Goal: Task Accomplishment & Management: Manage account settings

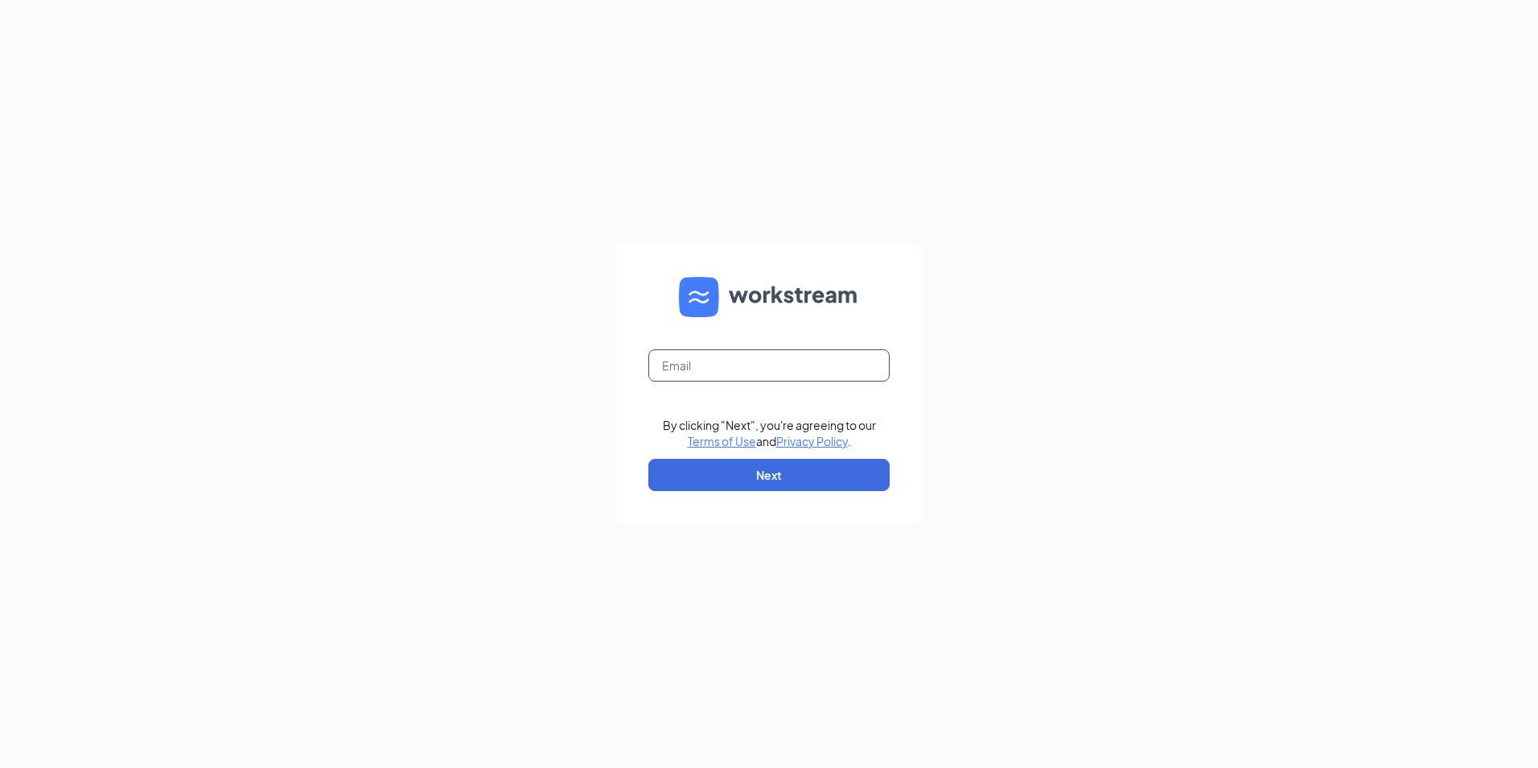
click at [677, 379] on input "text" at bounding box center [768, 365] width 241 height 32
type input "gm128@onewhirld.com"
click at [766, 471] on button "Next" at bounding box center [768, 475] width 241 height 32
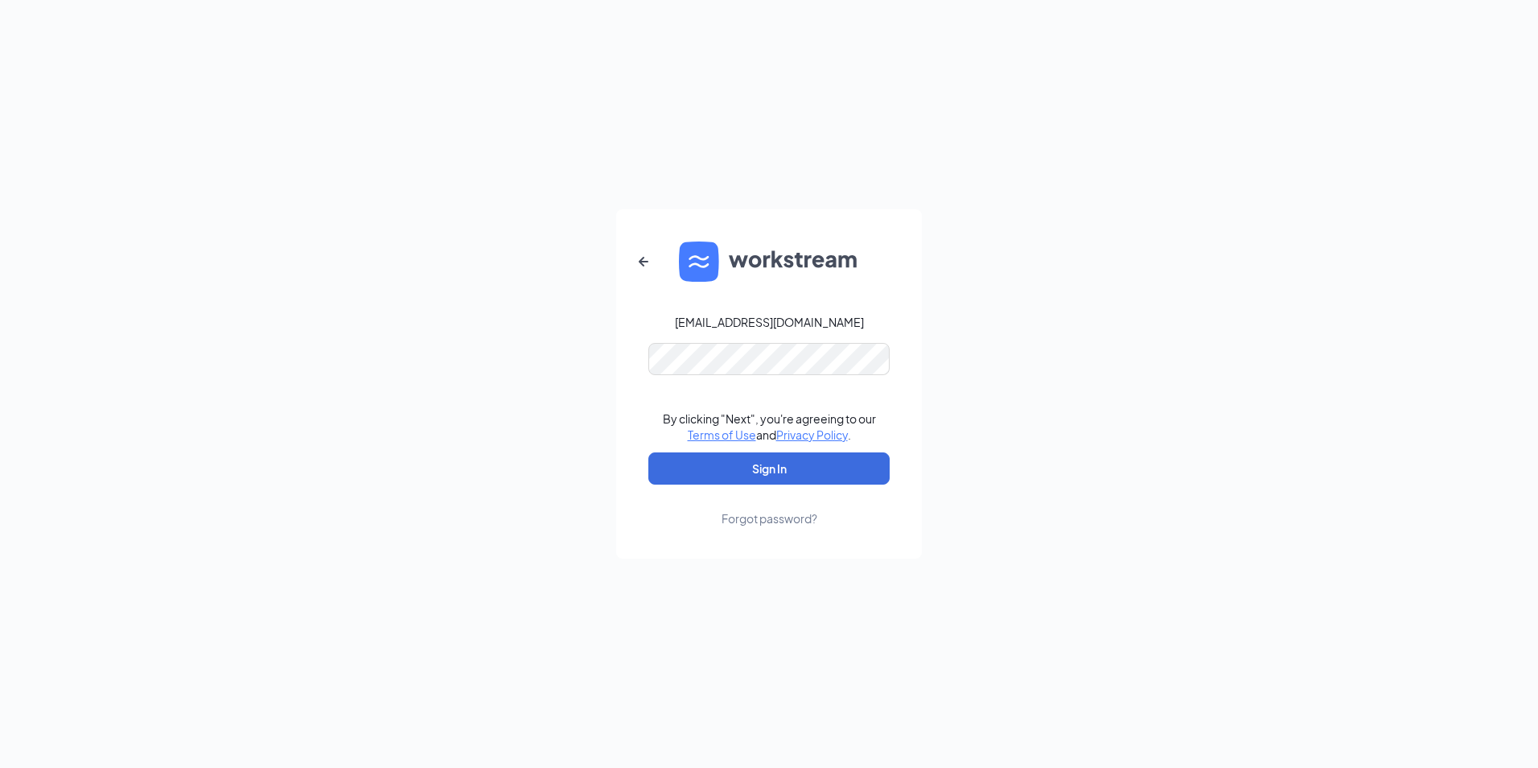
click at [707, 342] on form "gm128@onewhirld.com By clicking "Next", you're agreeing to our Terms of Use and…" at bounding box center [769, 383] width 306 height 349
click at [648, 452] on button "Sign In" at bounding box center [768, 468] width 241 height 32
click at [823, 475] on button "Sign In" at bounding box center [768, 468] width 241 height 32
click at [648, 452] on button "Sign In" at bounding box center [768, 468] width 241 height 32
click at [772, 520] on div "Forgot password?" at bounding box center [770, 518] width 96 height 16
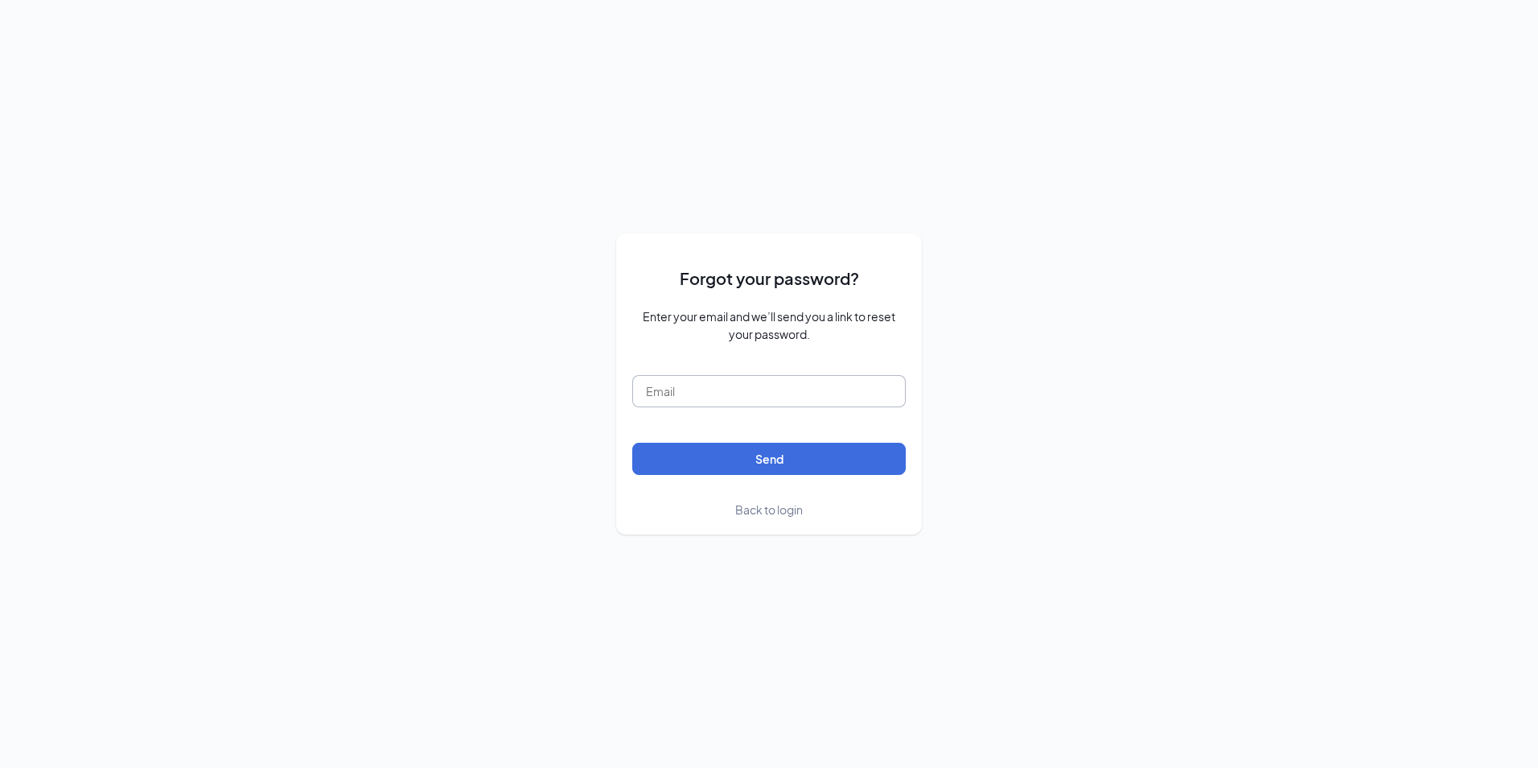
click at [652, 395] on input "text" at bounding box center [769, 391] width 274 height 32
type input "gm128@onewhirld.com"
click at [721, 465] on button "Send" at bounding box center [769, 459] width 274 height 32
click at [681, 393] on input "gm128@onewhirld.com" at bounding box center [769, 391] width 274 height 32
click at [646, 499] on form "Forgot your password? Enter your email and we’ll send you a link to reset your …" at bounding box center [769, 383] width 274 height 268
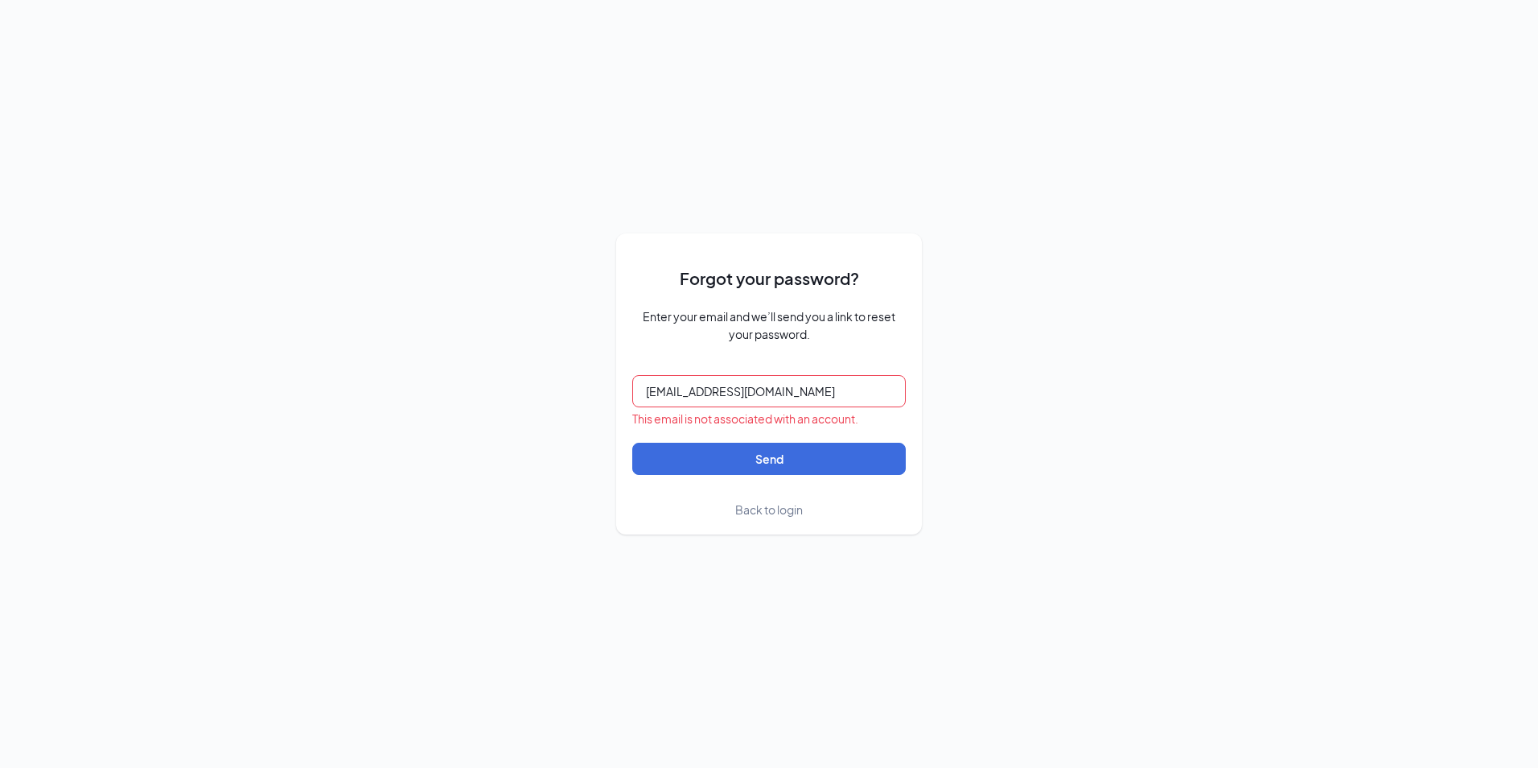
click at [771, 507] on span "Back to login" at bounding box center [769, 509] width 68 height 14
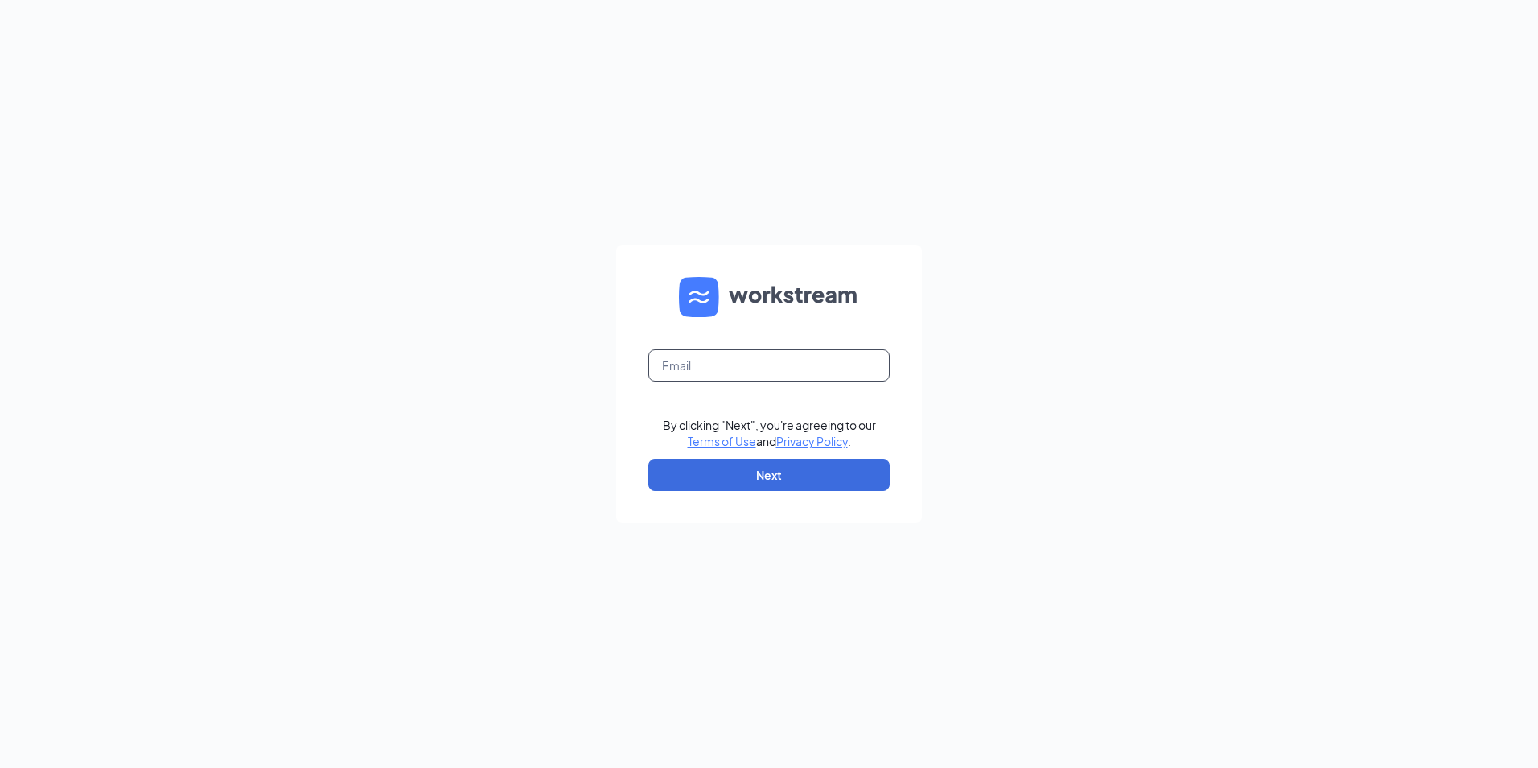
click at [680, 363] on input "text" at bounding box center [768, 365] width 241 height 32
type input "edgar@onewhirld.com"
click at [708, 474] on button "Next" at bounding box center [768, 475] width 241 height 32
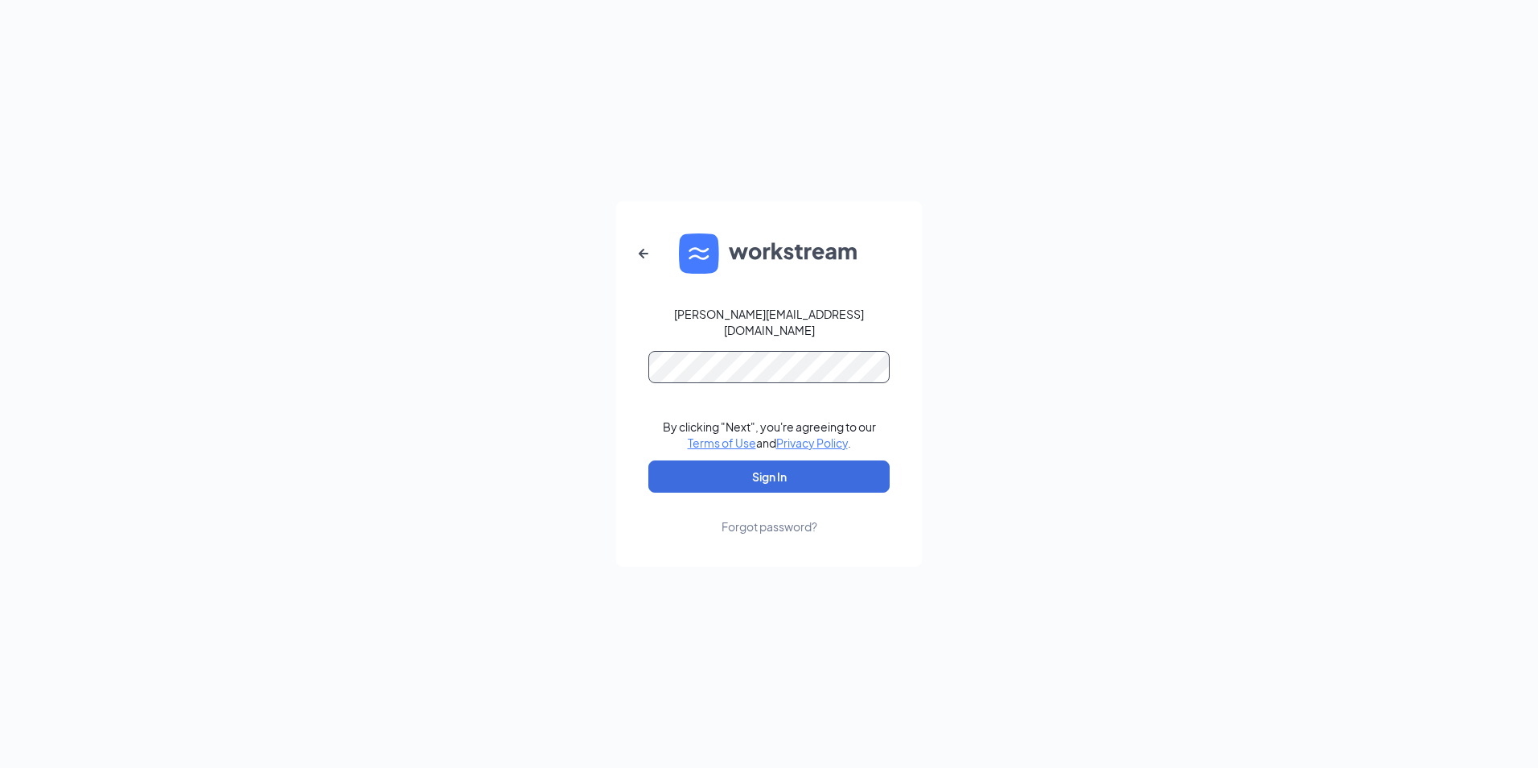
click at [648, 460] on button "Sign In" at bounding box center [768, 476] width 241 height 32
click at [745, 471] on button "Sign In" at bounding box center [768, 476] width 241 height 32
click at [648, 460] on button "Sign In" at bounding box center [768, 476] width 241 height 32
click at [783, 518] on div "Forgot password?" at bounding box center [770, 526] width 96 height 16
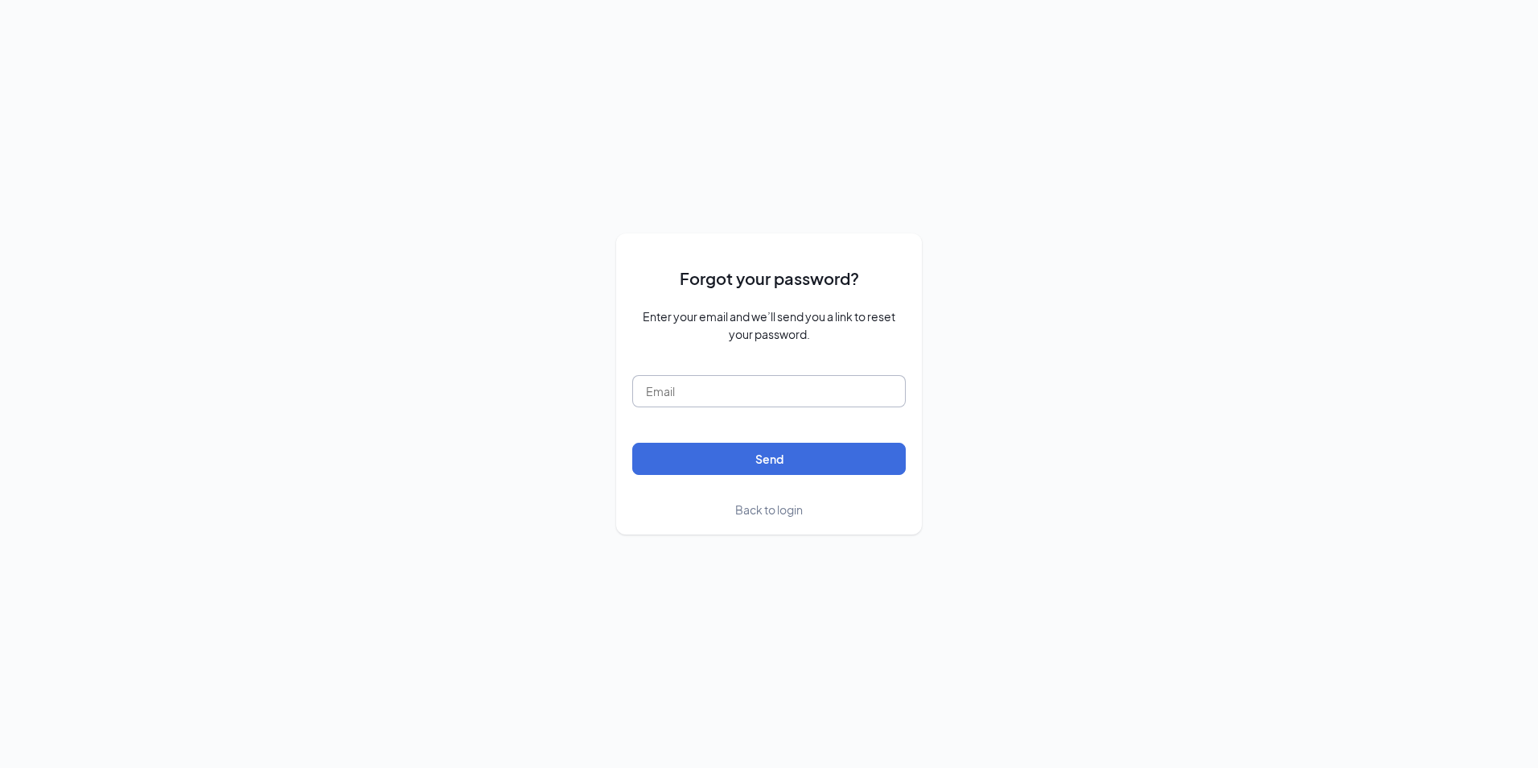
click at [683, 396] on input "text" at bounding box center [769, 391] width 274 height 32
type input "edgar@onewhirld.com"
click at [747, 463] on button "Send" at bounding box center [769, 459] width 274 height 32
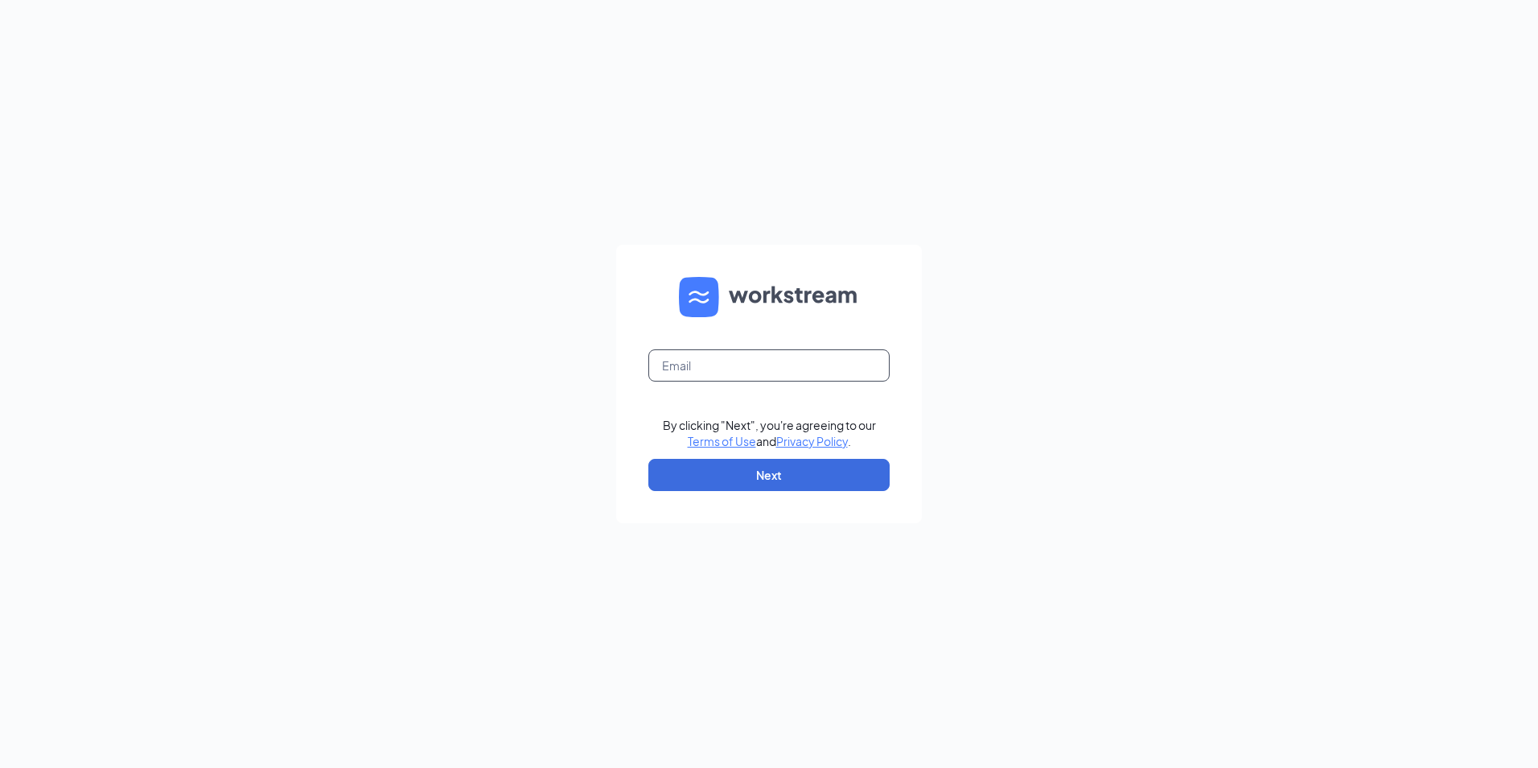
click at [765, 352] on input "text" at bounding box center [768, 365] width 241 height 32
type input "[PERSON_NAME][EMAIL_ADDRESS][DOMAIN_NAME]"
click at [757, 475] on button "Next" at bounding box center [768, 475] width 241 height 32
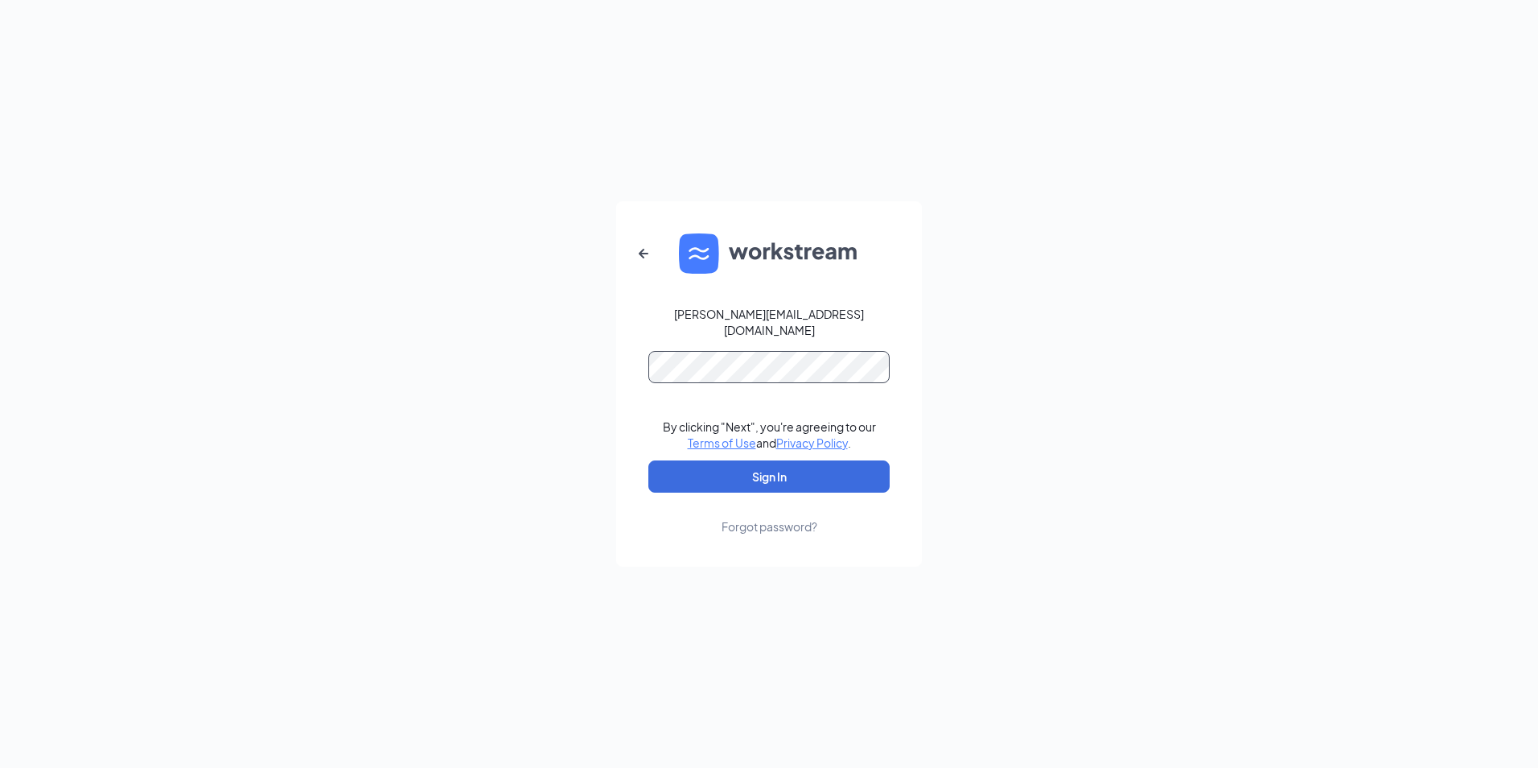
click at [648, 460] on button "Sign In" at bounding box center [768, 476] width 241 height 32
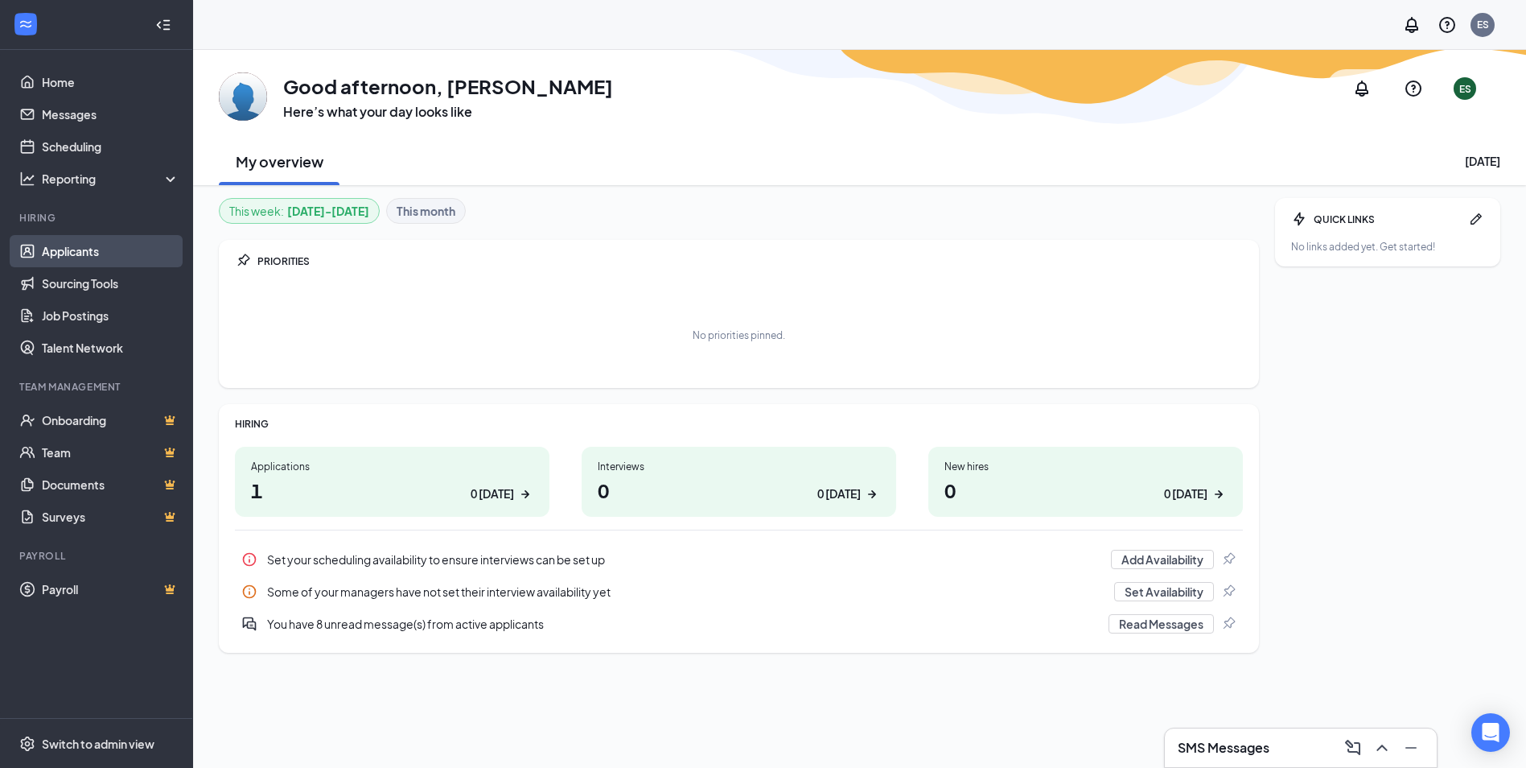
click at [80, 240] on link "Applicants" at bounding box center [111, 251] width 138 height 32
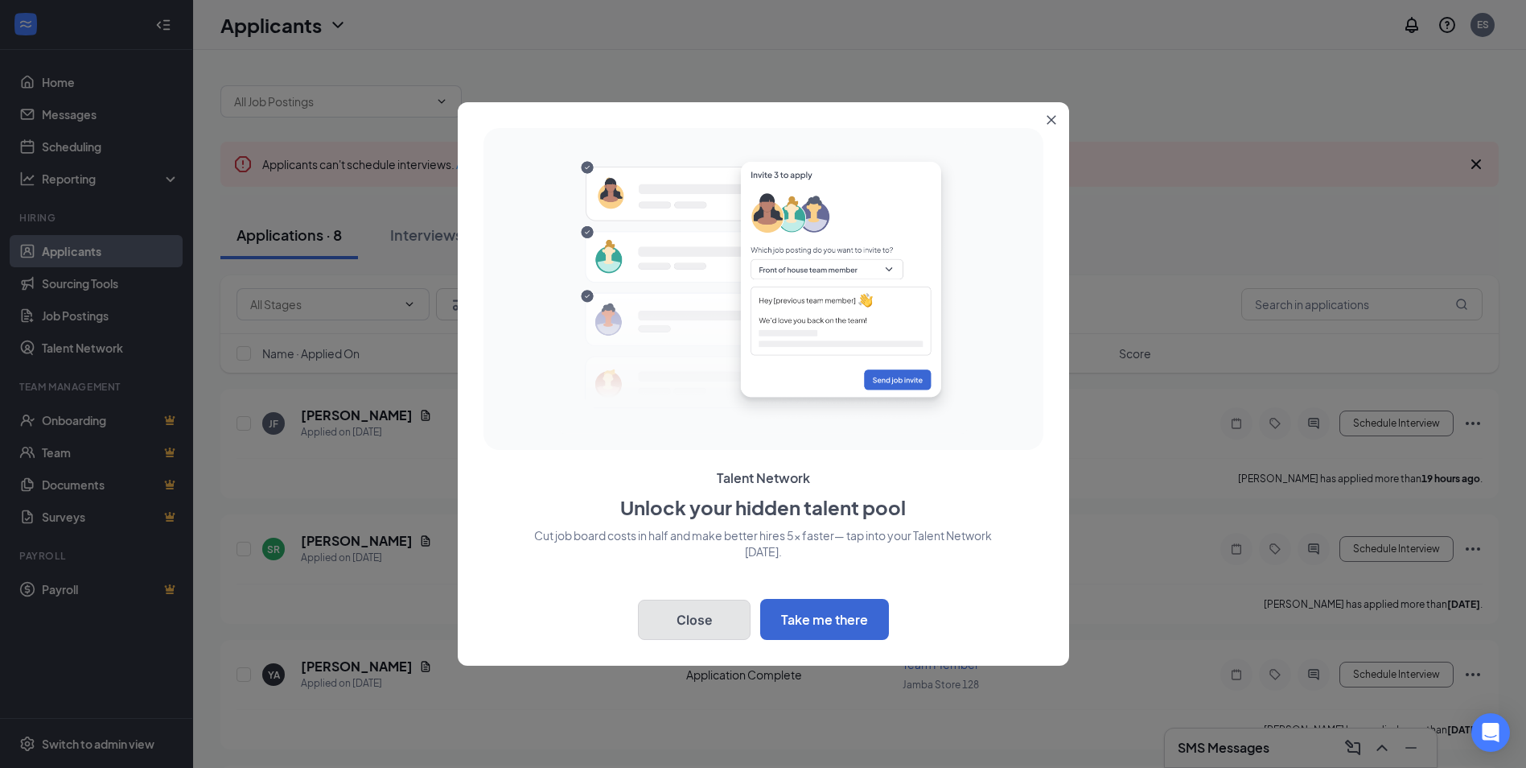
click at [722, 620] on button "Close" at bounding box center [694, 619] width 113 height 40
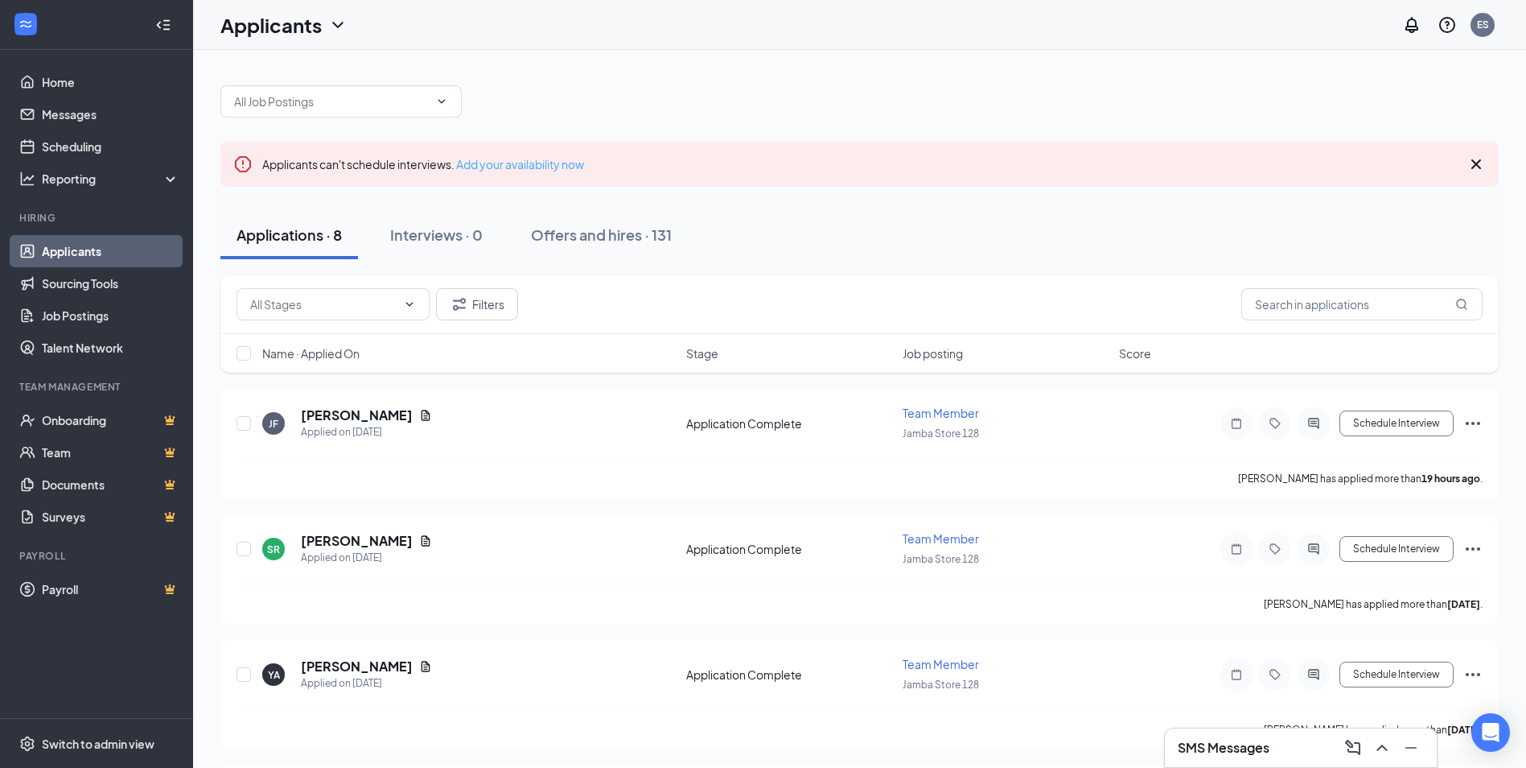
click at [524, 167] on link "Add your availability now" at bounding box center [520, 164] width 128 height 14
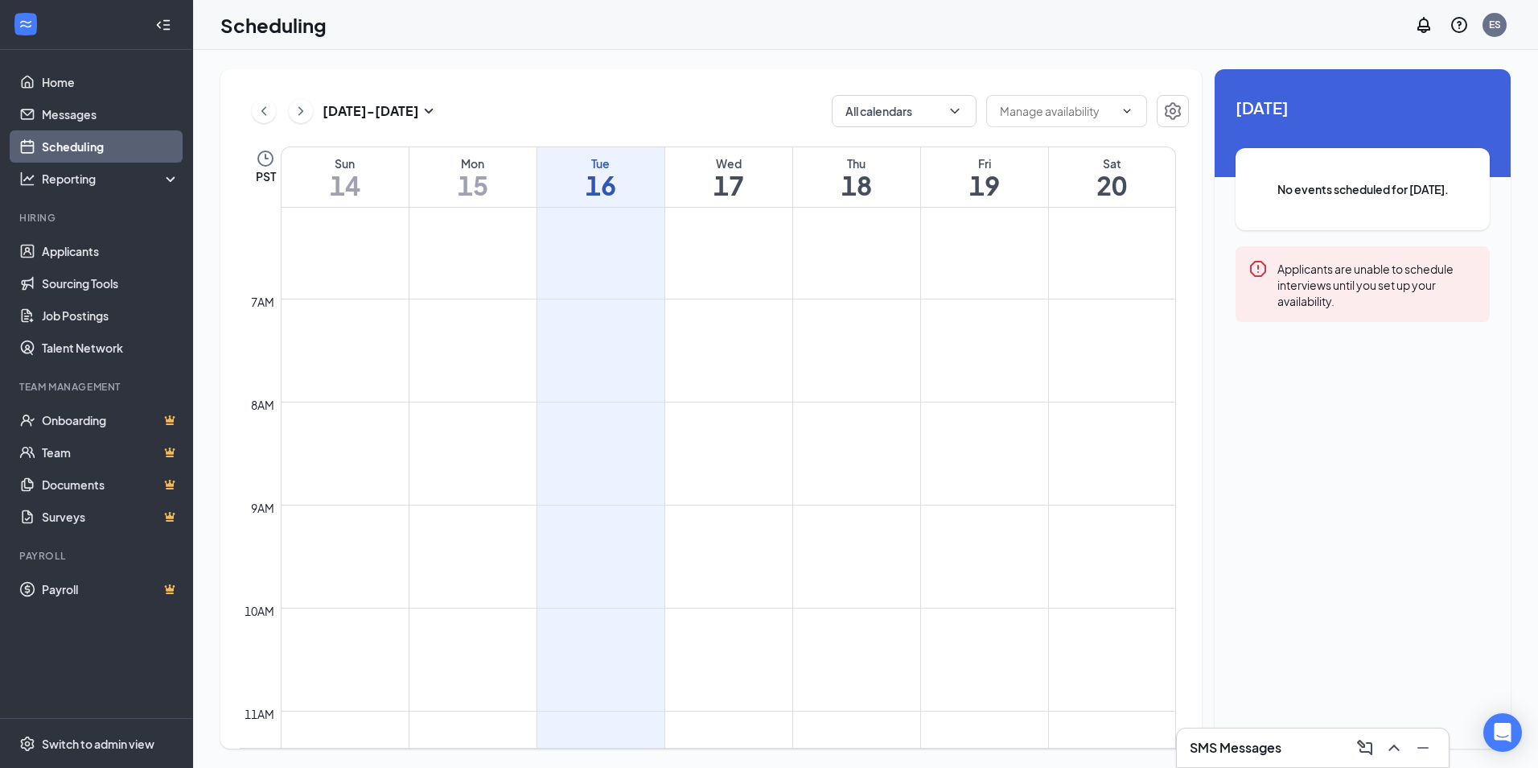
scroll to position [791, 0]
click at [747, 498] on td at bounding box center [728, 511] width 895 height 26
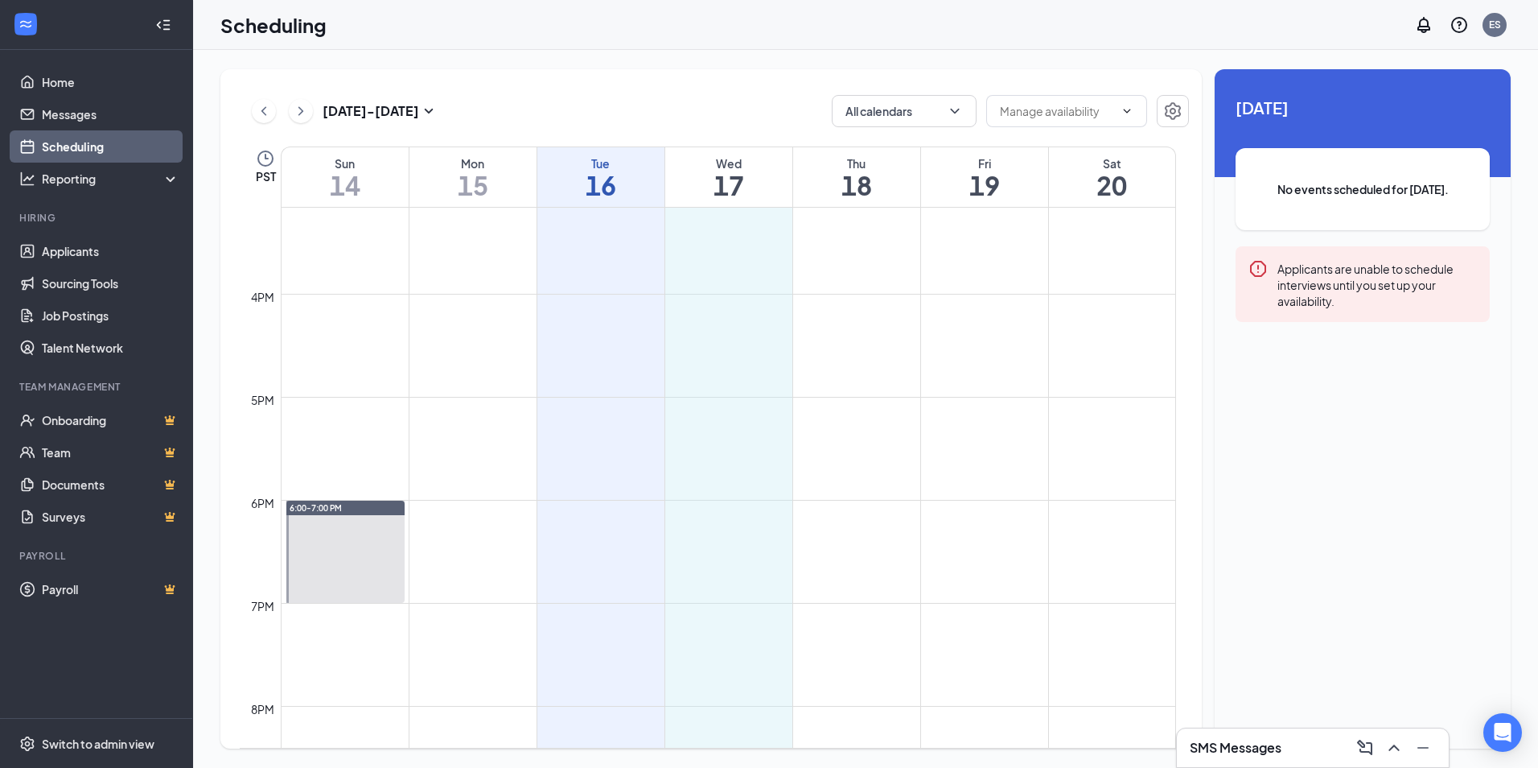
scroll to position [1566, 0]
drag, startPoint x: 714, startPoint y: 259, endPoint x: 768, endPoint y: 690, distance: 434.6
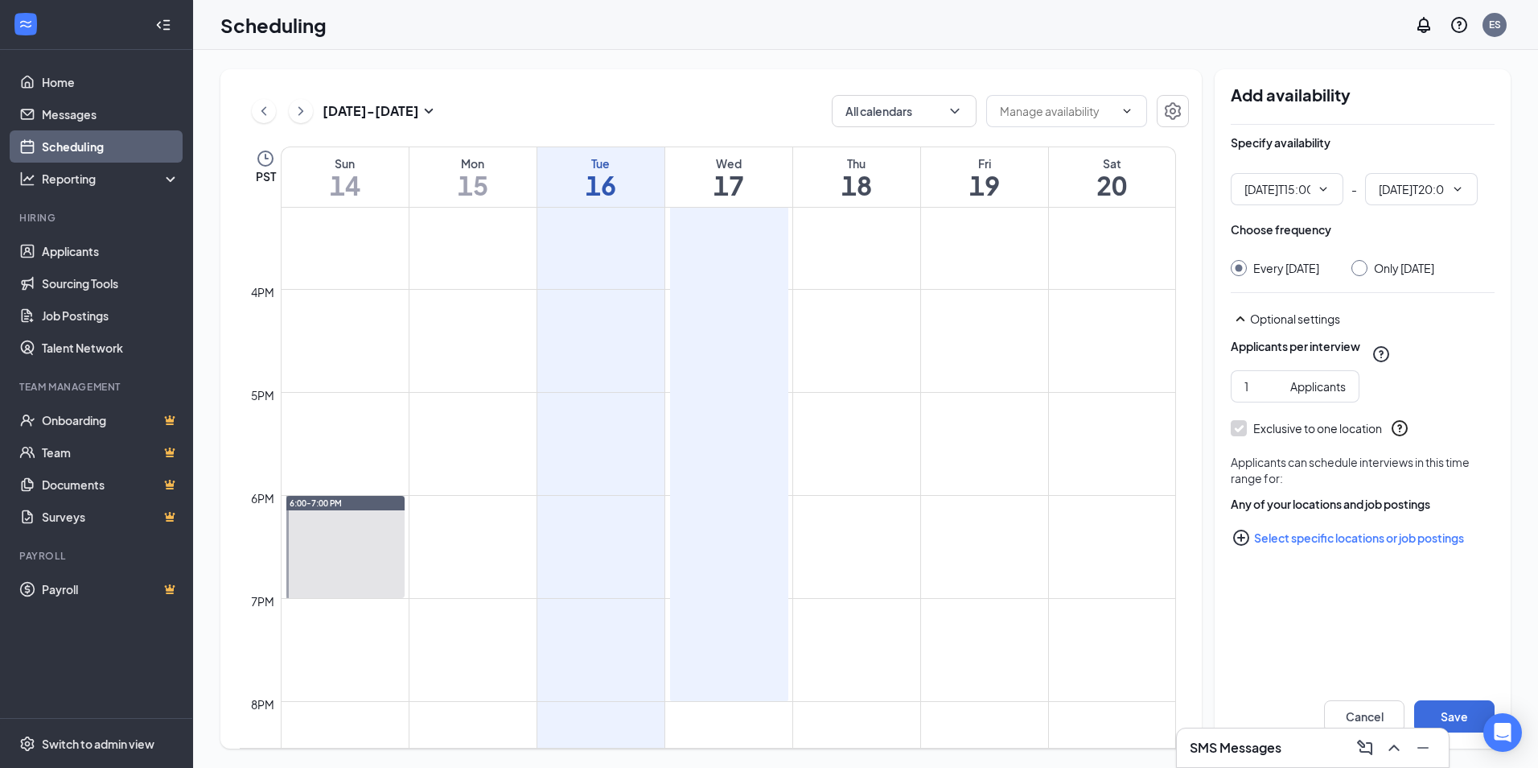
type input "03:00 PM"
type input "08:00 PM"
click at [1278, 395] on input "2" at bounding box center [1264, 386] width 39 height 18
click at [1278, 395] on input "3" at bounding box center [1264, 386] width 39 height 18
click at [1278, 395] on input "4" at bounding box center [1264, 386] width 39 height 18
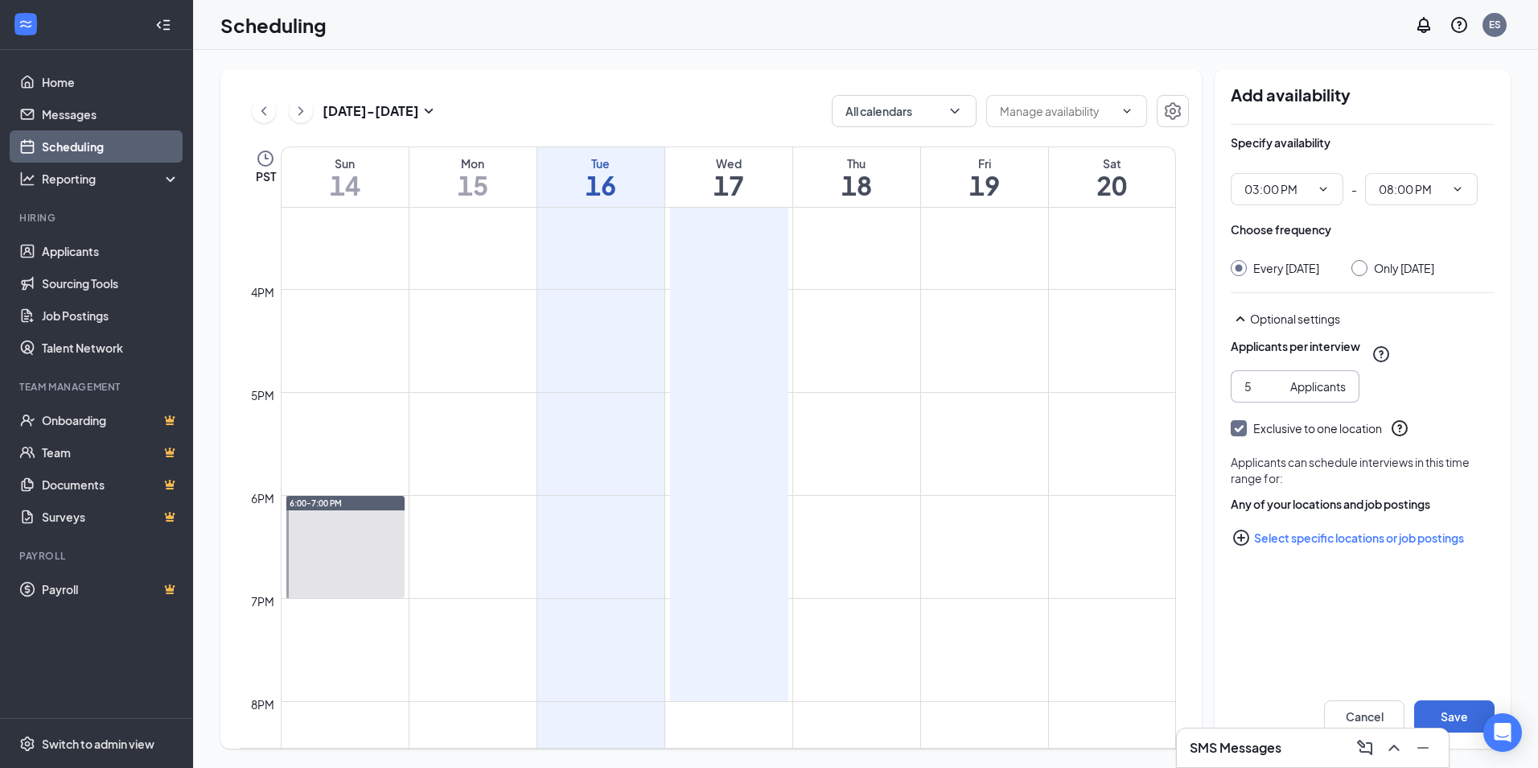
type input "5"
click at [1278, 395] on input "5" at bounding box center [1264, 386] width 39 height 18
click at [1368, 269] on div at bounding box center [1360, 268] width 16 height 16
click at [1468, 709] on button "Save" at bounding box center [1454, 716] width 80 height 32
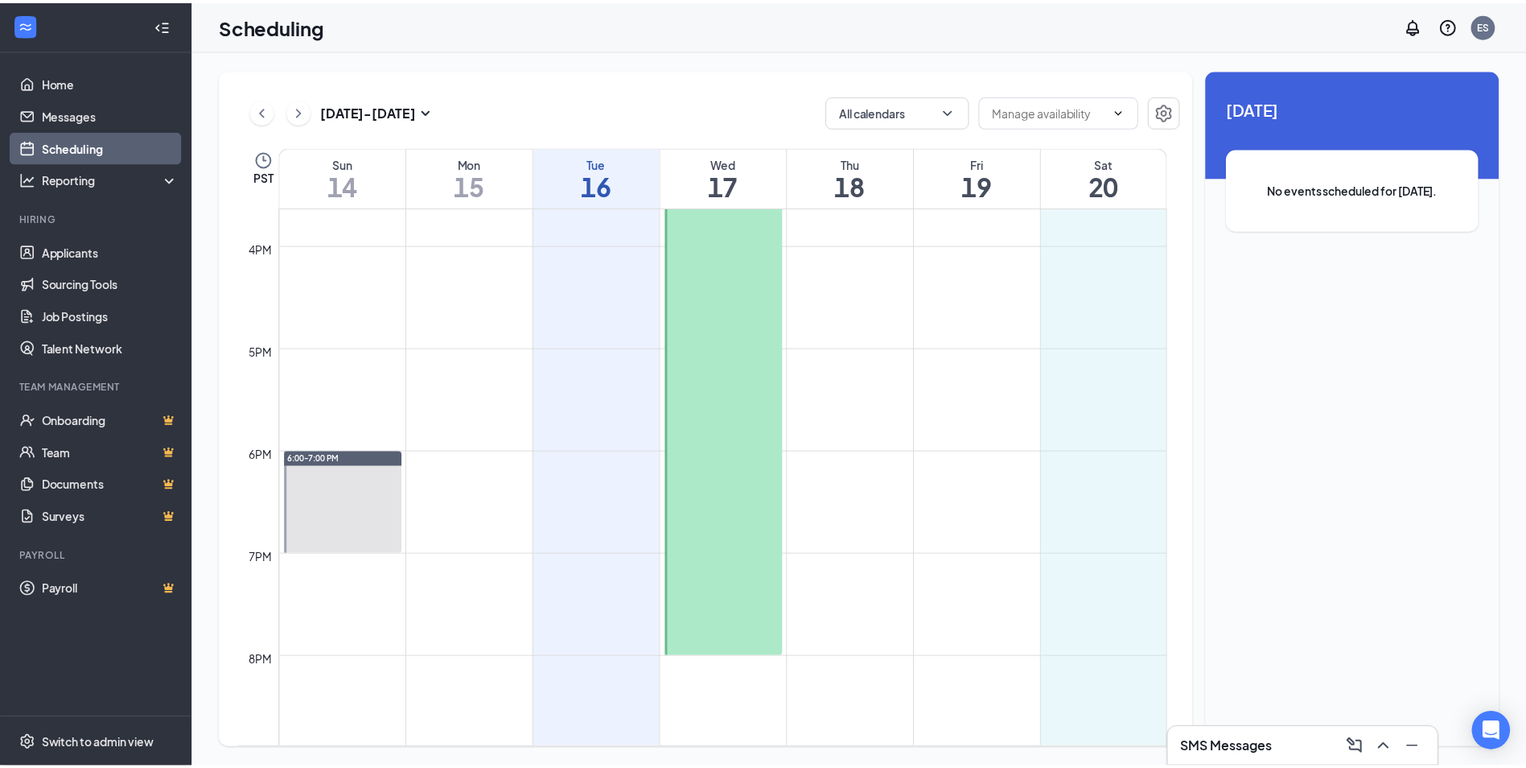
scroll to position [1613, 0]
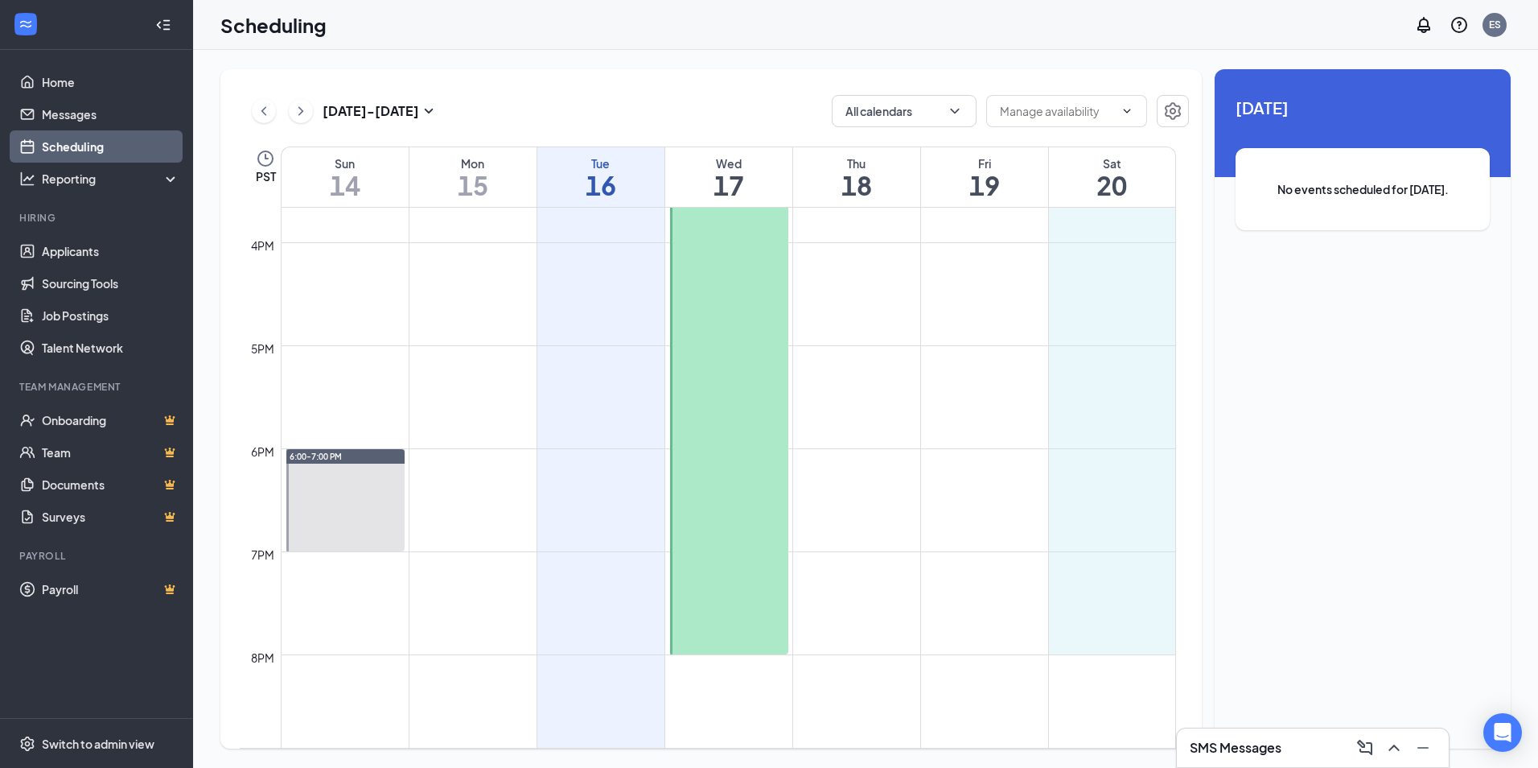
drag, startPoint x: 1083, startPoint y: 438, endPoint x: 1110, endPoint y: 653, distance: 217.3
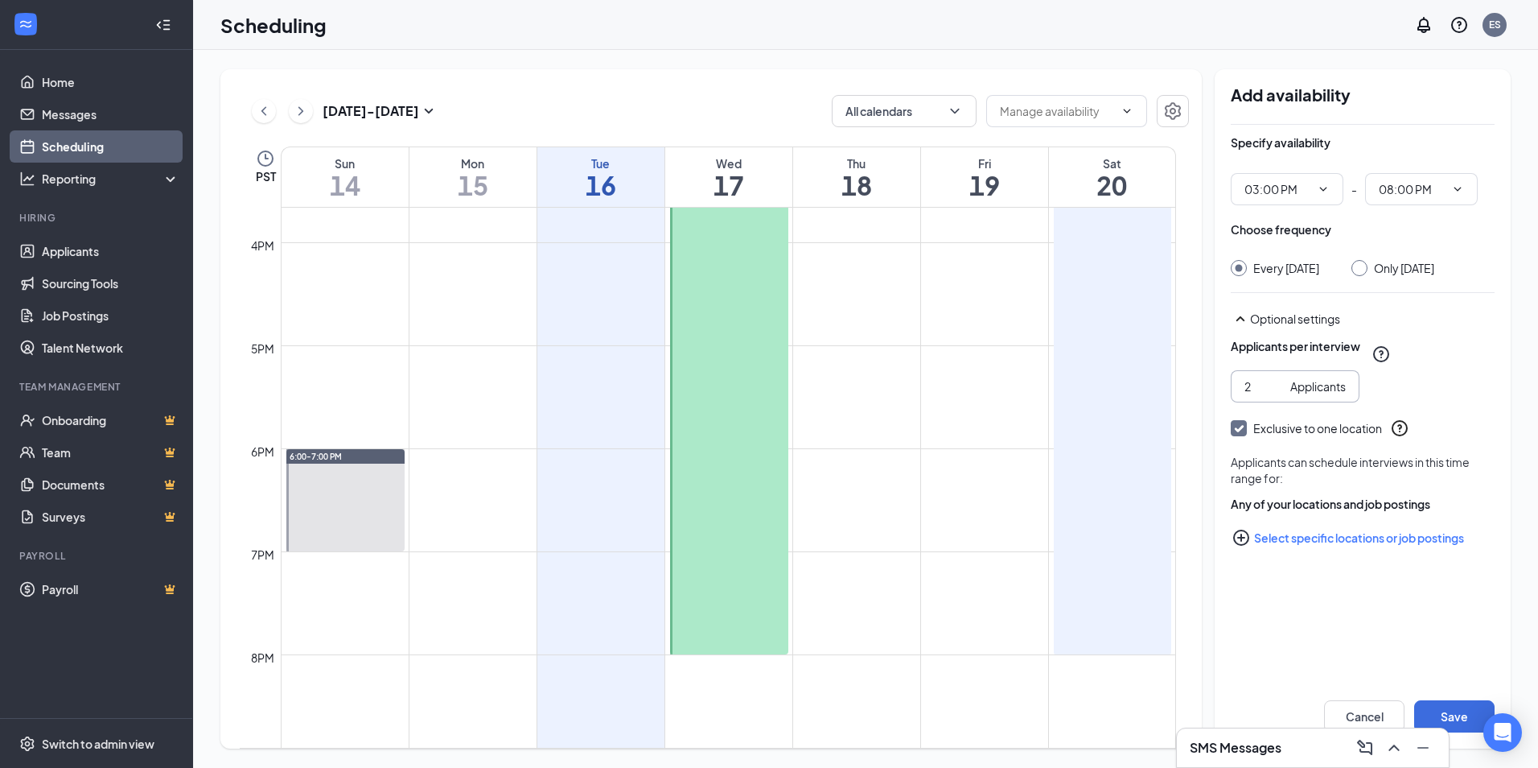
click at [1279, 395] on input "2" at bounding box center [1264, 386] width 39 height 18
click at [1279, 395] on input "3" at bounding box center [1264, 386] width 39 height 18
click at [1278, 395] on input "4" at bounding box center [1264, 386] width 39 height 18
click at [1278, 395] on input "5" at bounding box center [1264, 386] width 39 height 18
type input "4"
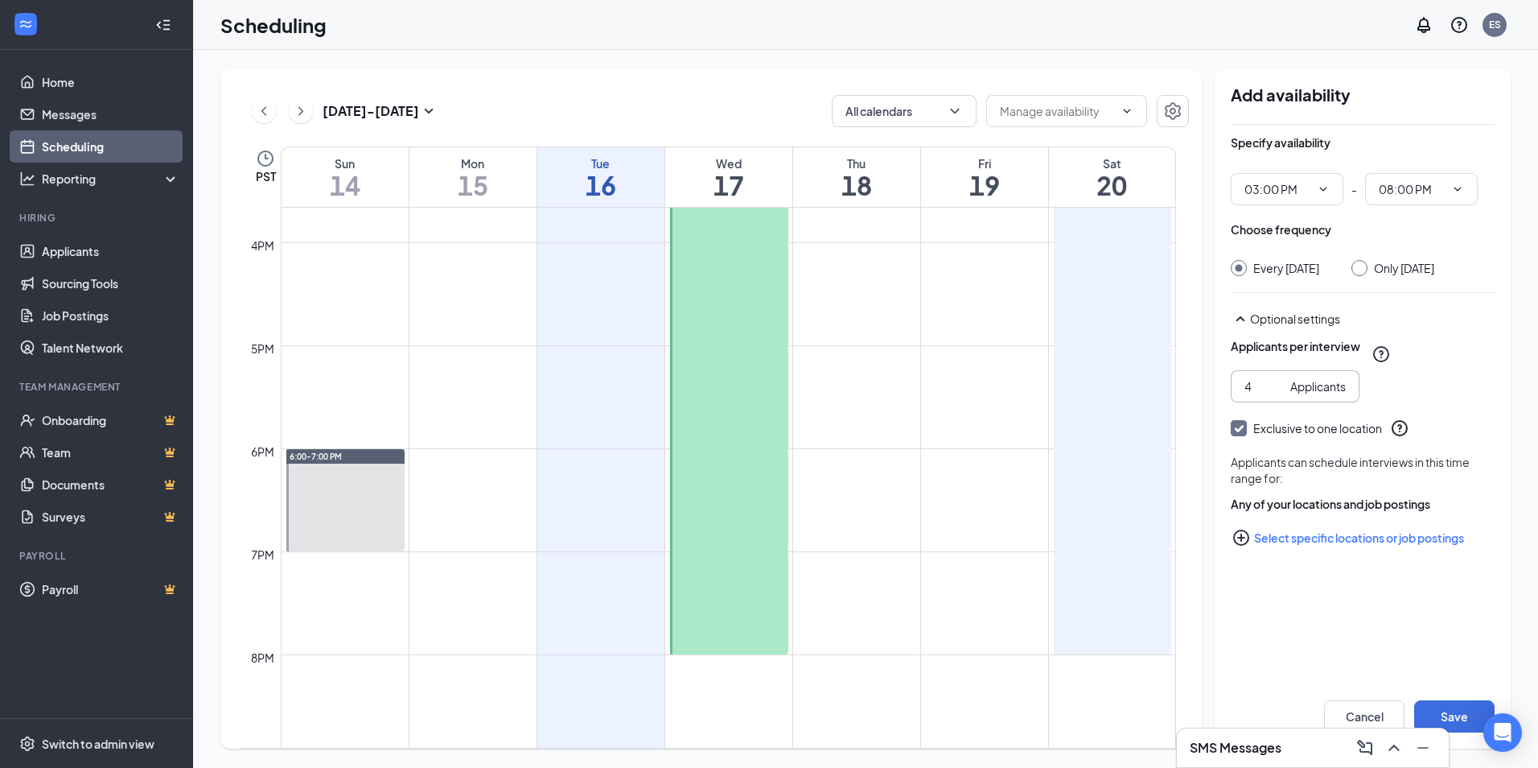
click at [1278, 395] on input "4" at bounding box center [1264, 386] width 39 height 18
click at [1455, 707] on button "Save" at bounding box center [1454, 716] width 80 height 32
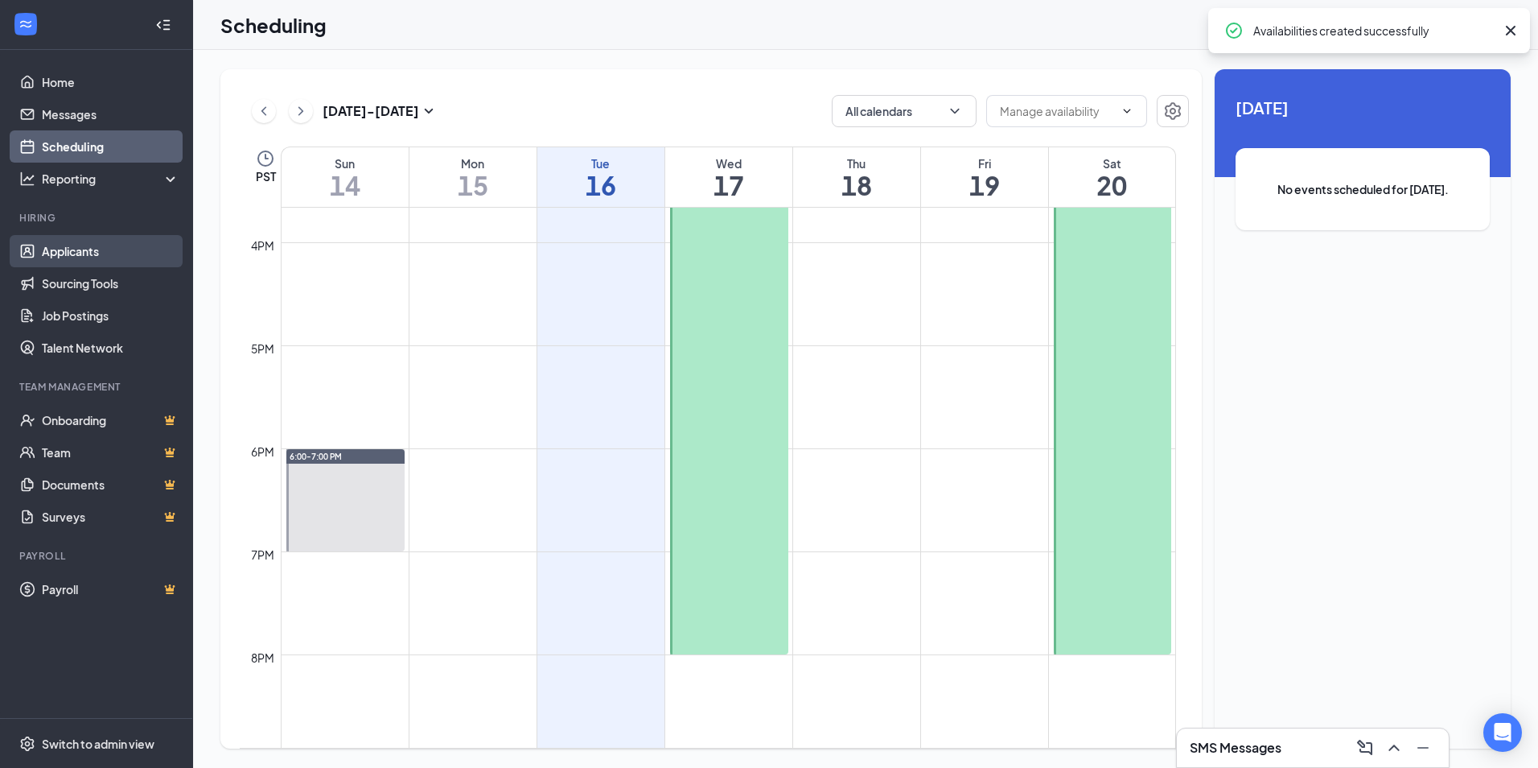
click at [61, 261] on link "Applicants" at bounding box center [111, 251] width 138 height 32
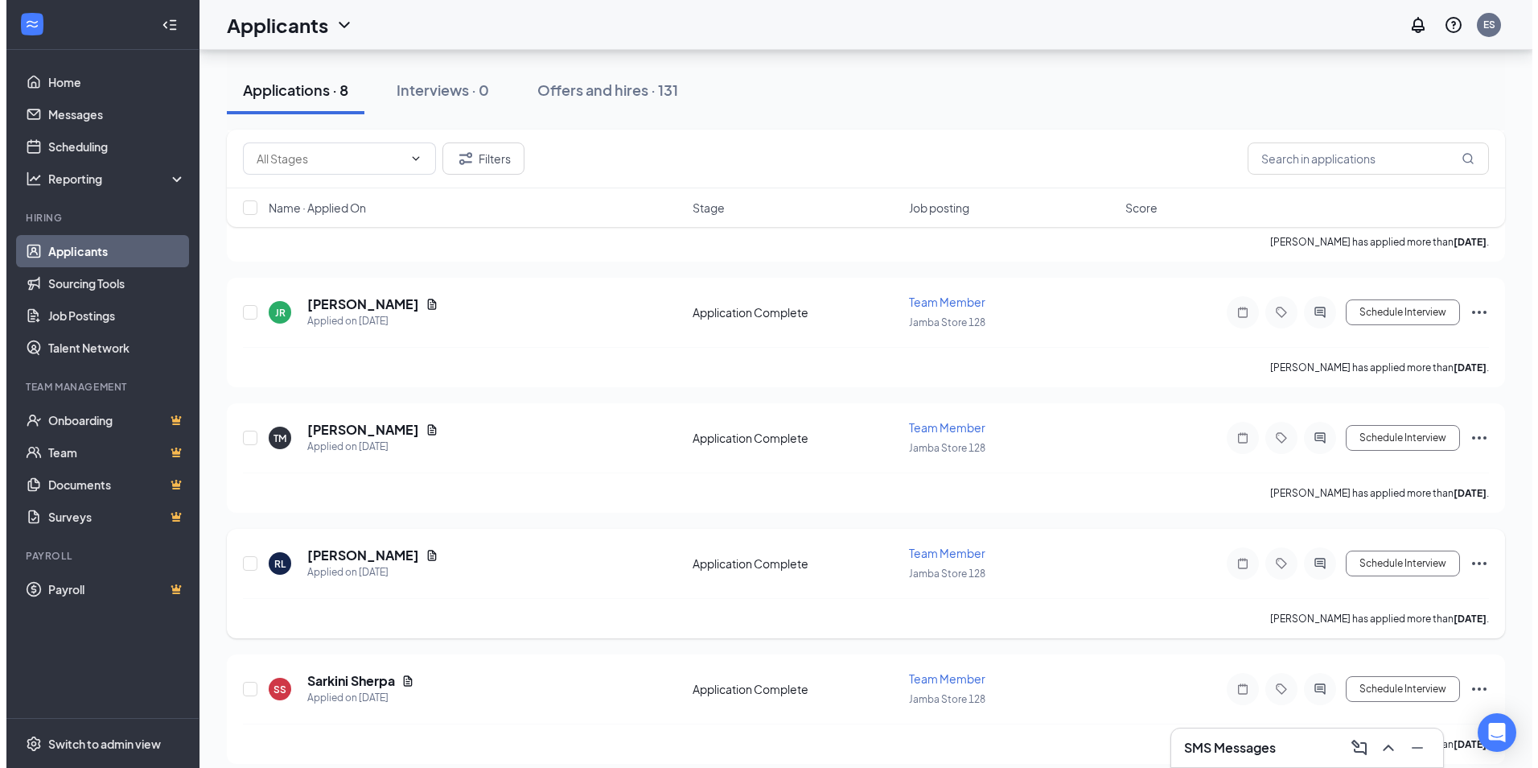
scroll to position [551, 0]
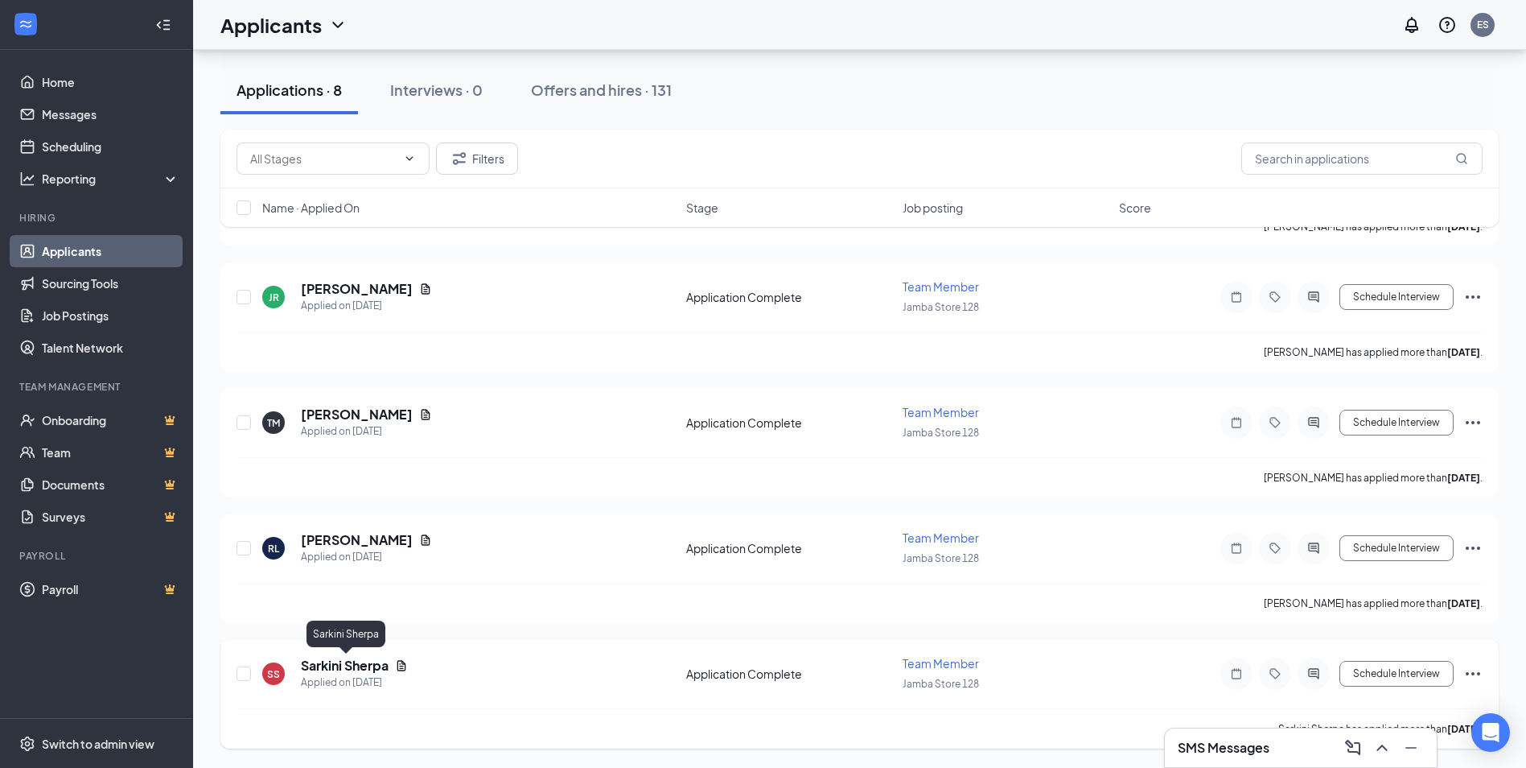
click at [338, 664] on h5 "Sarkini Sherpa" at bounding box center [345, 666] width 88 height 18
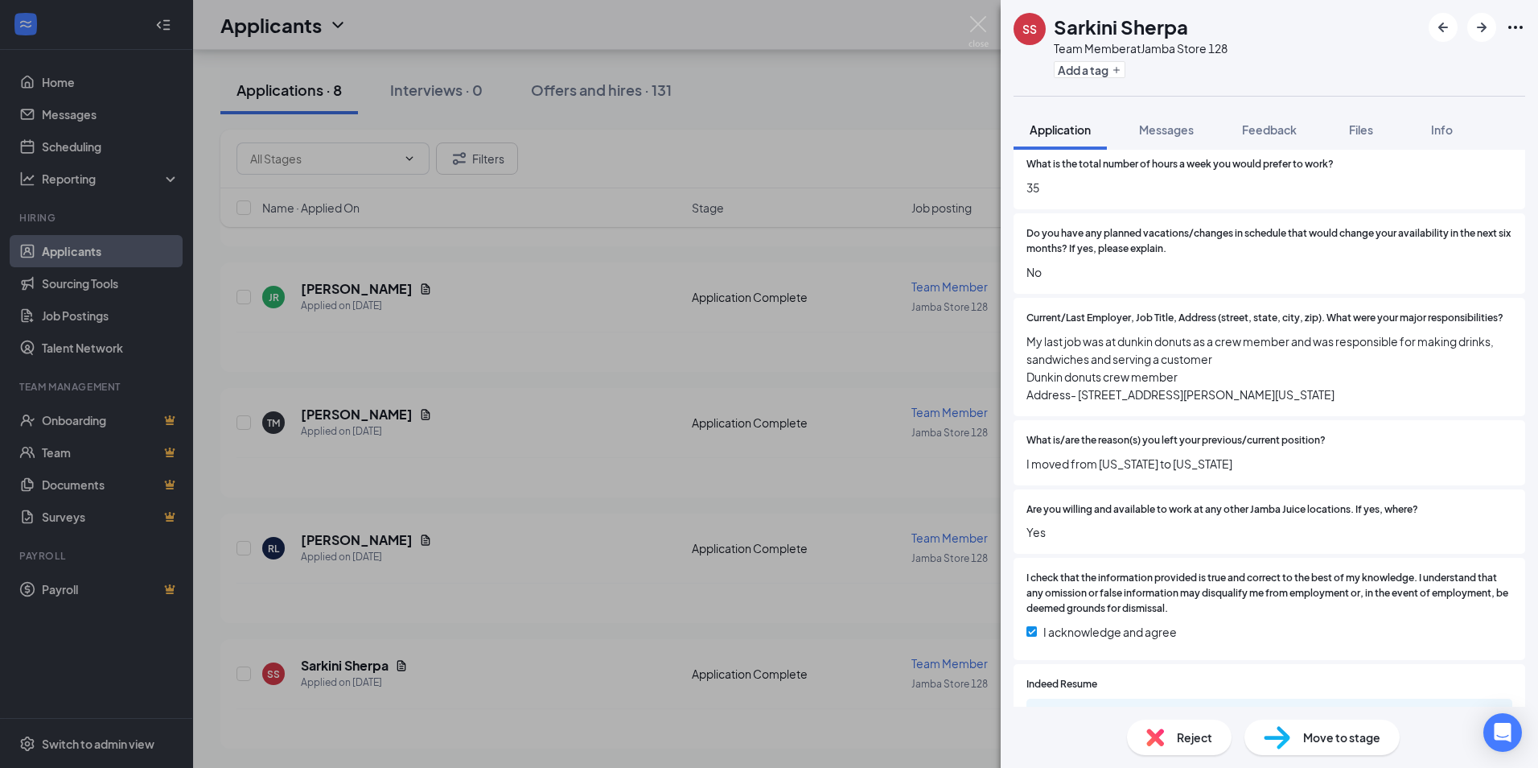
scroll to position [965, 0]
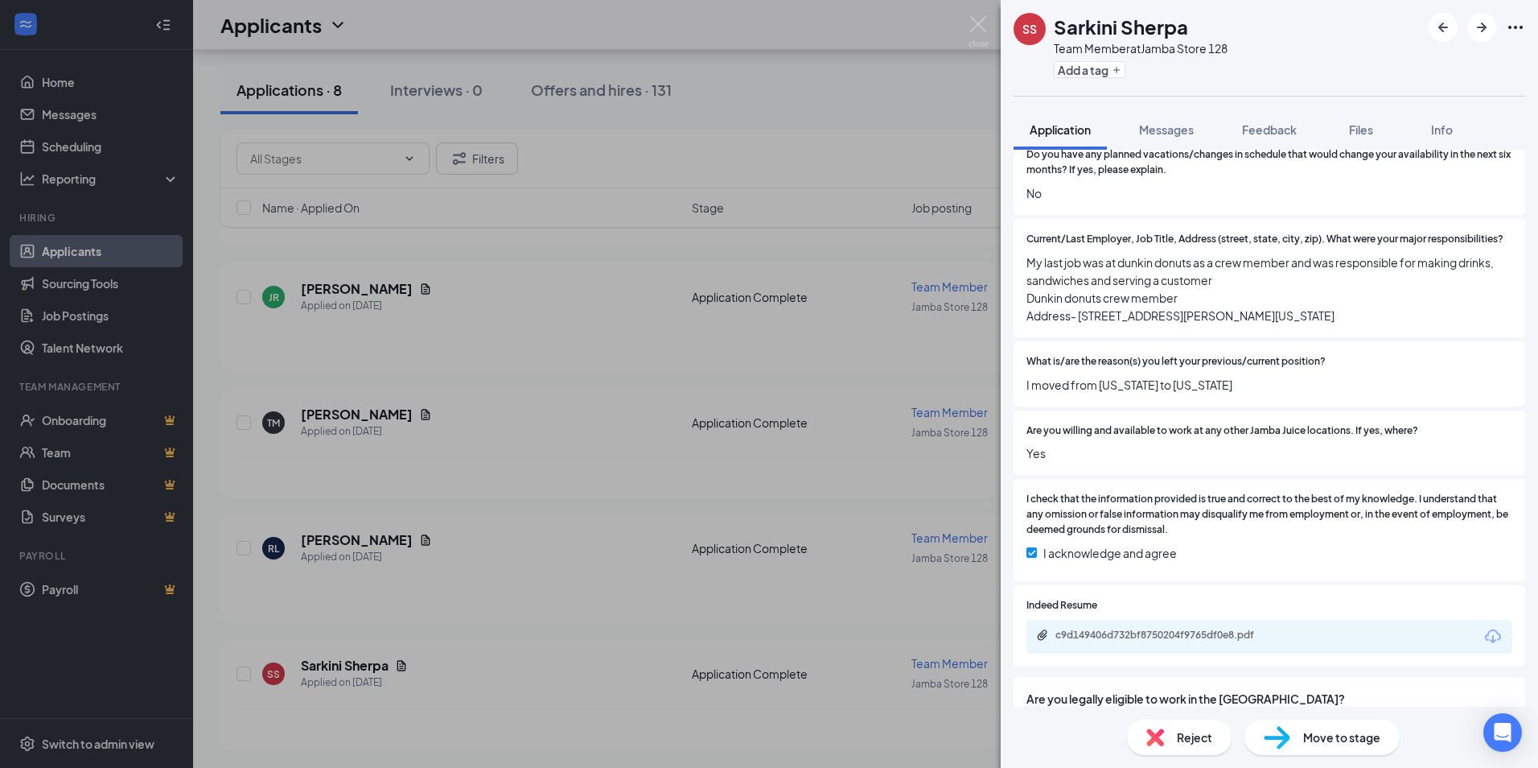
click at [1211, 653] on div "c9d149406d732bf8750204f9765df0e8.pdf" at bounding box center [1270, 637] width 486 height 34
click at [1171, 641] on div "c9d149406d732bf8750204f9765df0e8.pdf" at bounding box center [1168, 634] width 225 height 13
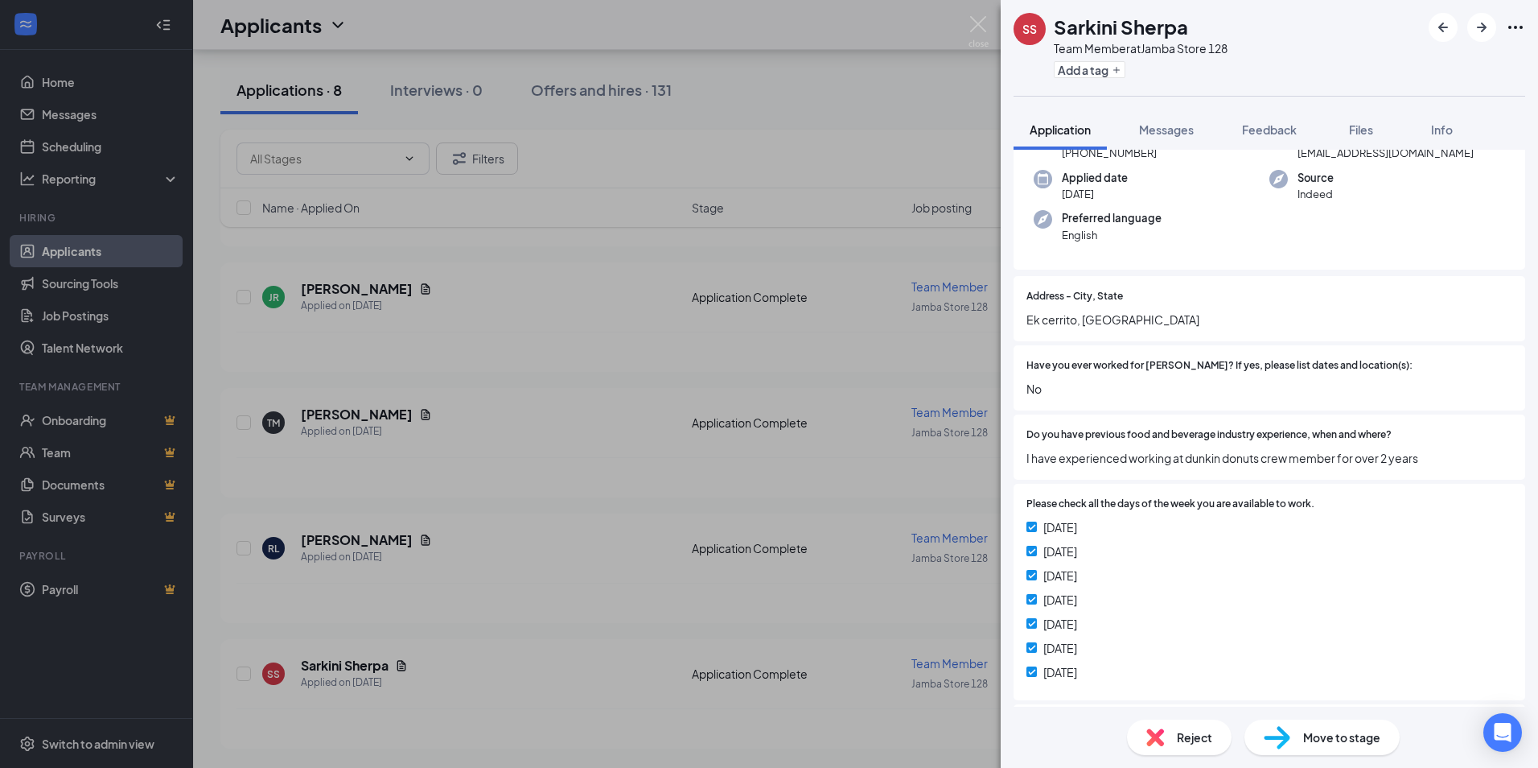
scroll to position [0, 0]
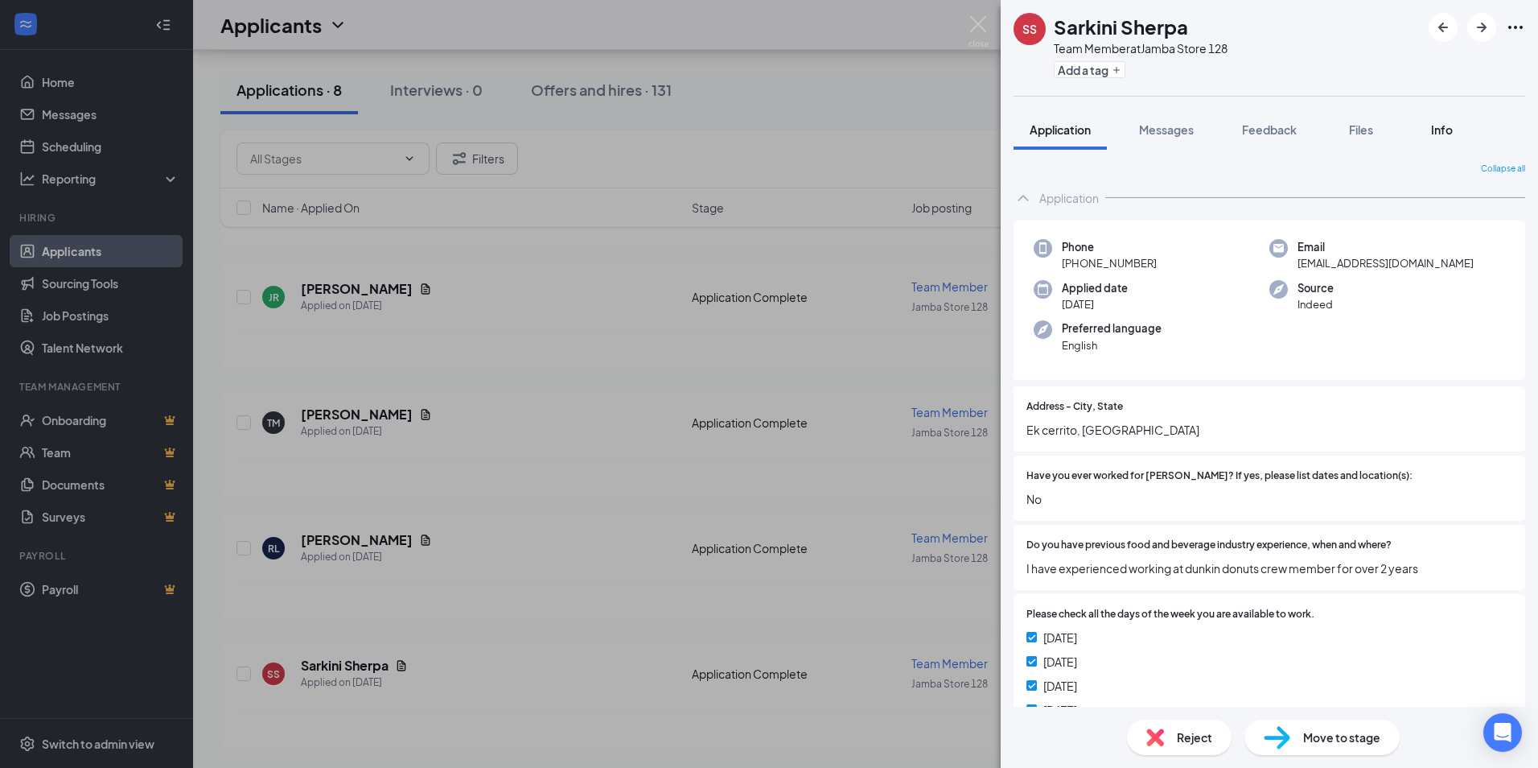
click at [1439, 130] on span "Info" at bounding box center [1442, 129] width 22 height 14
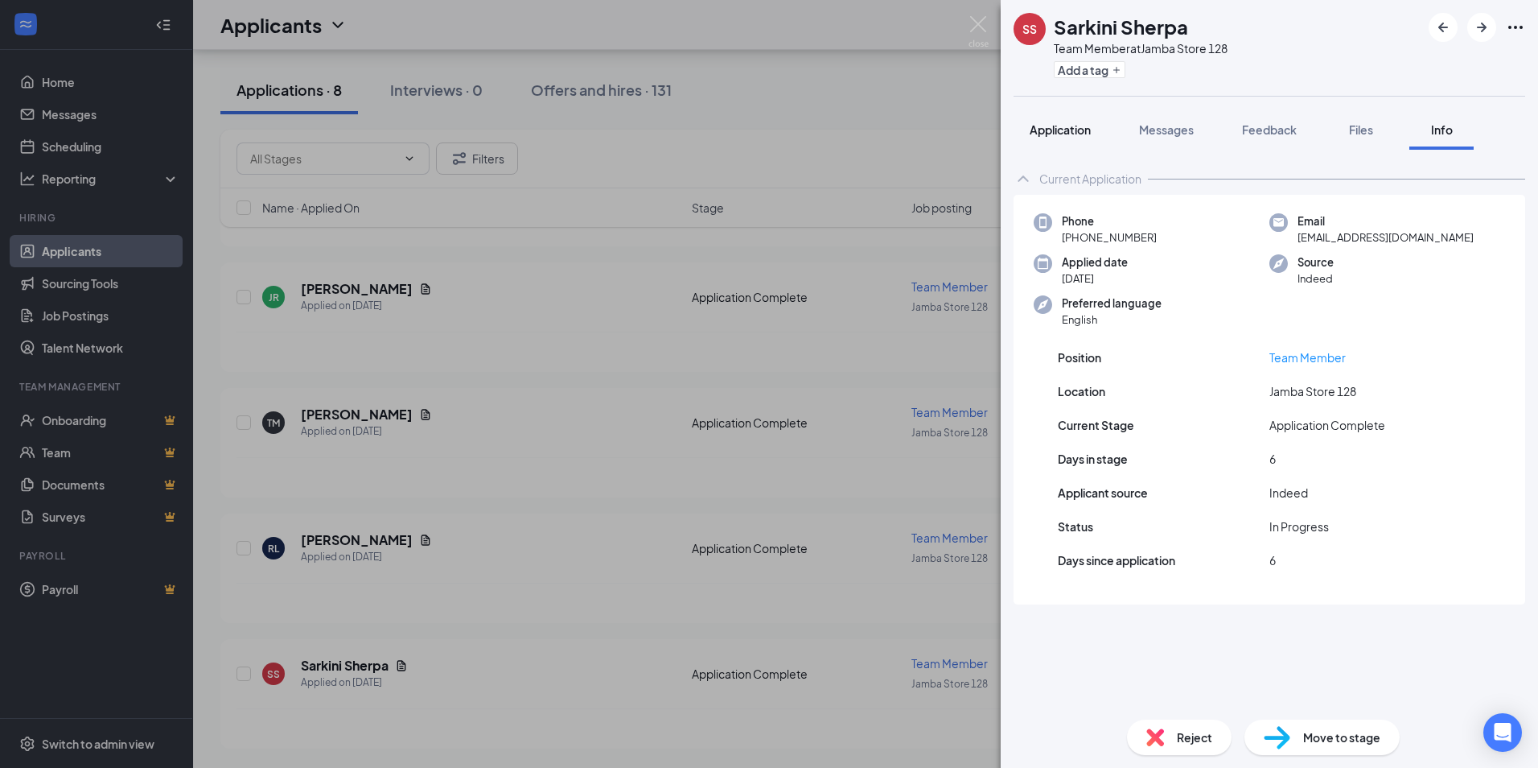
click at [1060, 126] on span "Application" at bounding box center [1060, 129] width 61 height 14
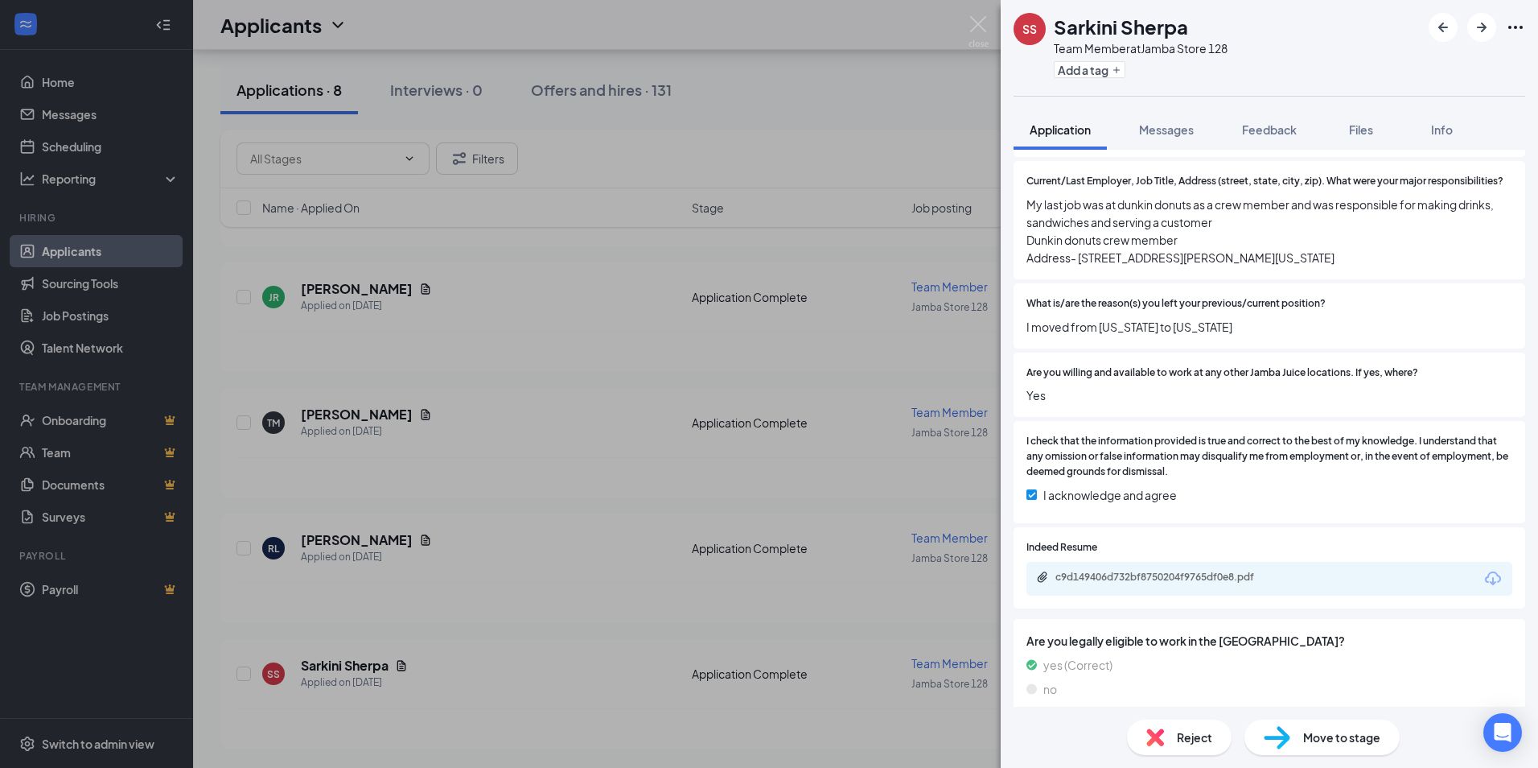
scroll to position [1126, 0]
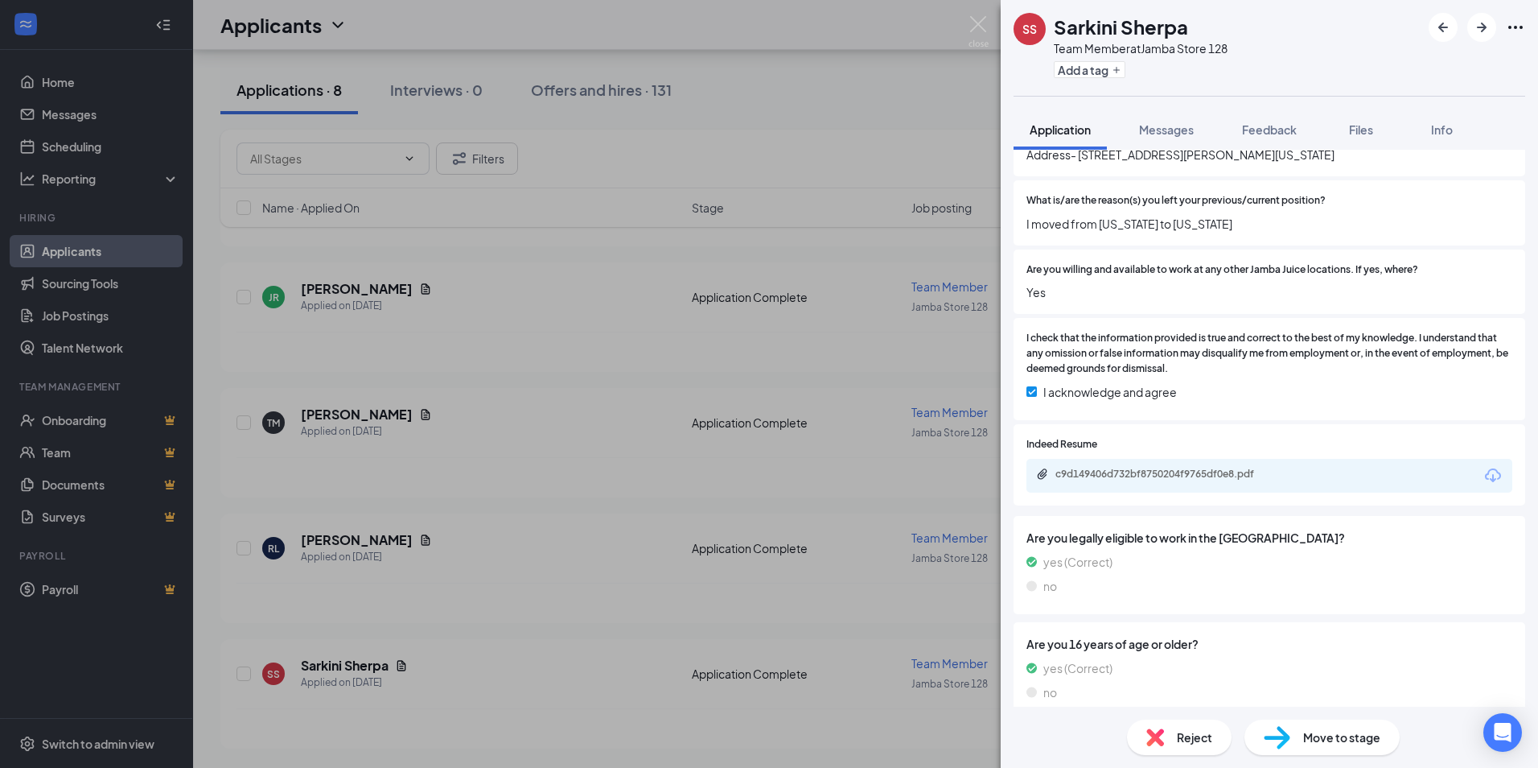
click at [1332, 727] on div "Move to stage" at bounding box center [1322, 736] width 155 height 35
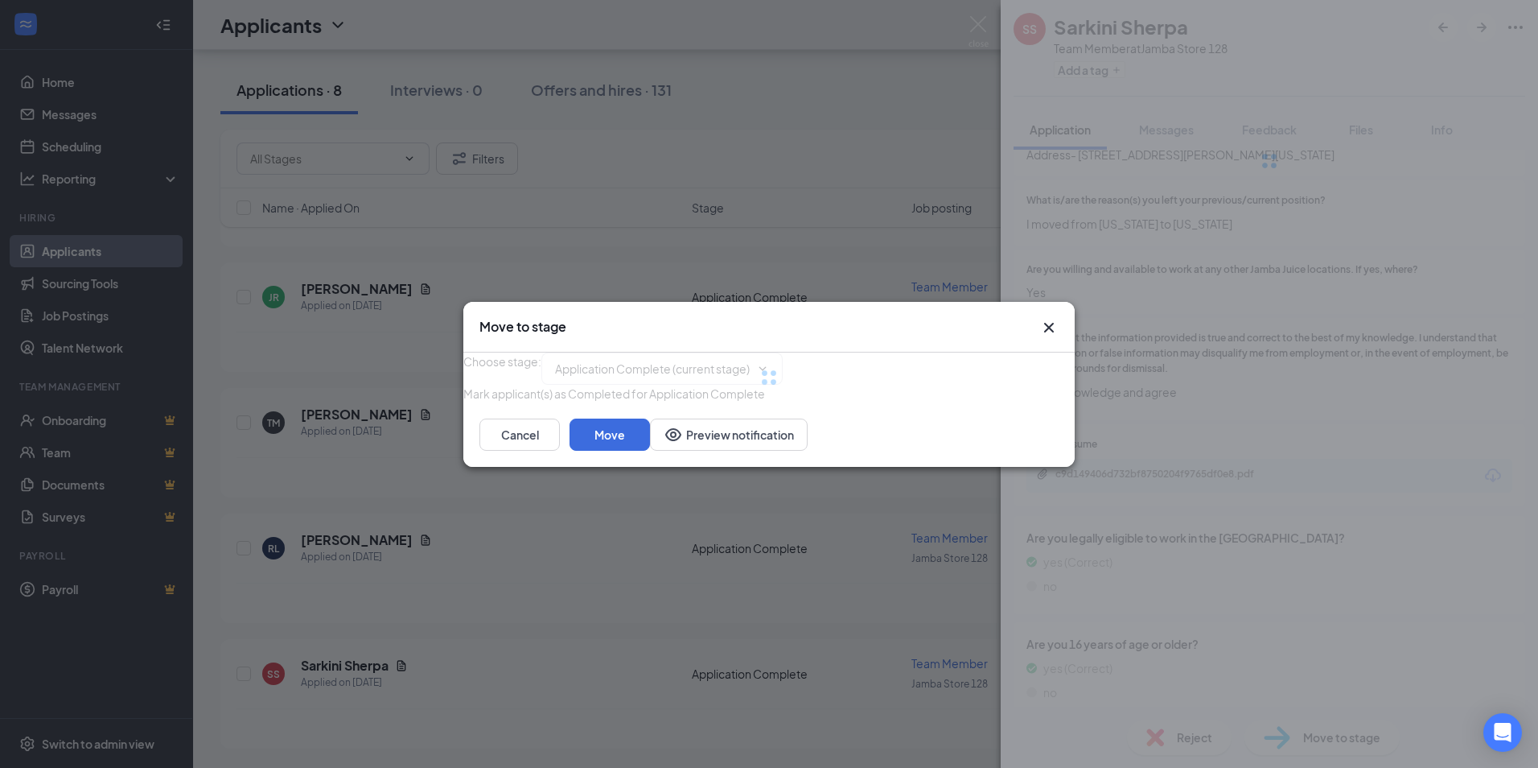
type input "Onsite Interview (next stage)"
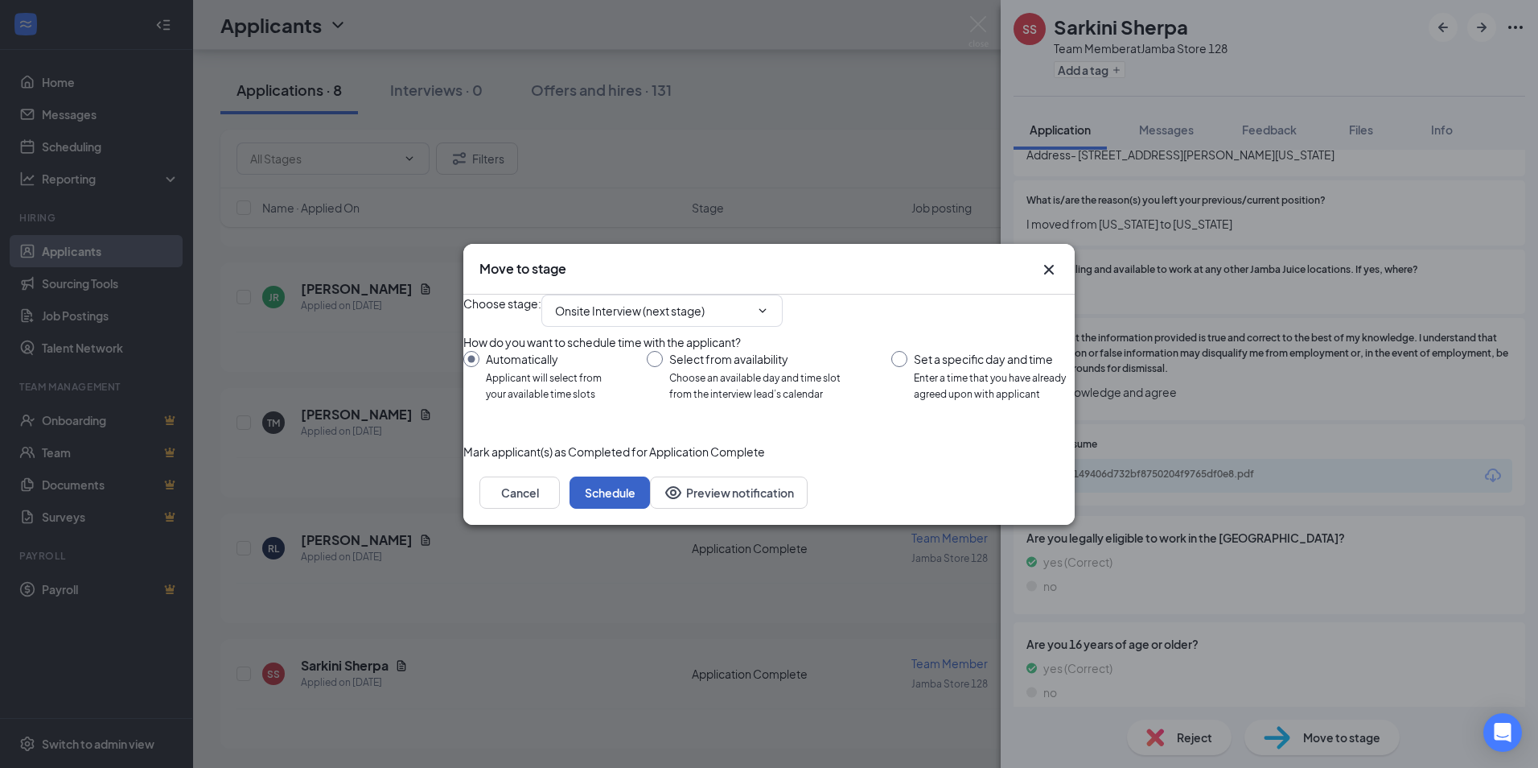
click at [650, 508] on button "Schedule" at bounding box center [610, 492] width 80 height 32
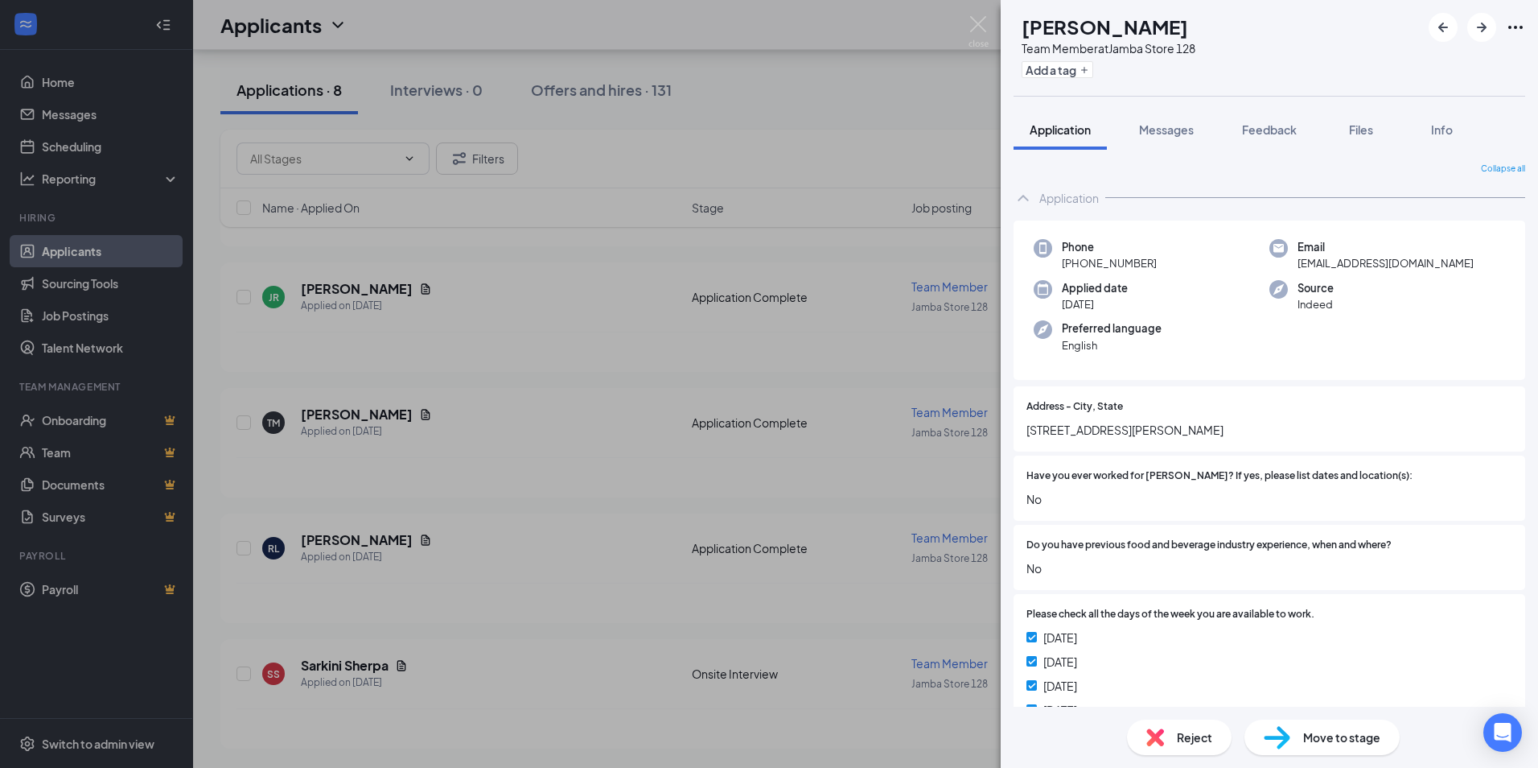
drag, startPoint x: 483, startPoint y: 566, endPoint x: 834, endPoint y: 64, distance: 612.9
click at [477, 562] on div "[PERSON_NAME] Team Member at Jamba Store 128 Add a tag Application Messages Fee…" at bounding box center [769, 384] width 1538 height 768
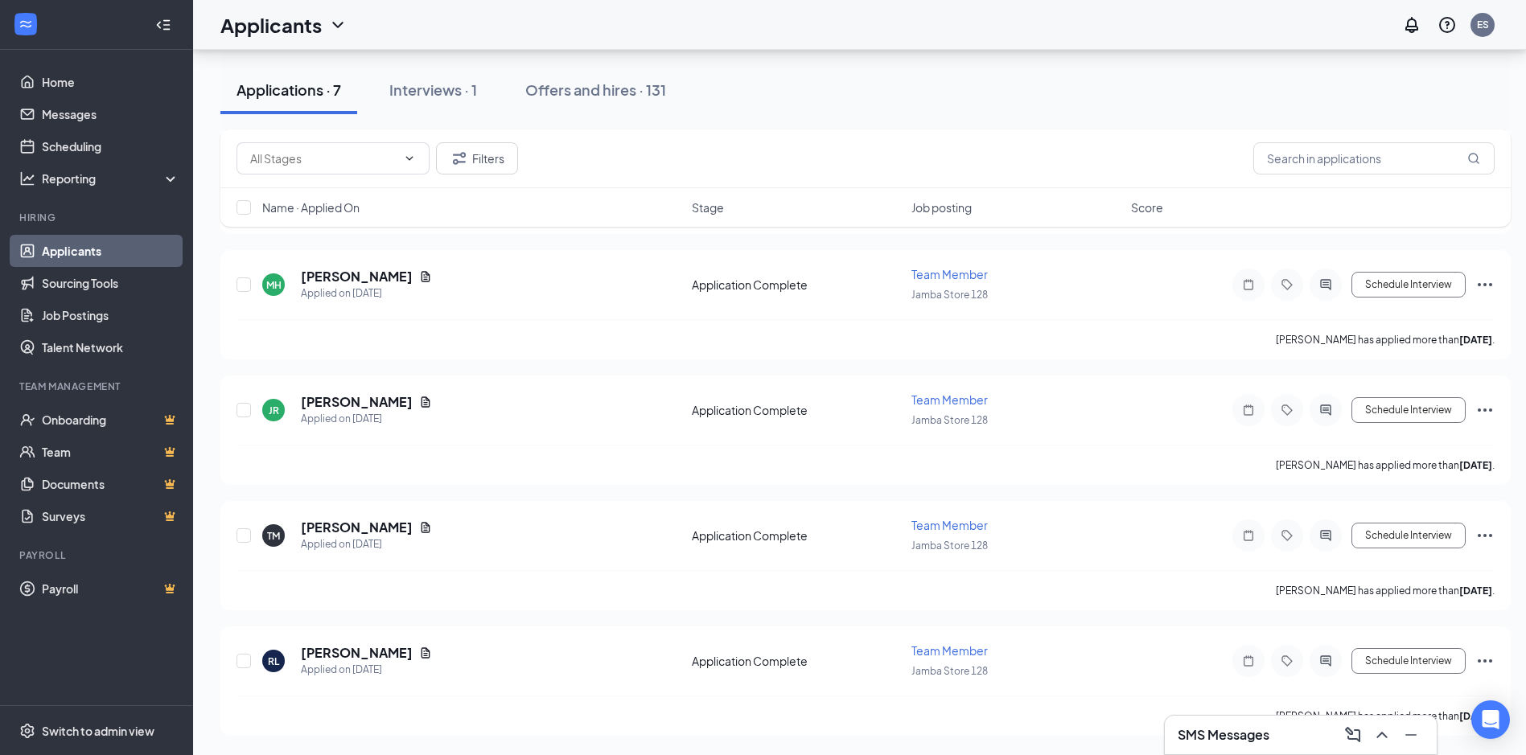
scroll to position [438, 0]
click at [327, 655] on h5 "[PERSON_NAME]" at bounding box center [357, 653] width 112 height 18
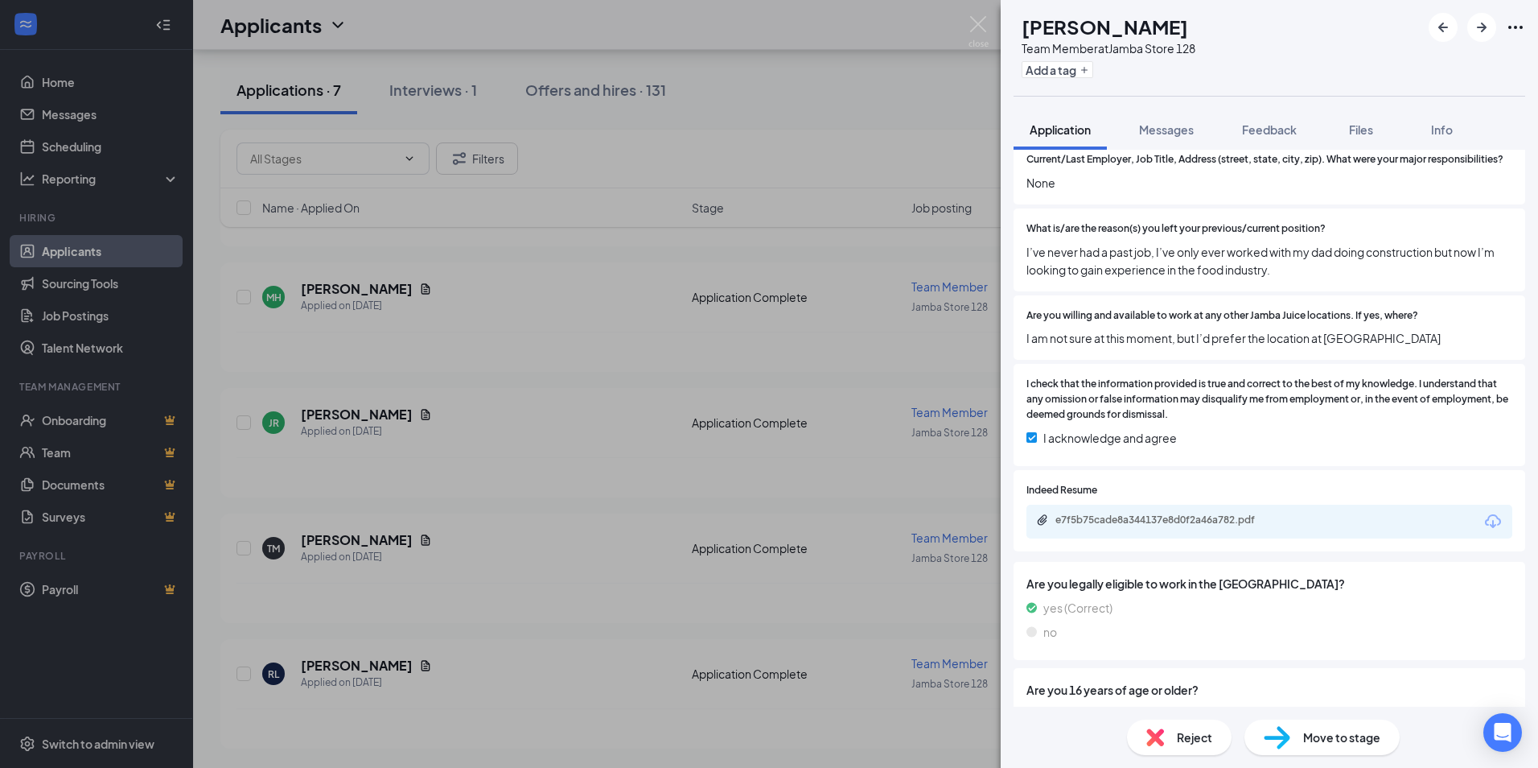
scroll to position [1207, 0]
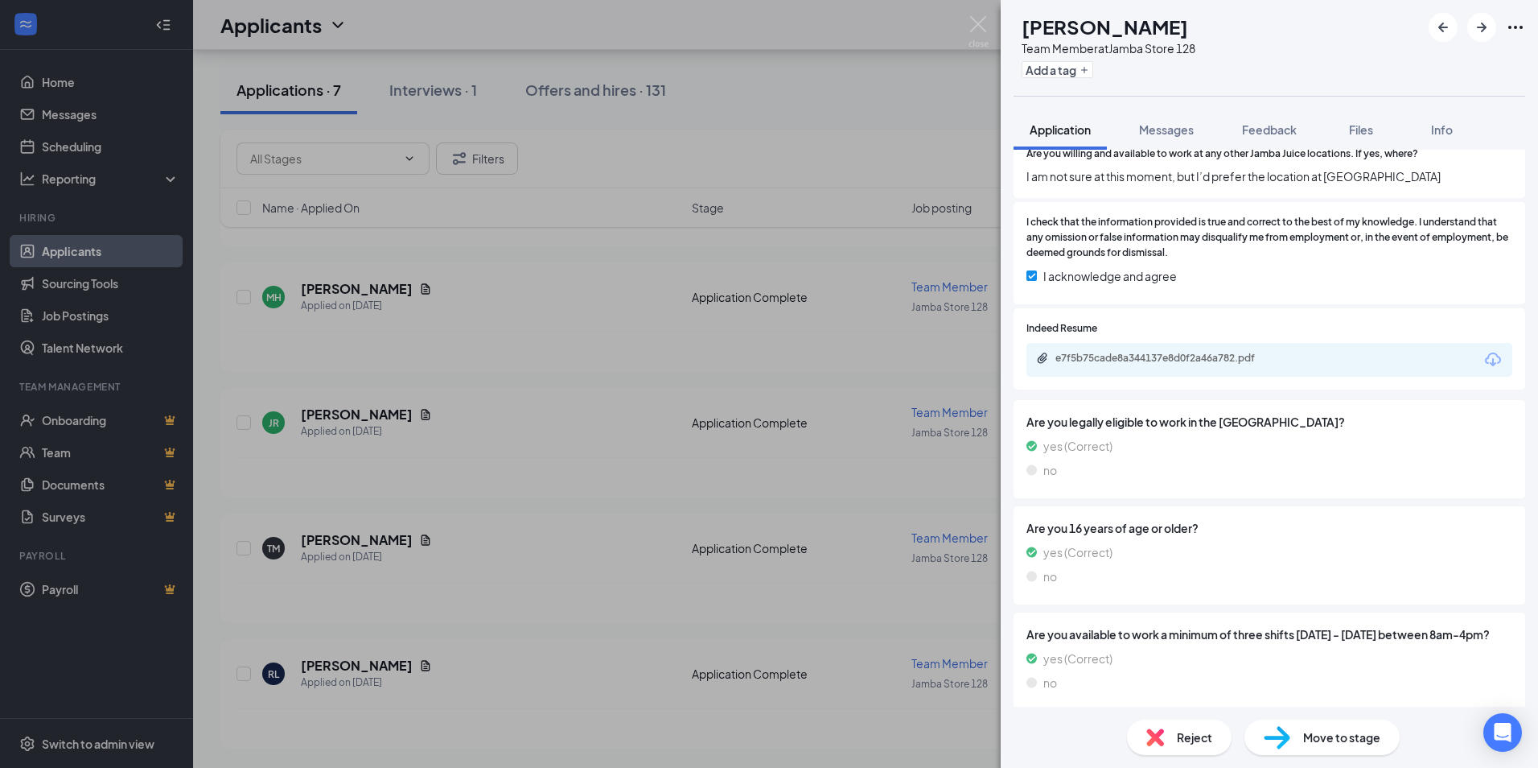
click at [1332, 731] on span "Move to stage" at bounding box center [1341, 737] width 77 height 18
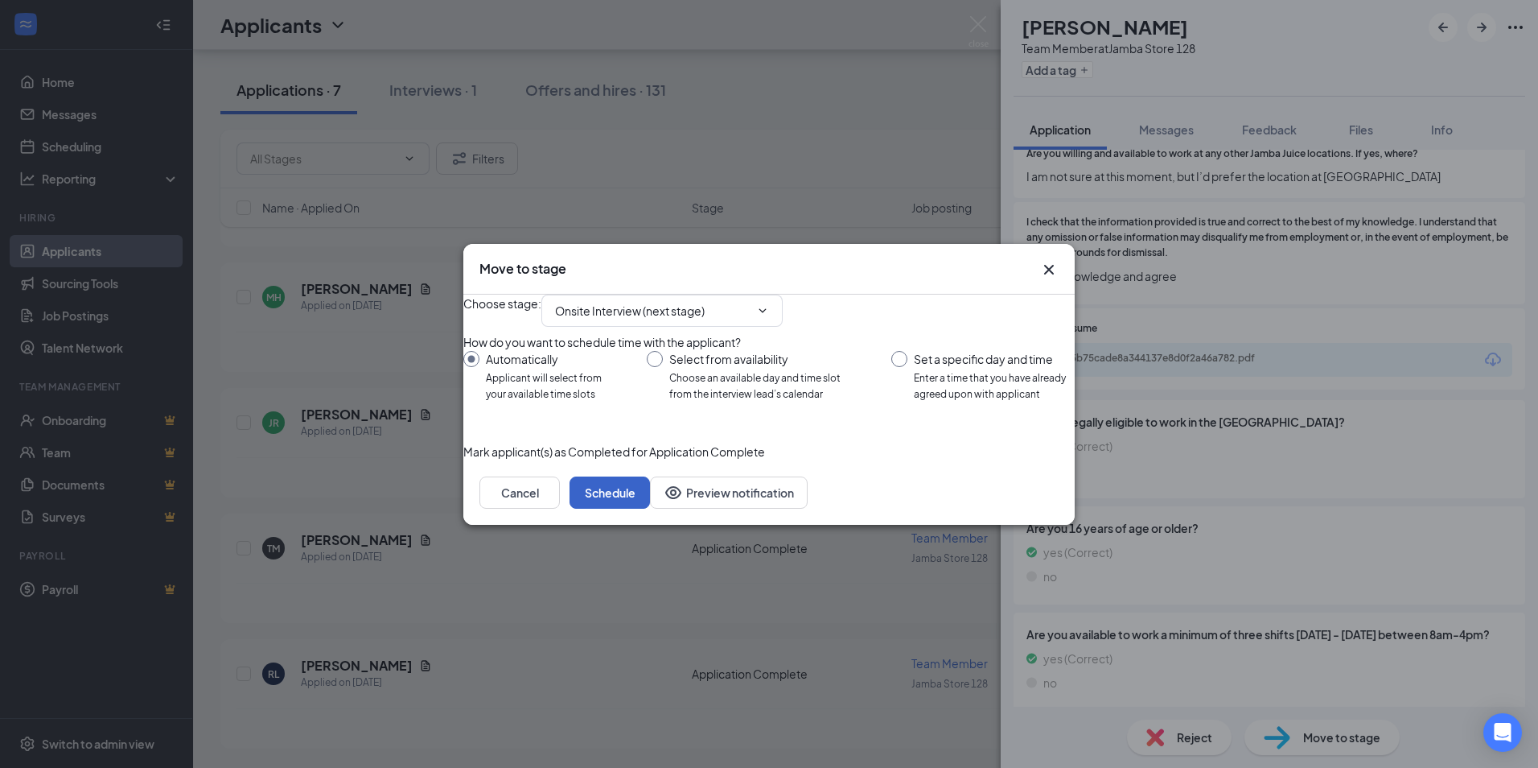
click at [650, 508] on button "Schedule" at bounding box center [610, 492] width 80 height 32
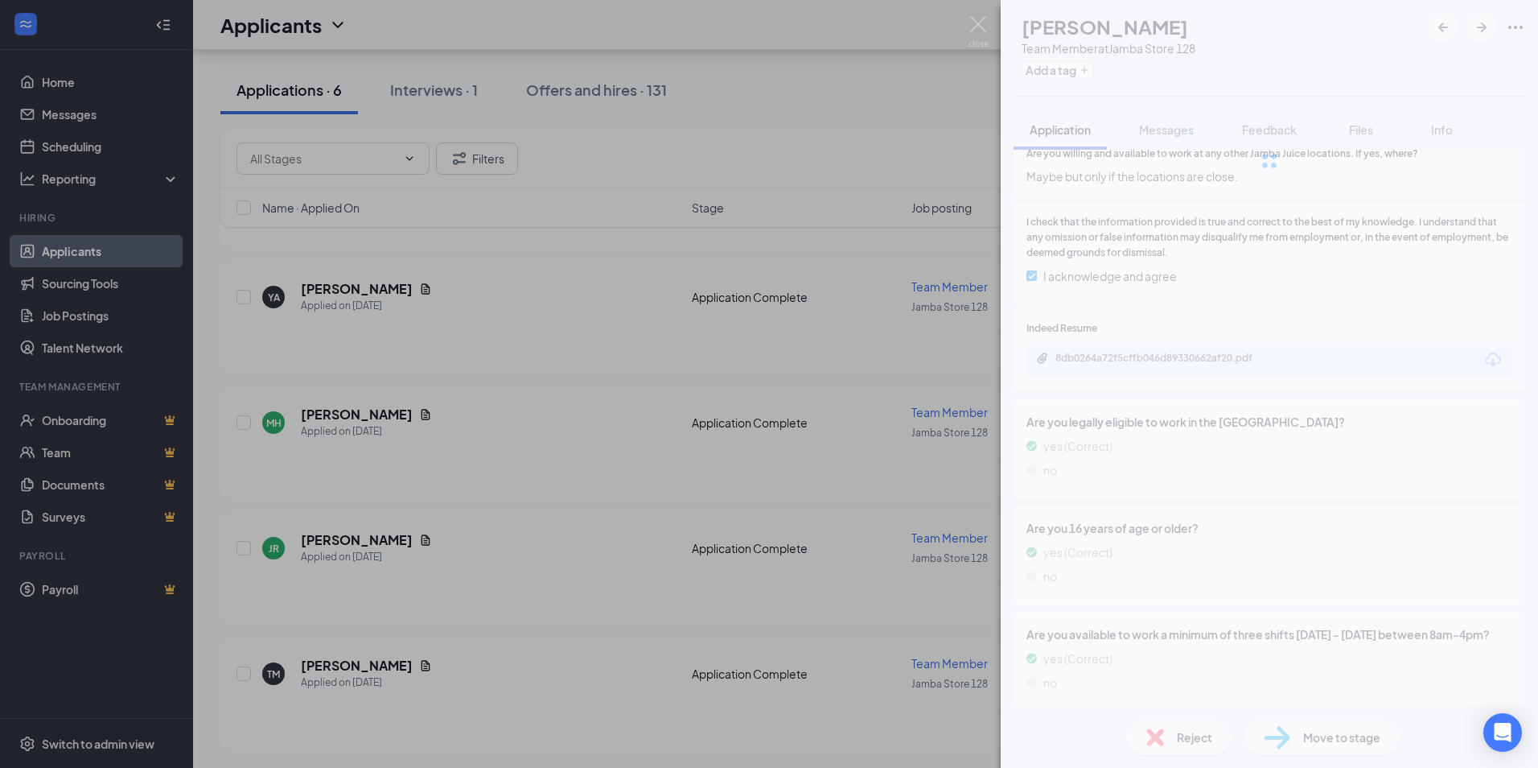
scroll to position [300, 0]
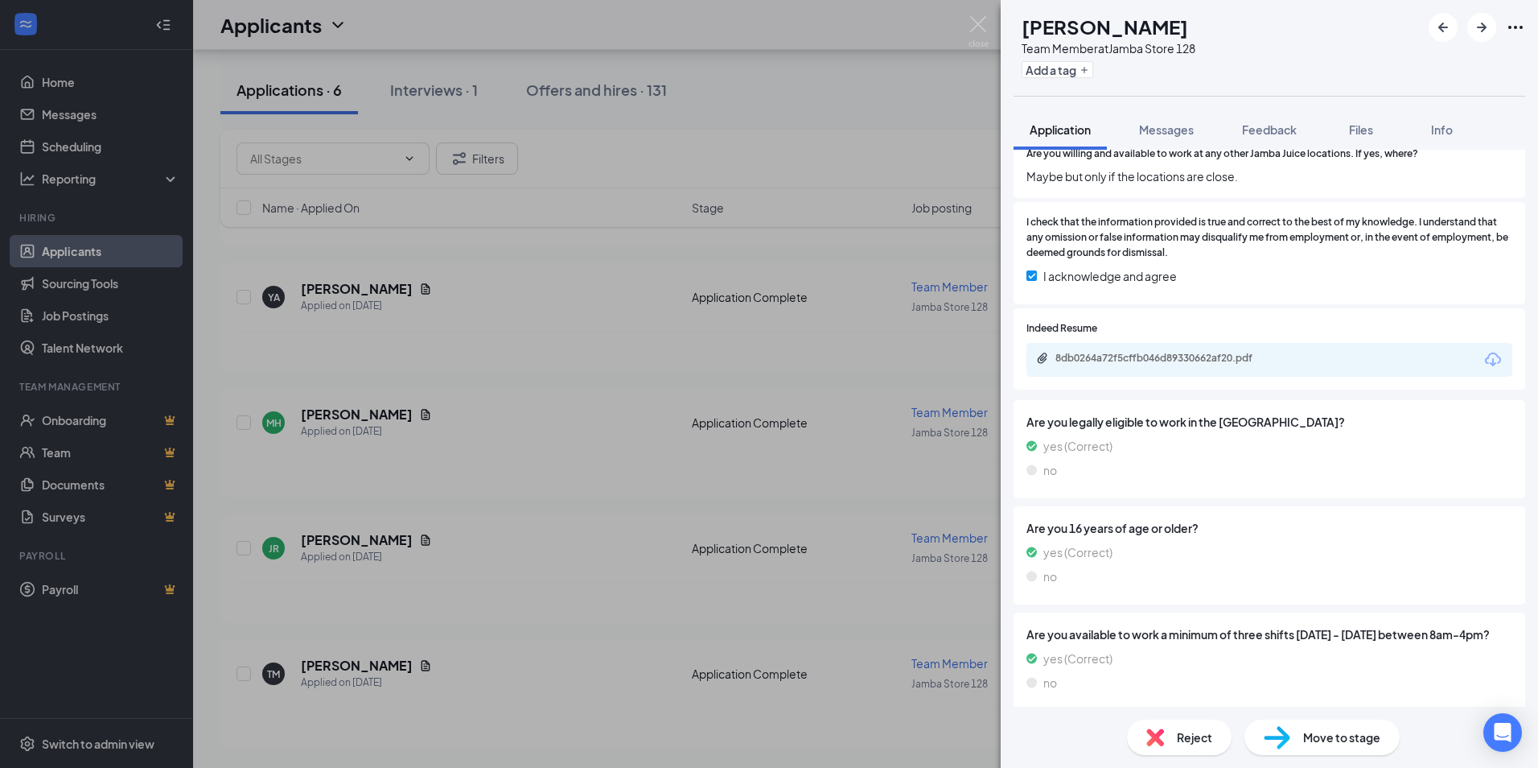
click at [360, 658] on div "[PERSON_NAME] Team Member at Jamba Store 128 Add a tag Application Messages Fee…" at bounding box center [769, 384] width 1538 height 768
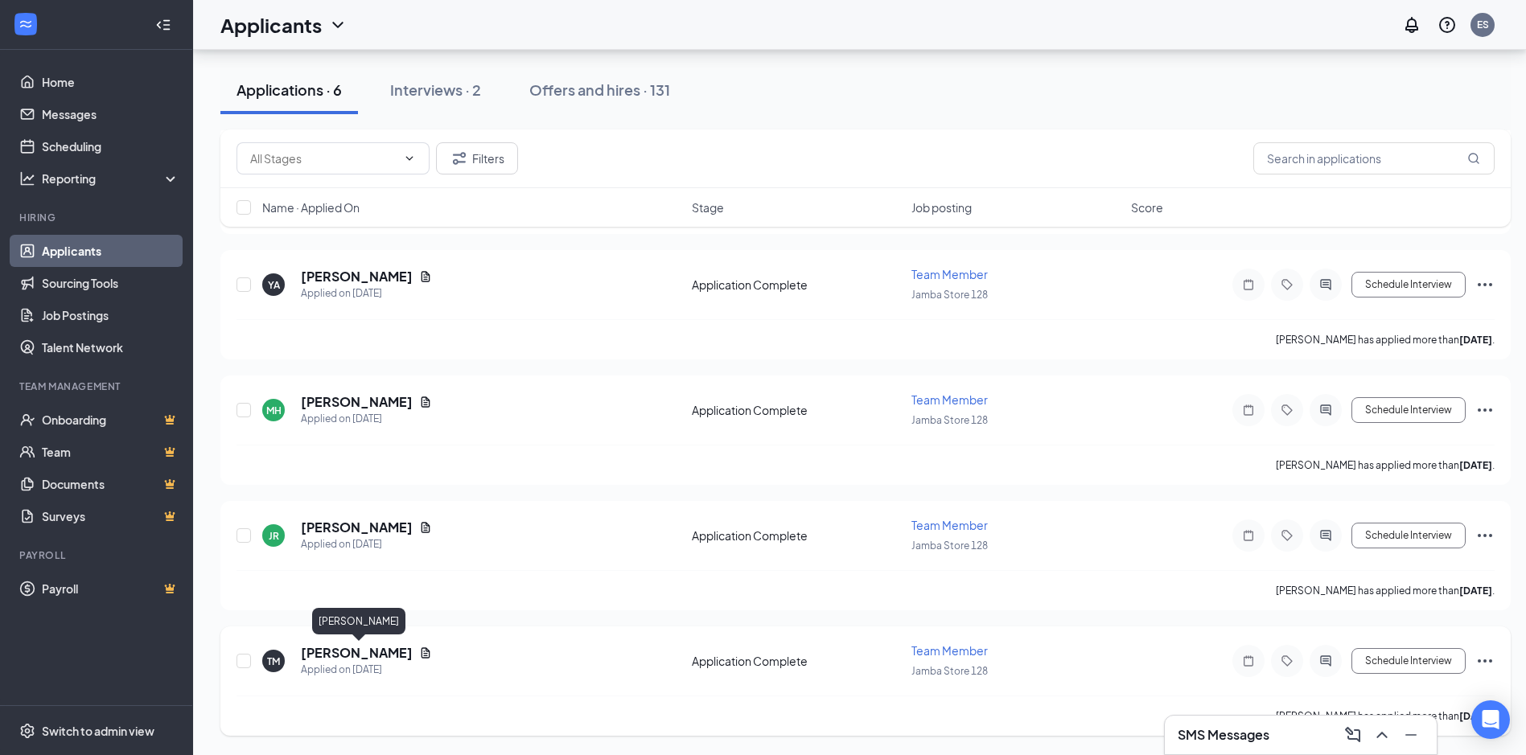
click at [360, 661] on h5 "[PERSON_NAME]" at bounding box center [357, 653] width 112 height 18
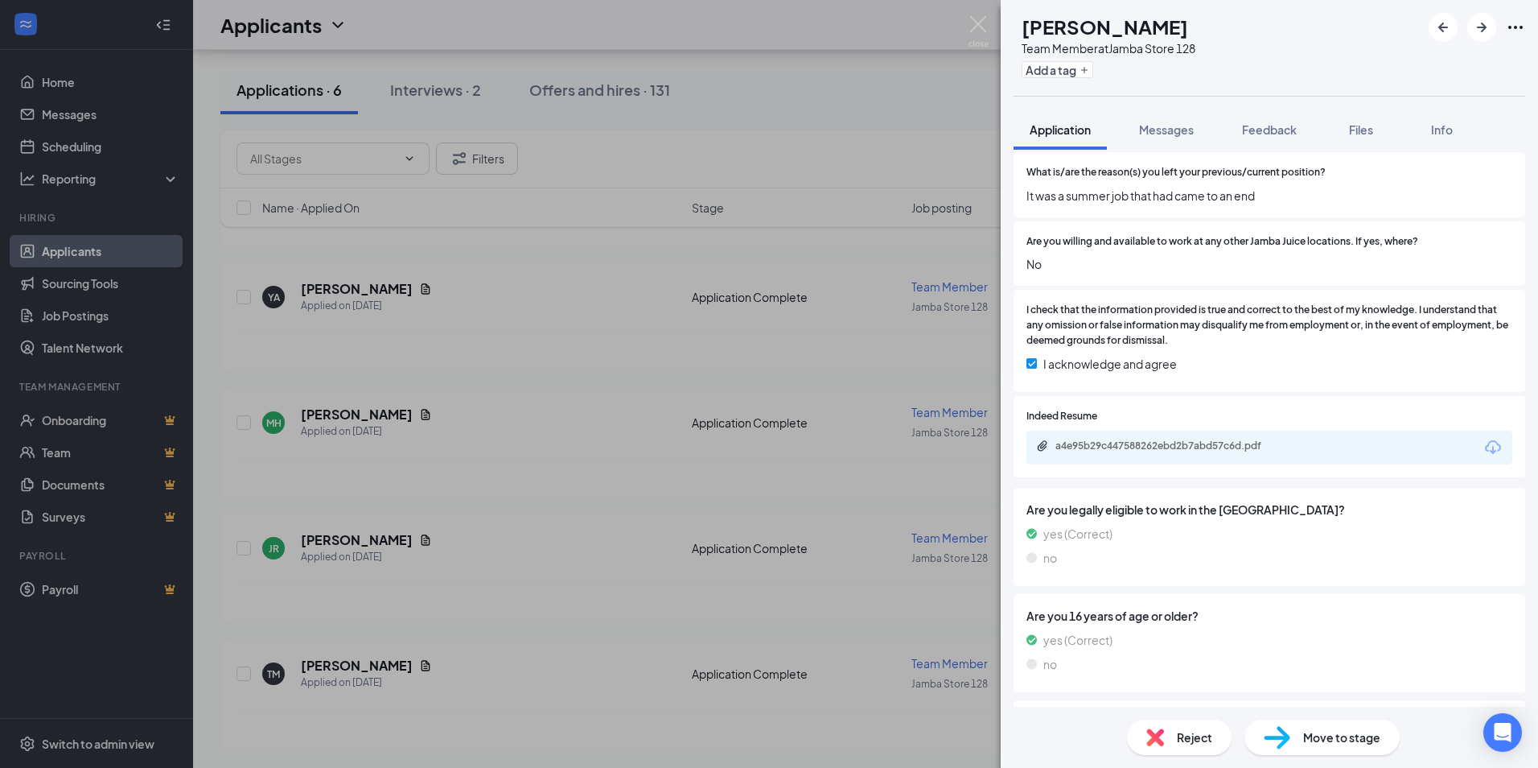
scroll to position [1207, 0]
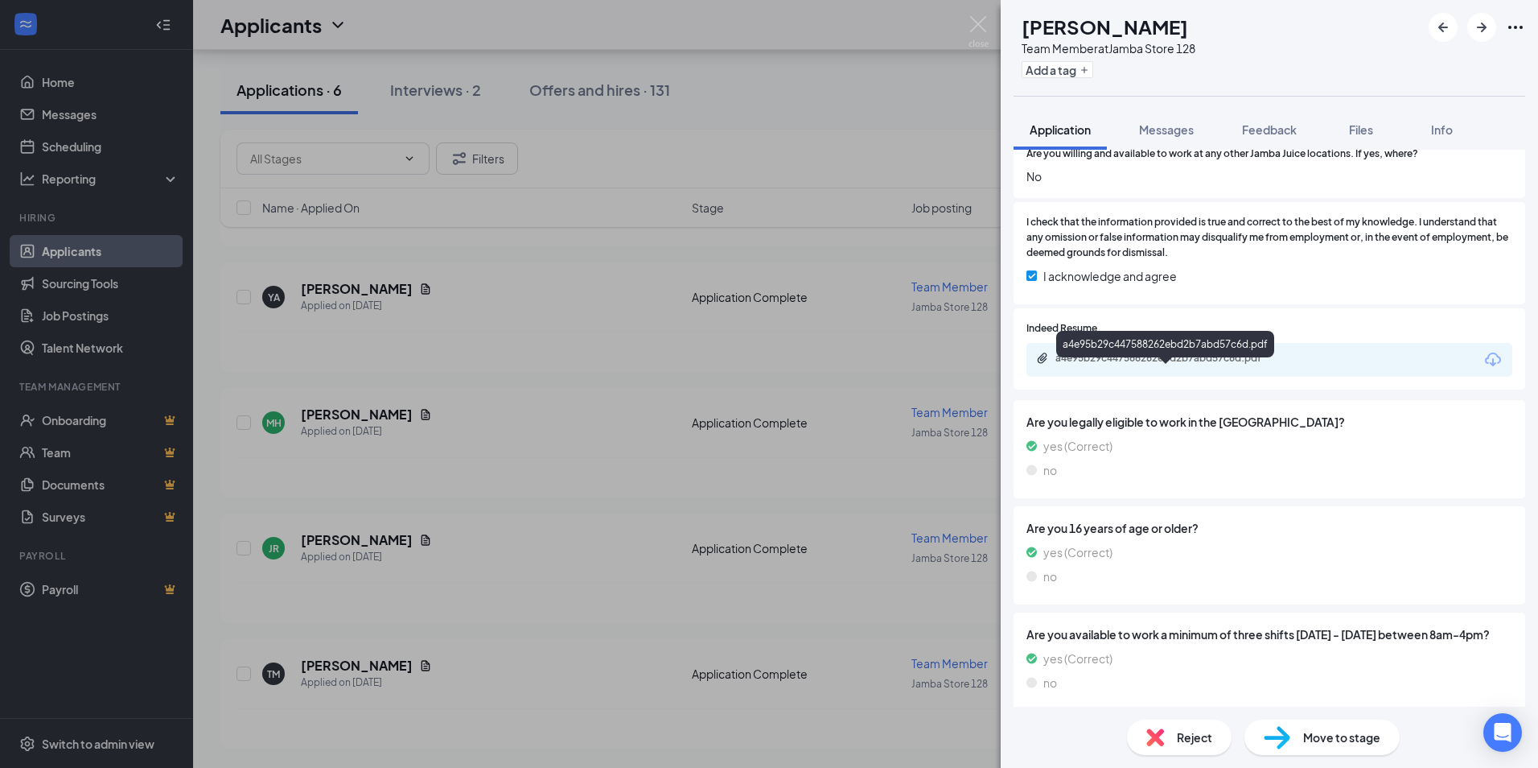
click at [1166, 364] on div "a4e95b29c447588262ebd2b7abd57c6d.pdf" at bounding box center [1168, 358] width 225 height 13
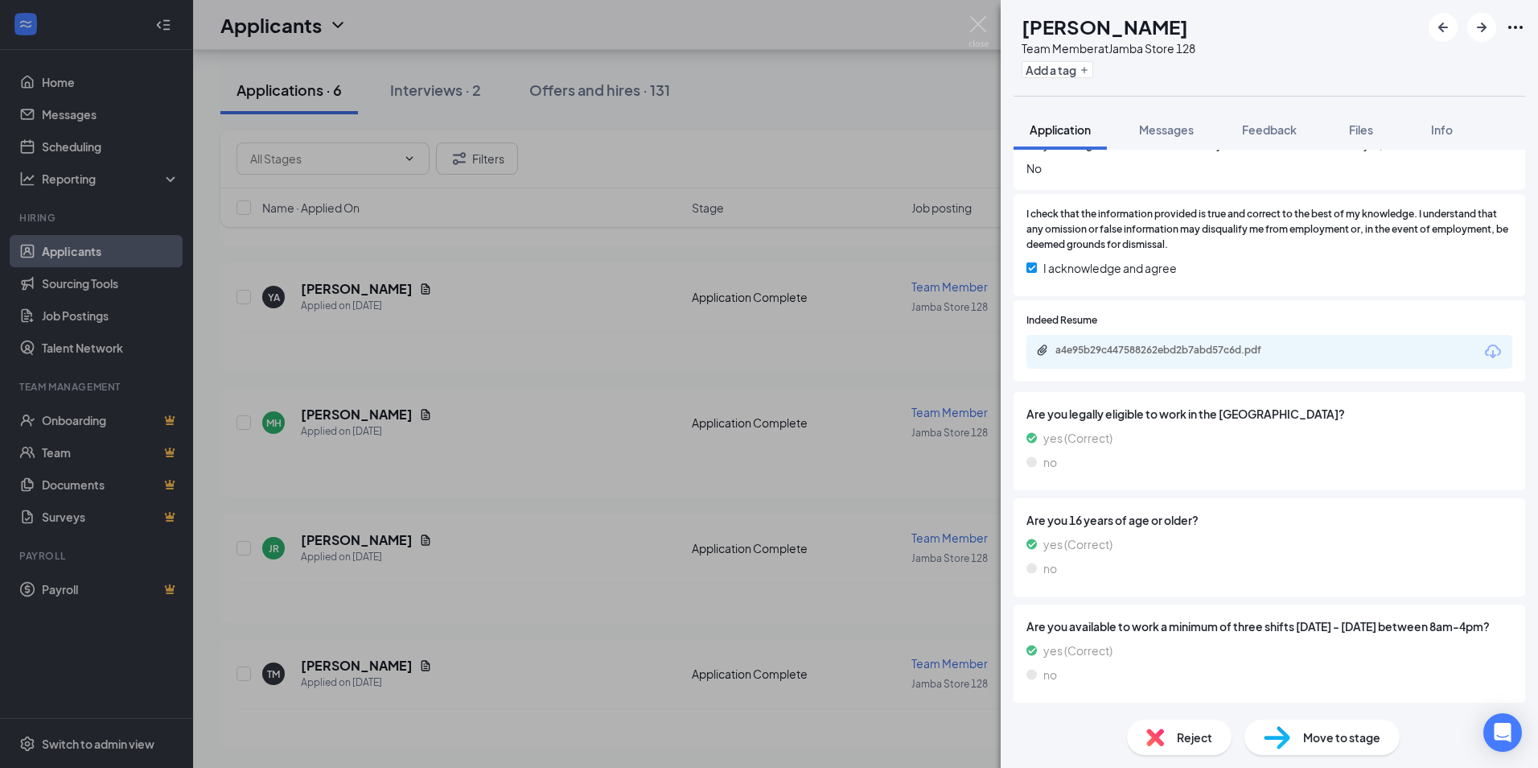
click at [1376, 740] on span "Move to stage" at bounding box center [1341, 737] width 77 height 18
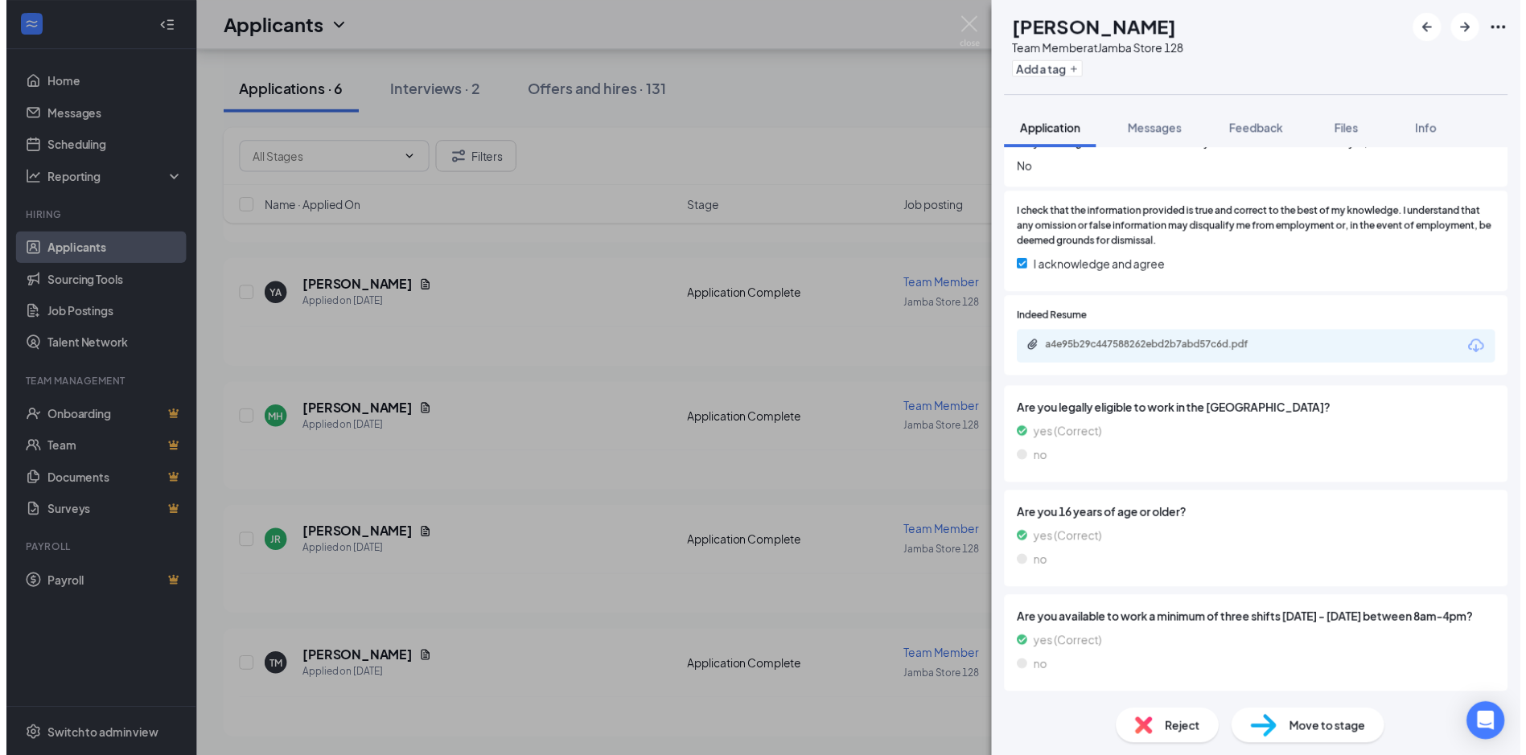
scroll to position [1241, 0]
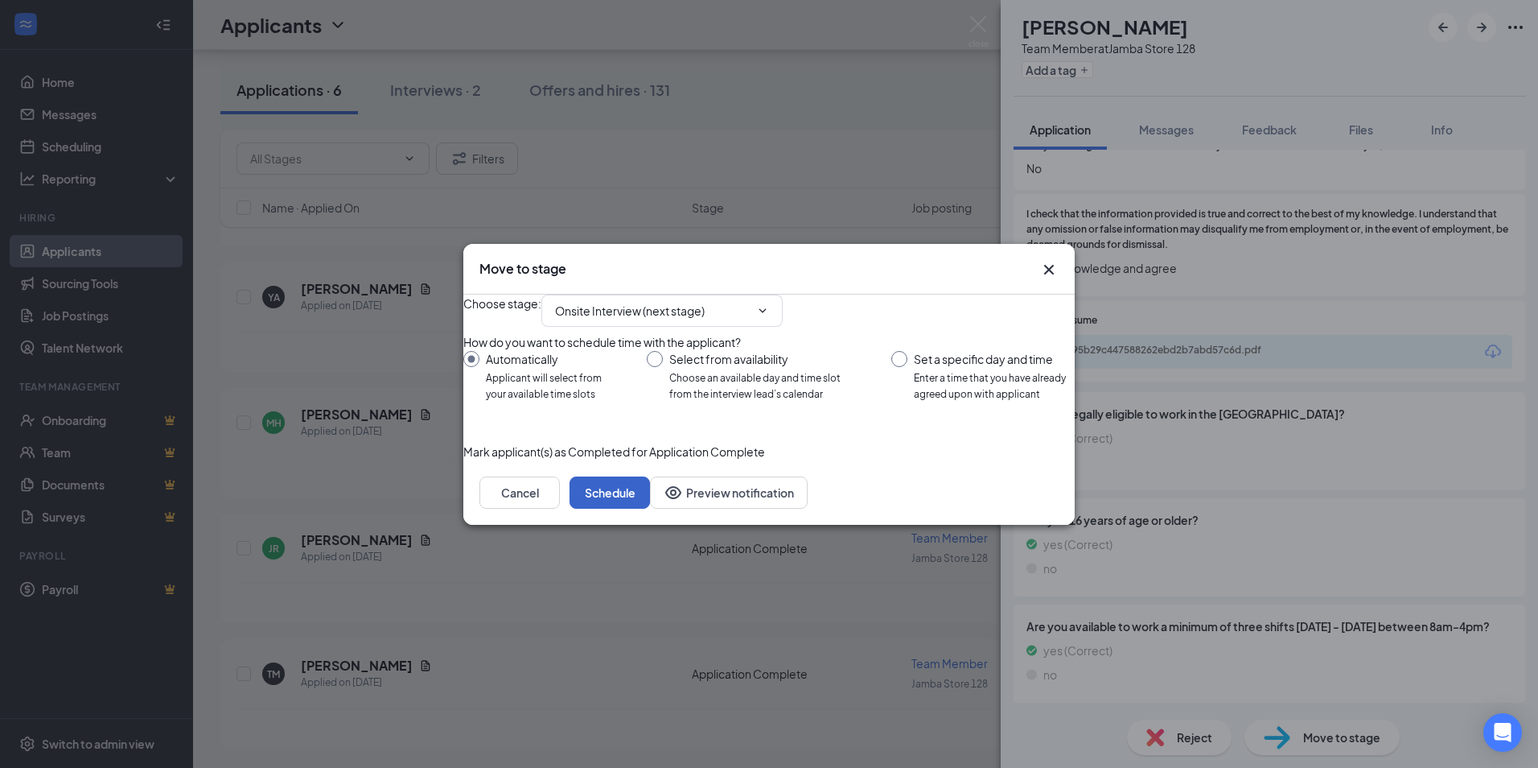
click at [650, 508] on button "Schedule" at bounding box center [610, 492] width 80 height 32
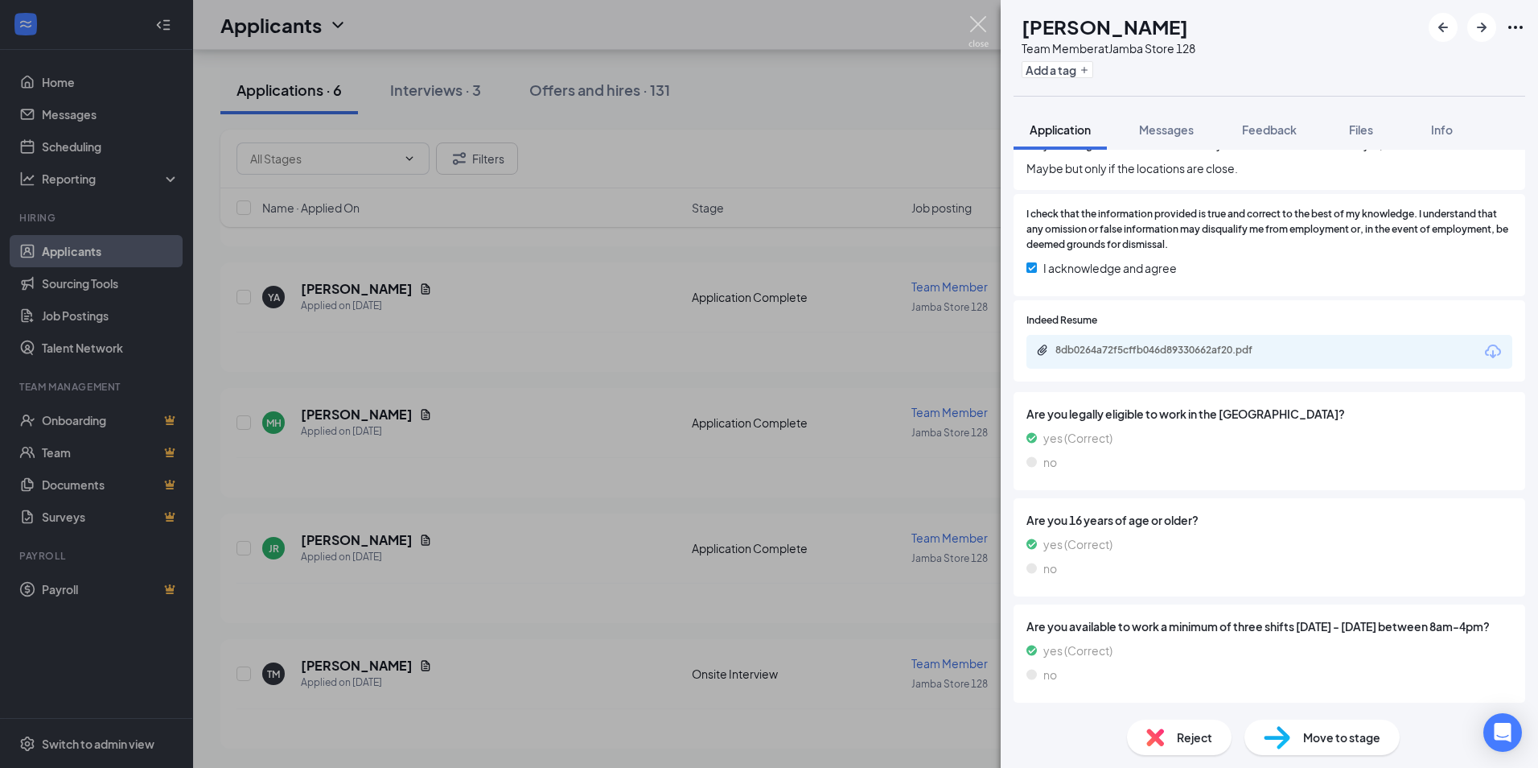
click at [984, 25] on img at bounding box center [979, 31] width 20 height 31
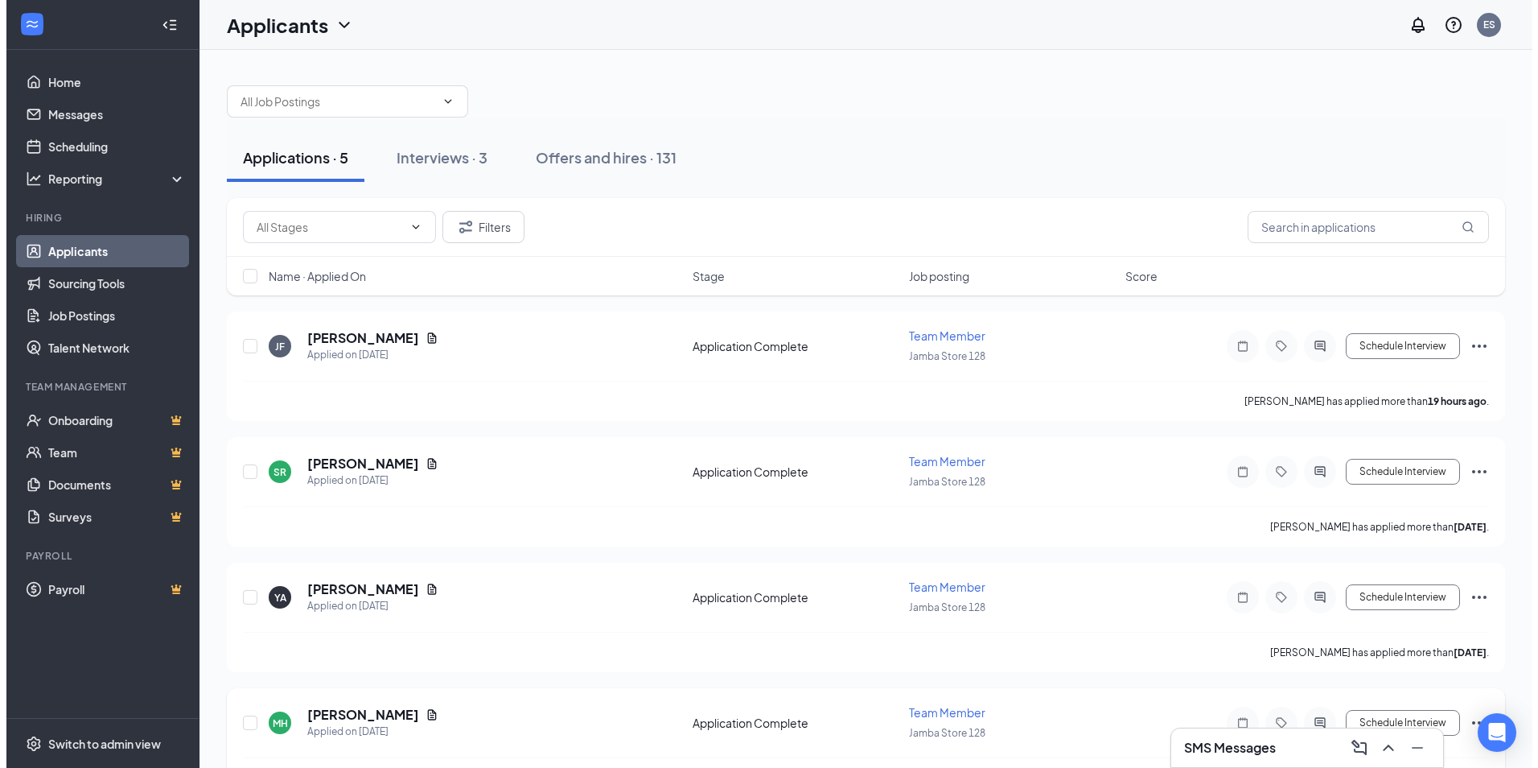
scroll to position [175, 0]
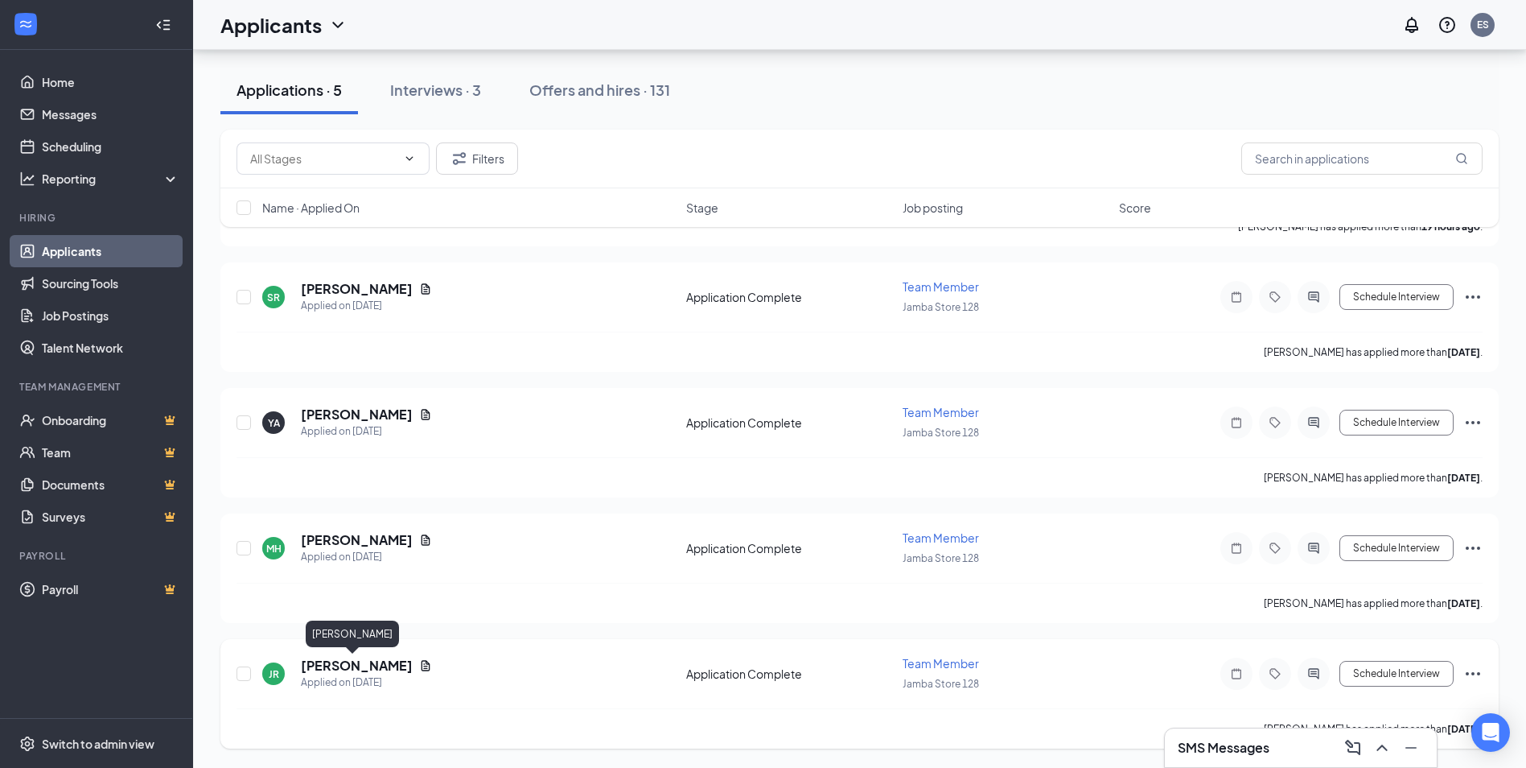
click at [349, 667] on h5 "[PERSON_NAME]" at bounding box center [357, 666] width 112 height 18
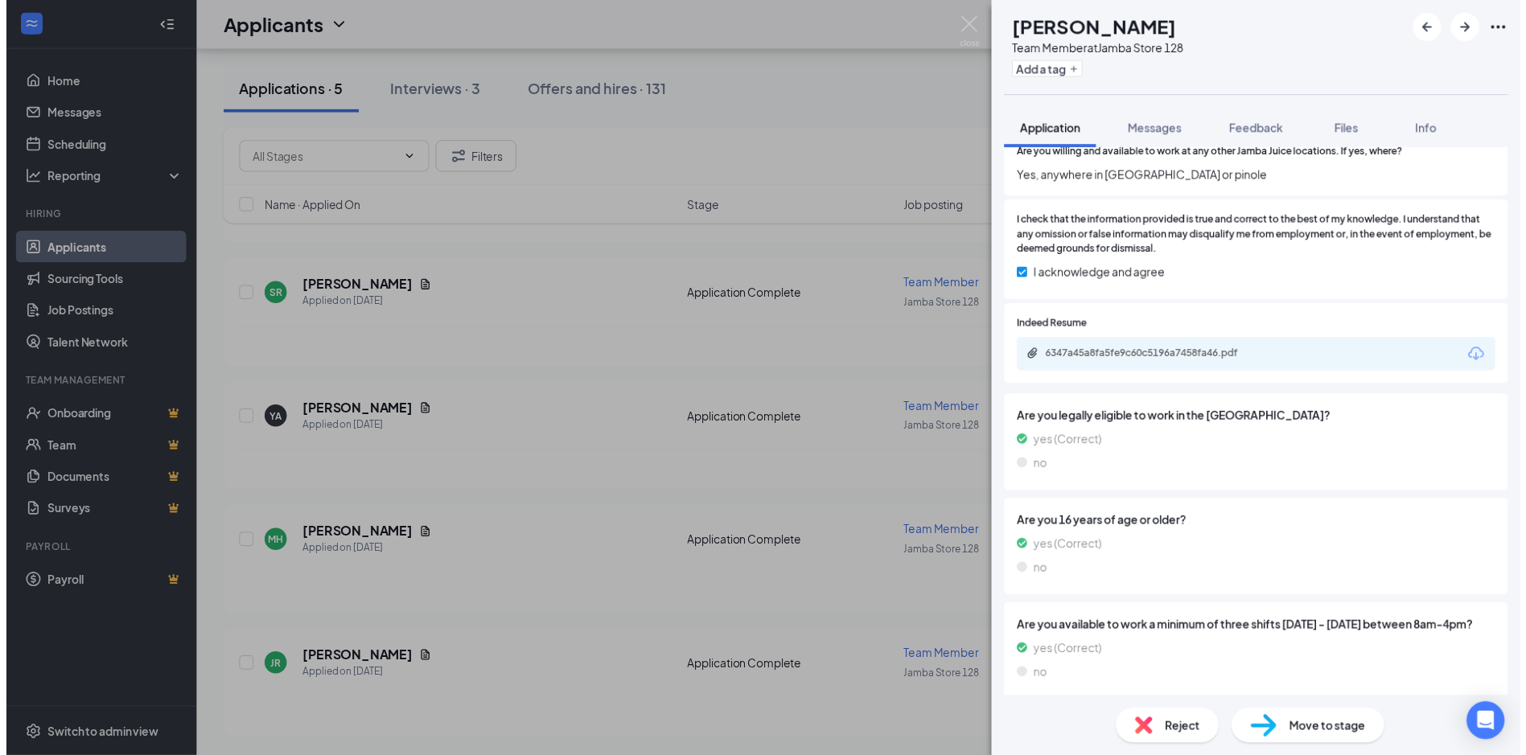
scroll to position [1207, 0]
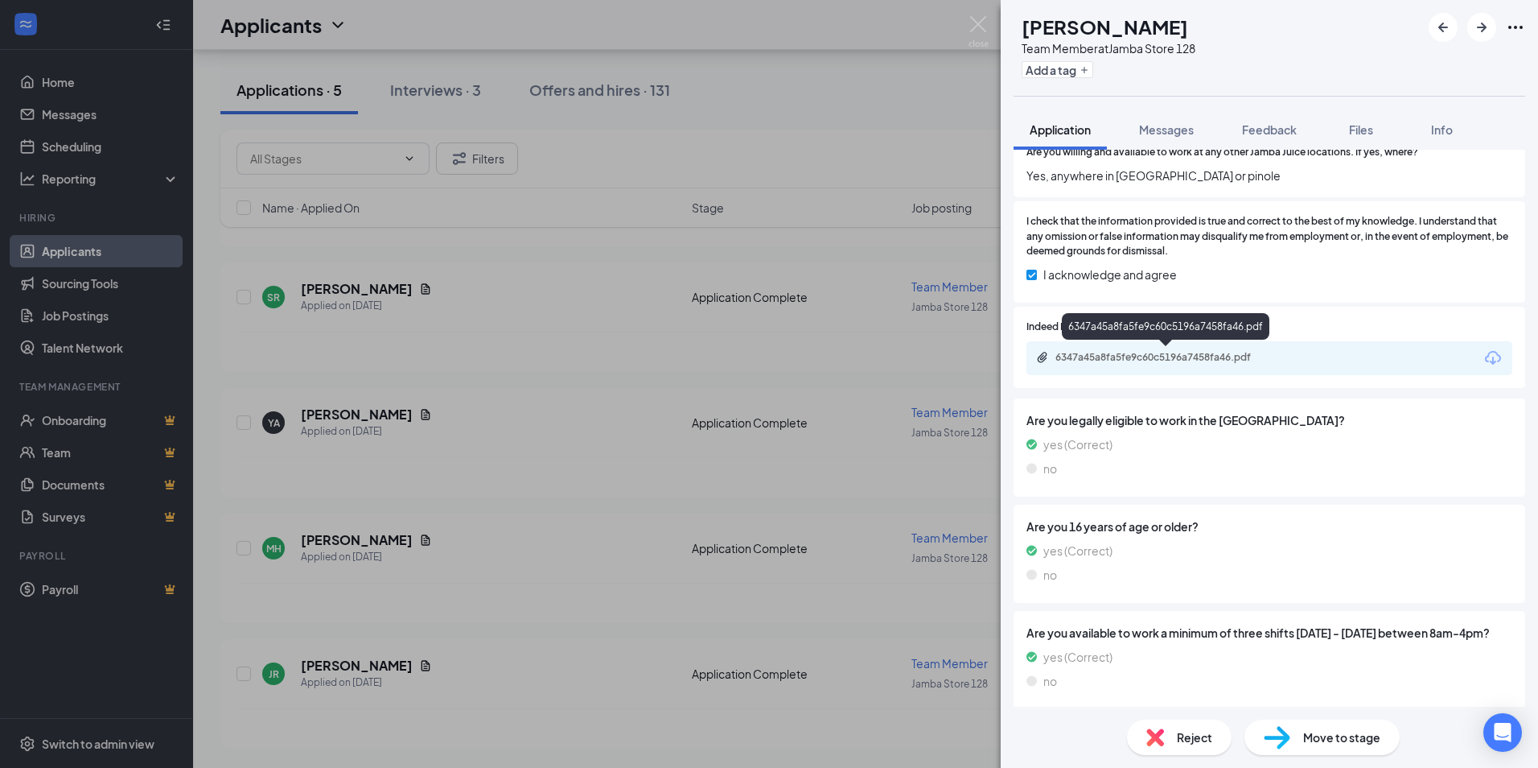
click at [1170, 357] on div "6347a45a8fa5fe9c60c5196a7458fa46.pdf" at bounding box center [1168, 357] width 225 height 13
click at [1301, 736] on div "Move to stage" at bounding box center [1322, 736] width 155 height 35
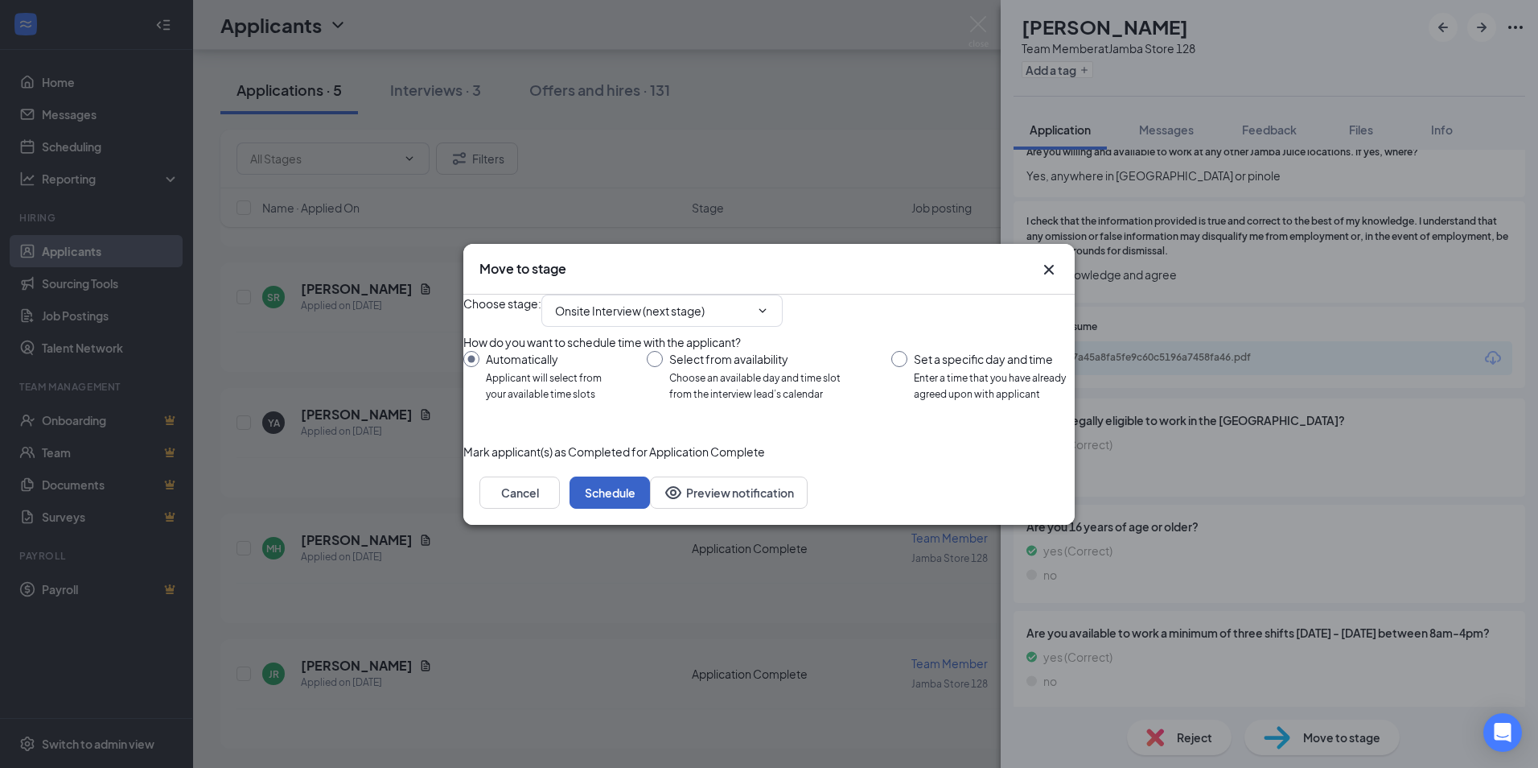
click at [650, 508] on button "Schedule" at bounding box center [610, 492] width 80 height 32
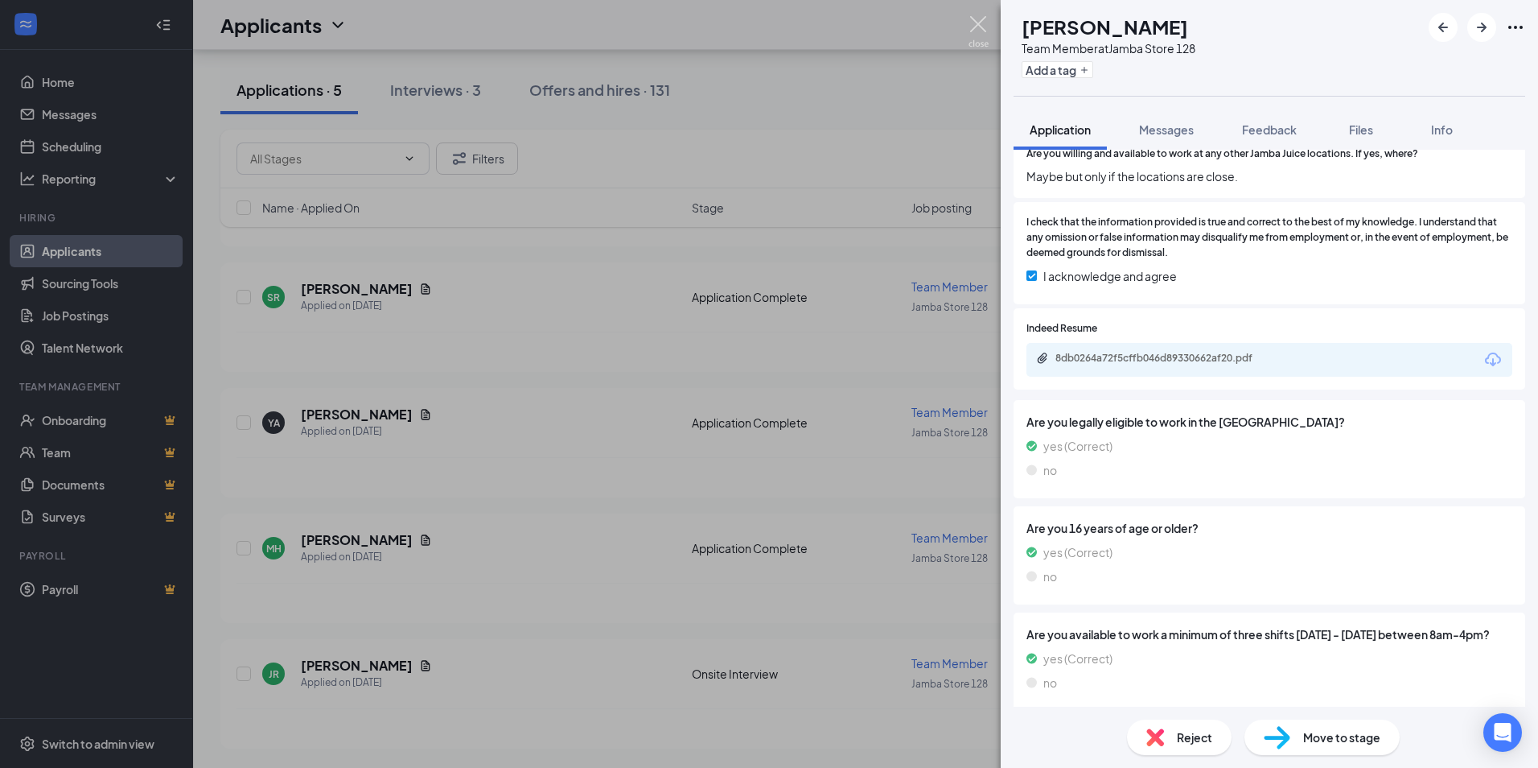
click at [969, 23] on img at bounding box center [979, 31] width 20 height 31
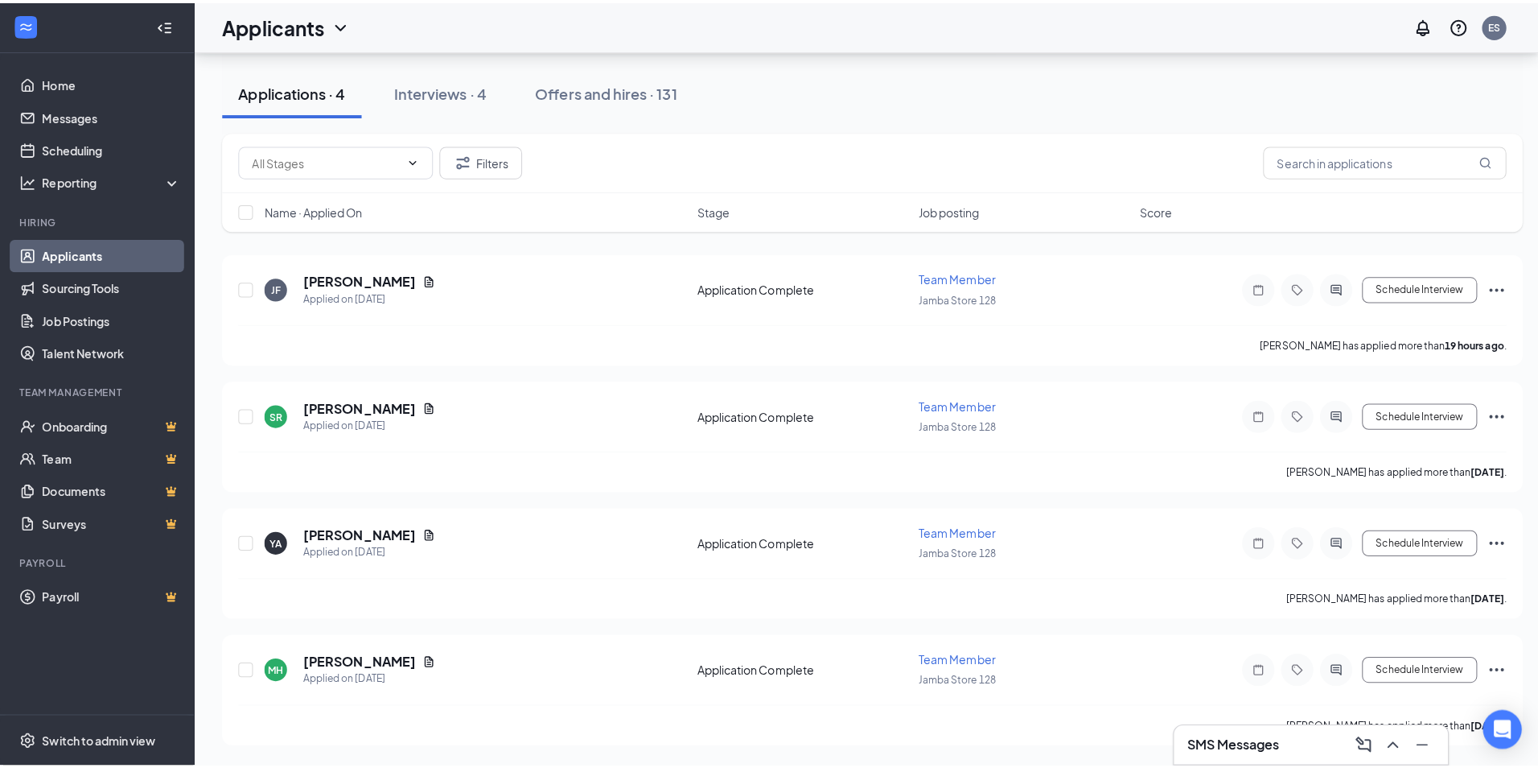
scroll to position [49, 0]
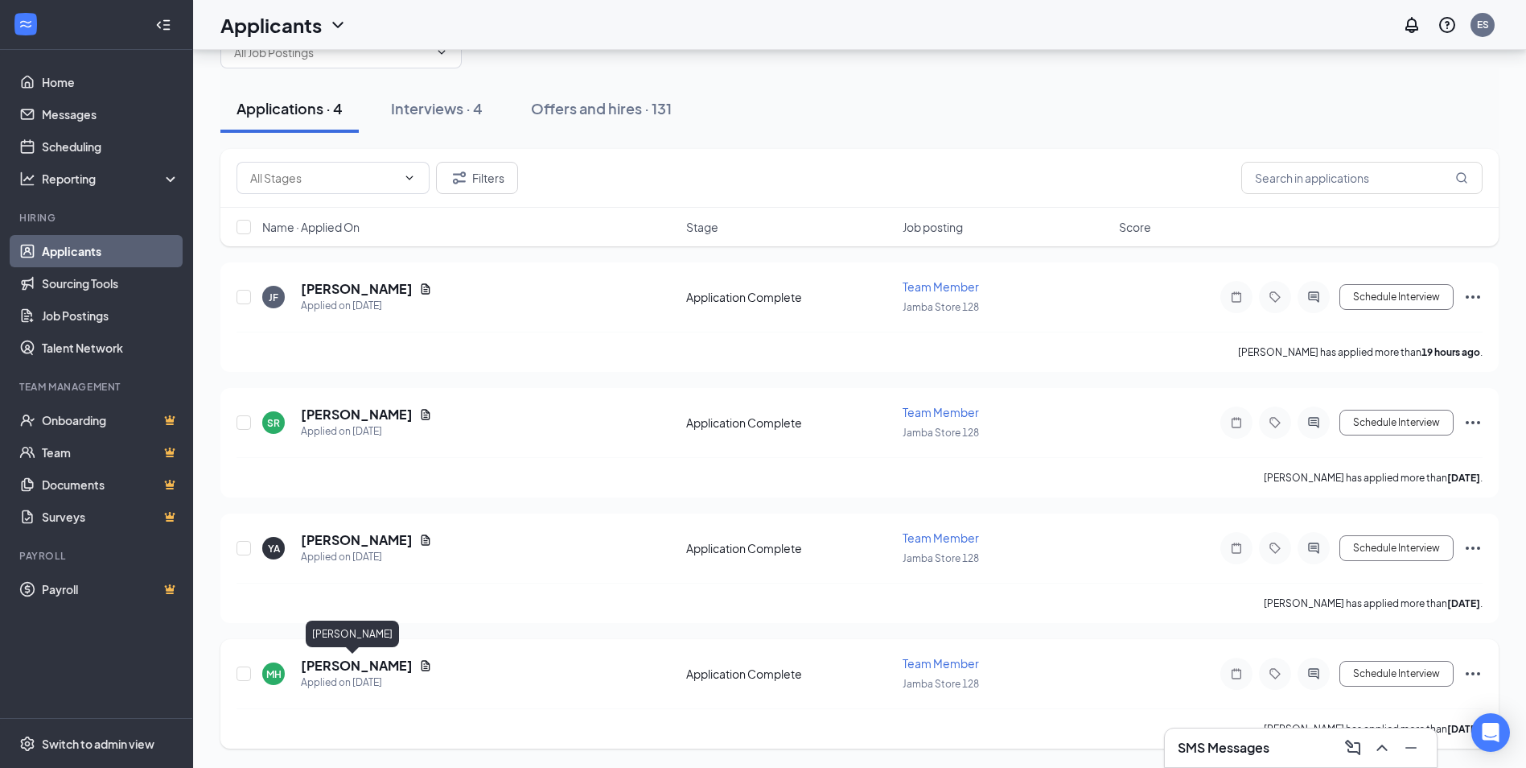
click at [326, 669] on h5 "[PERSON_NAME]" at bounding box center [357, 666] width 112 height 18
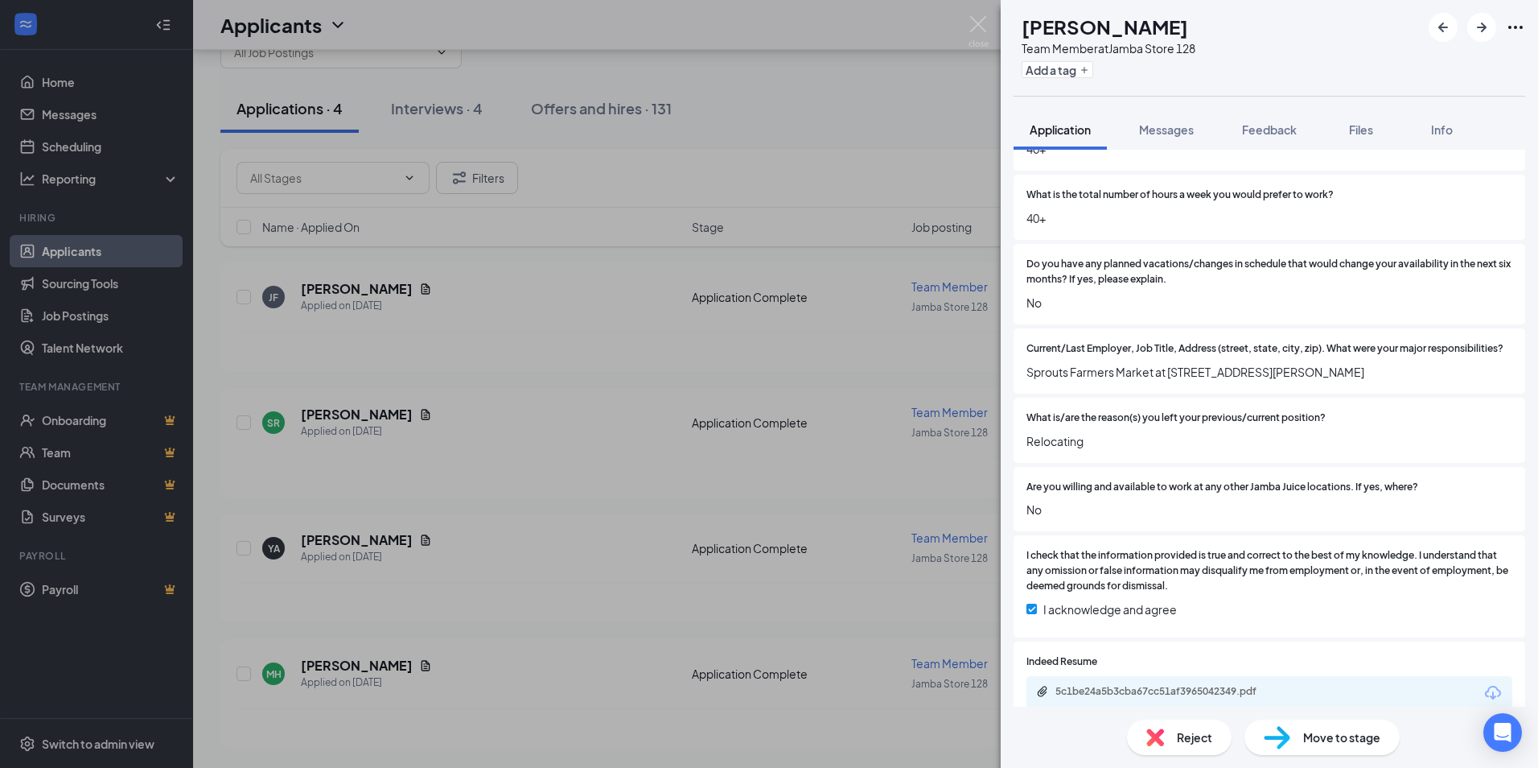
scroll to position [885, 0]
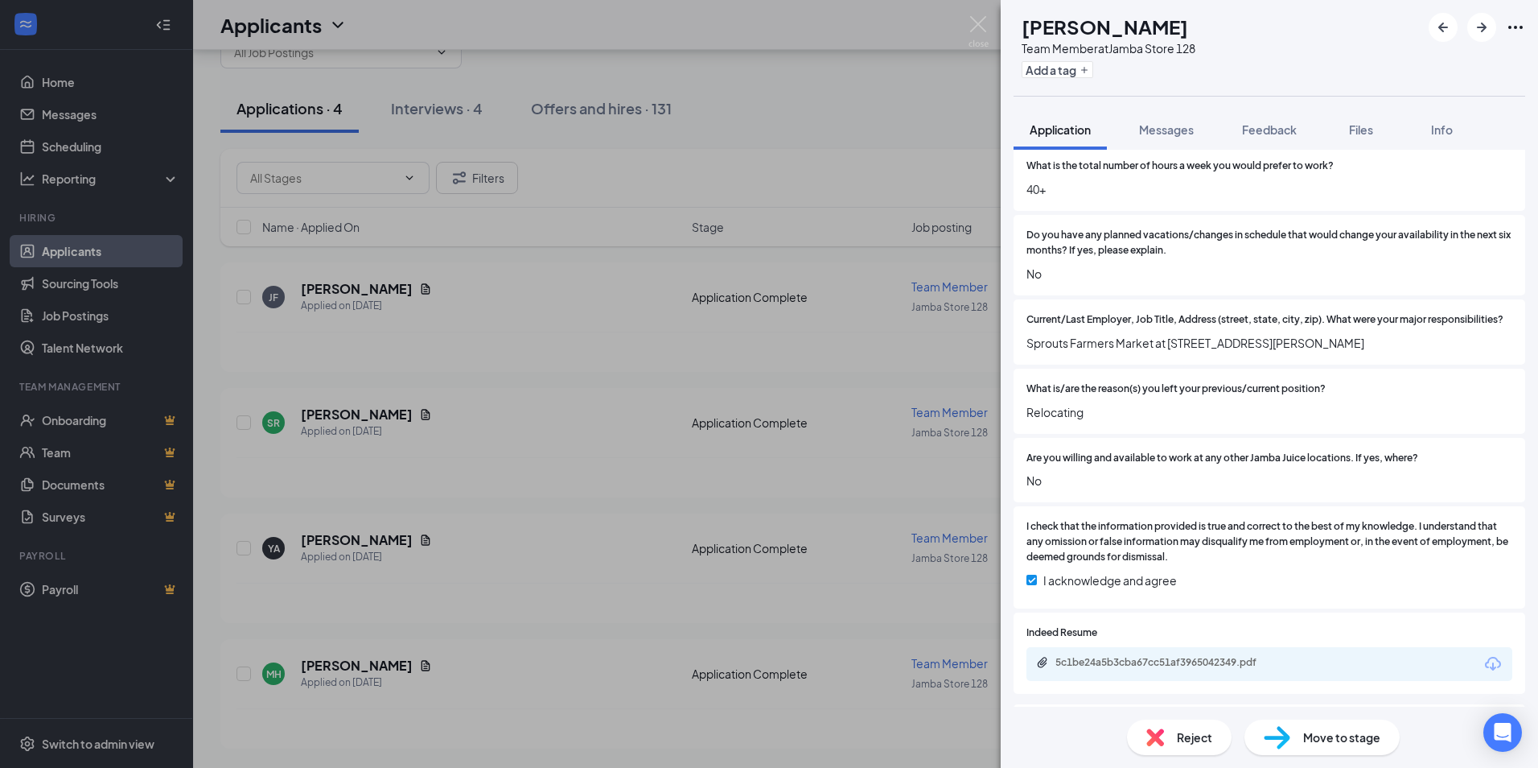
click at [1130, 669] on div "5c1be24a5b3cba67cc51af3965042349.pdf" at bounding box center [1270, 664] width 486 height 34
click at [1152, 669] on div "5c1be24a5b3cba67cc51af3965042349.pdf" at bounding box center [1168, 662] width 225 height 13
click at [1270, 739] on img at bounding box center [1277, 737] width 27 height 23
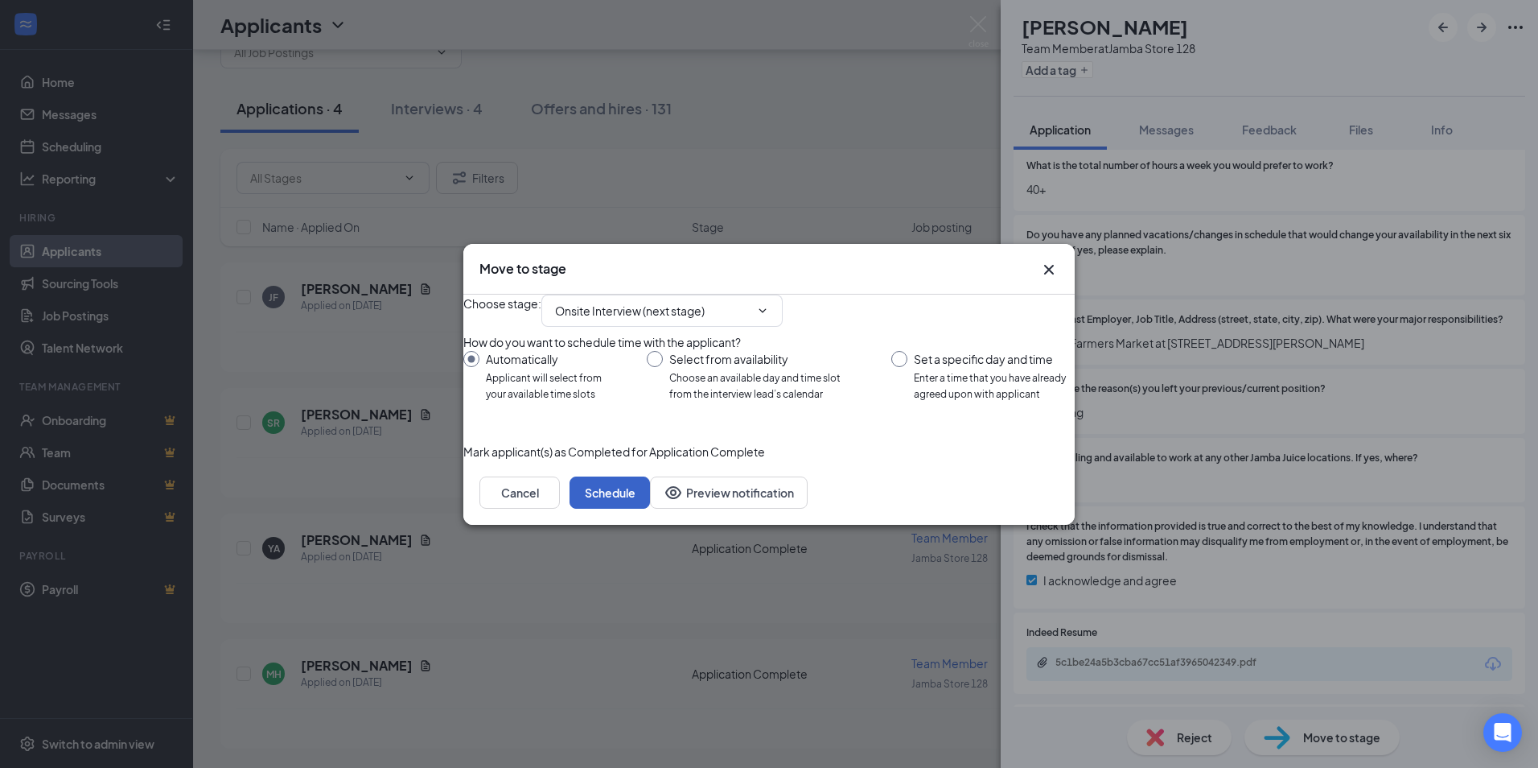
click at [650, 508] on button "Schedule" at bounding box center [610, 492] width 80 height 32
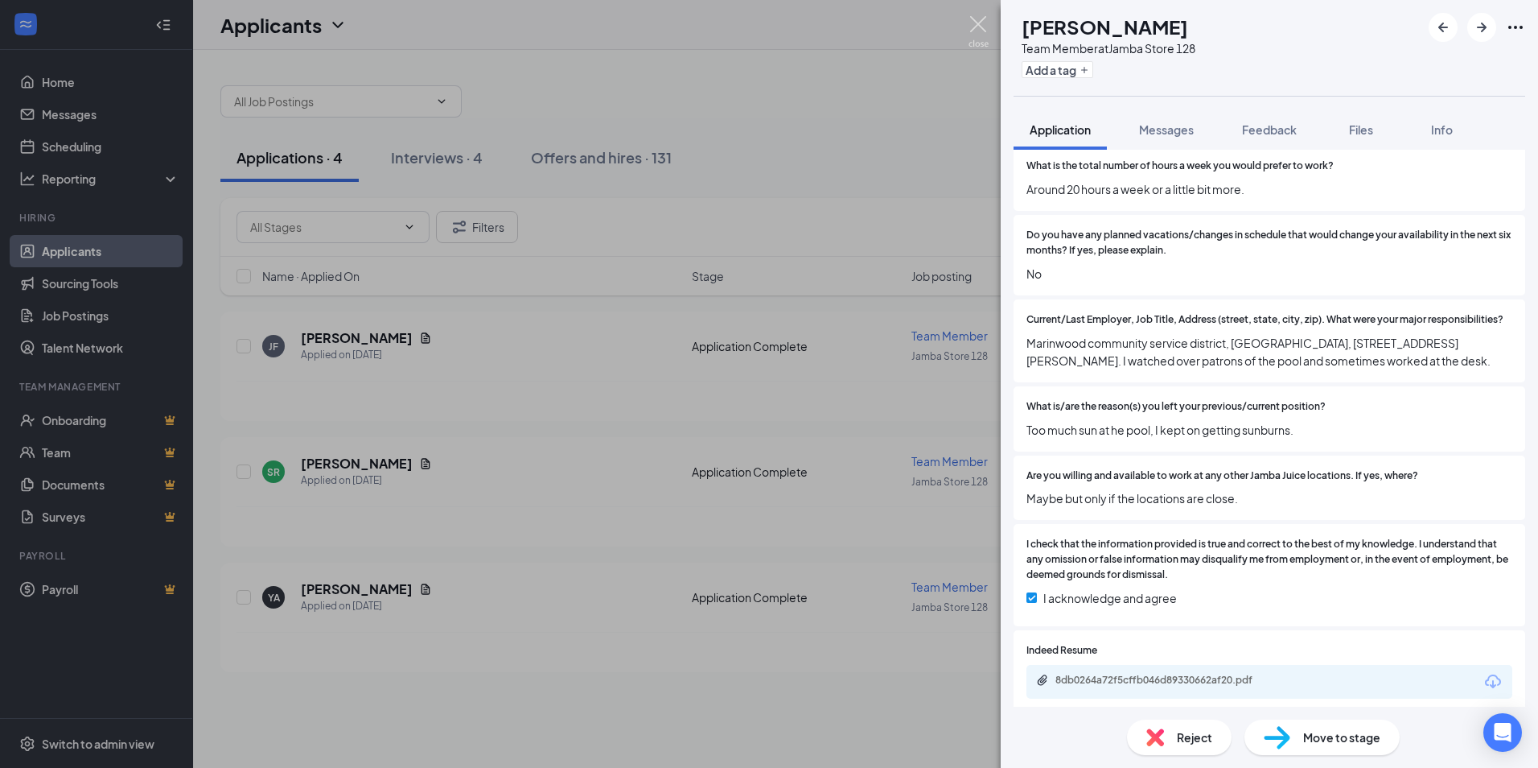
click at [979, 23] on img at bounding box center [979, 31] width 20 height 31
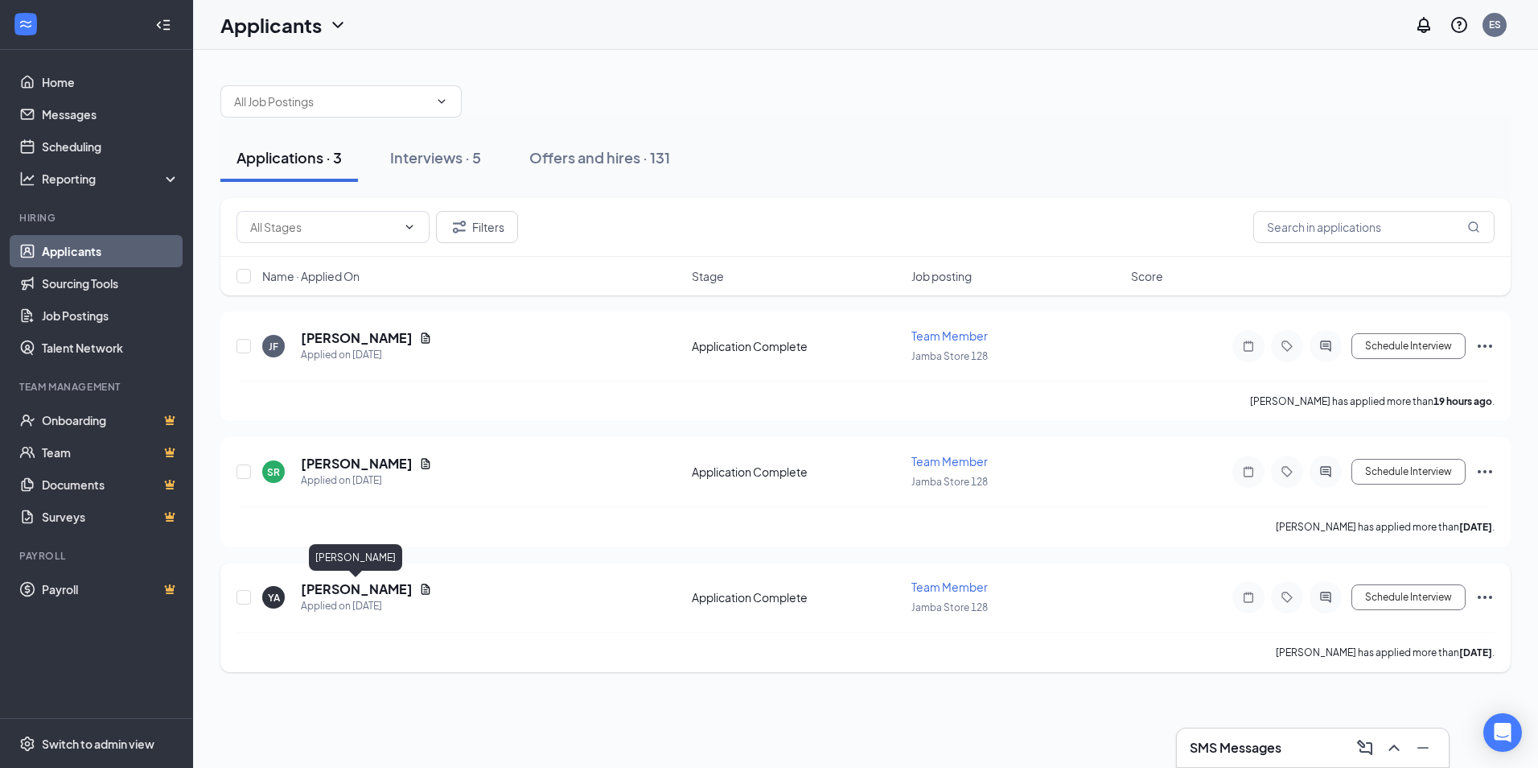
click at [364, 593] on h5 "[PERSON_NAME]" at bounding box center [357, 589] width 112 height 18
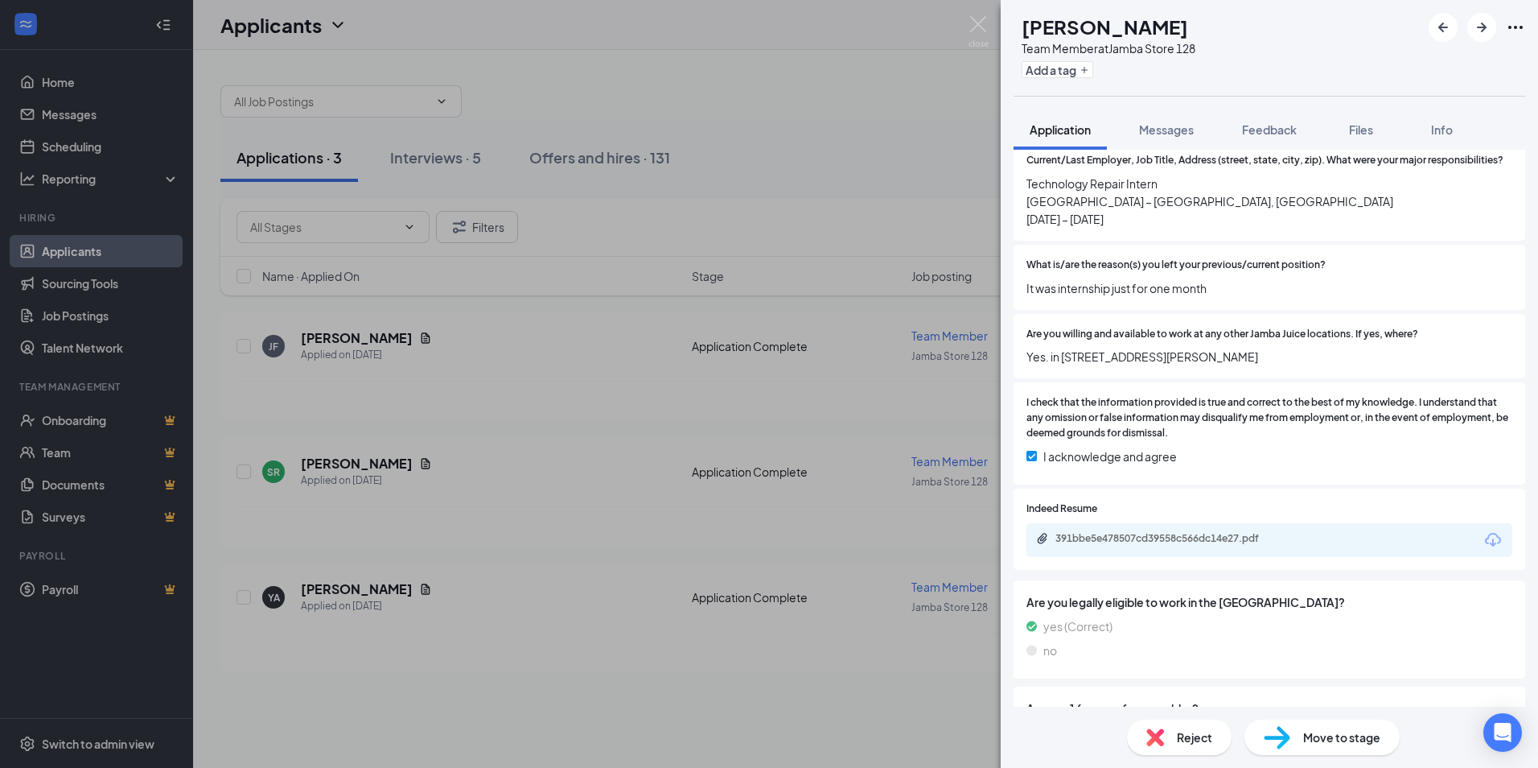
scroll to position [1046, 0]
click at [1111, 545] on div "391bbe5e478507cd39558c566dc14e27.pdf" at bounding box center [1166, 537] width 261 height 15
click at [1326, 730] on span "Move to stage" at bounding box center [1341, 737] width 77 height 18
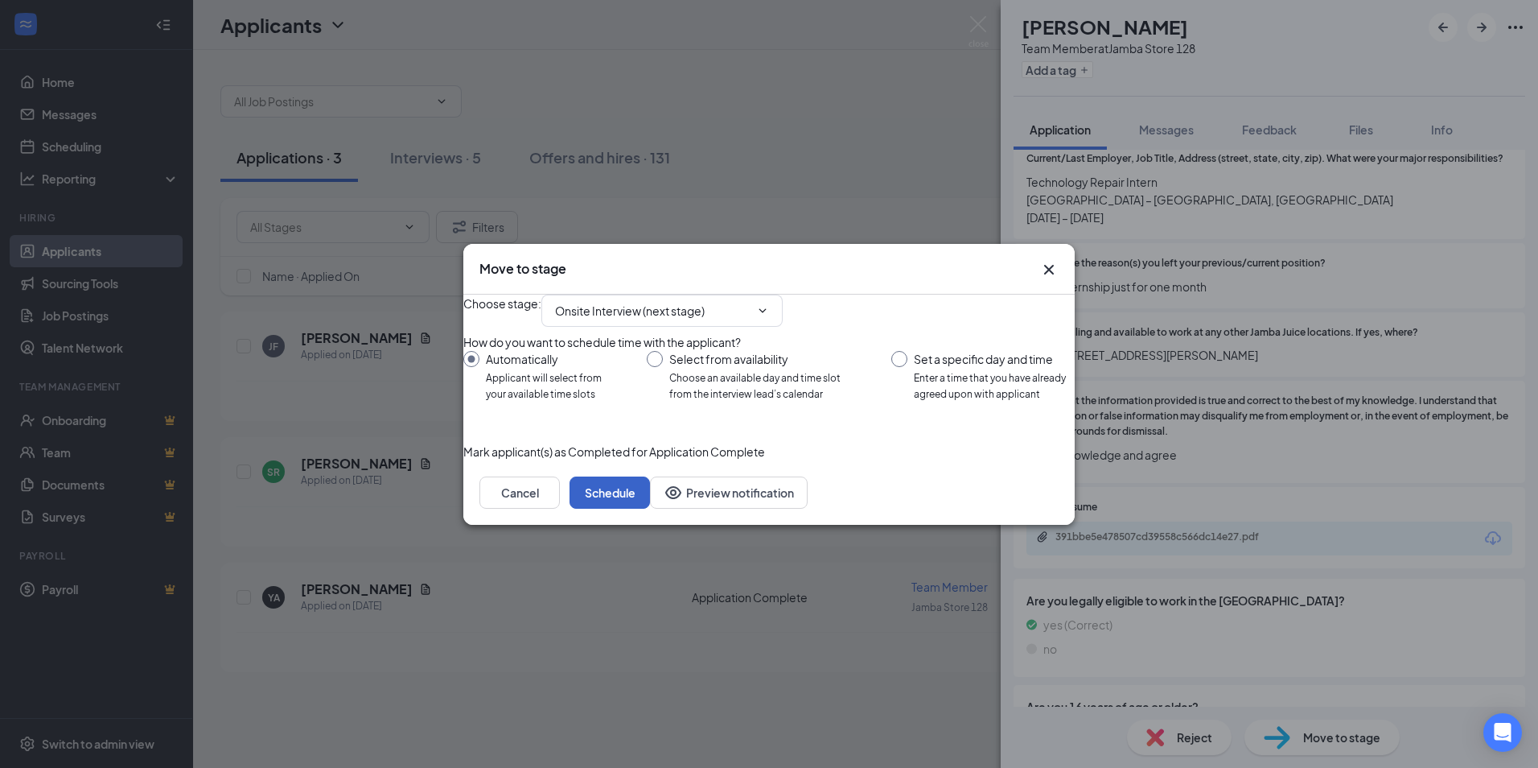
click at [650, 508] on button "Schedule" at bounding box center [610, 492] width 80 height 32
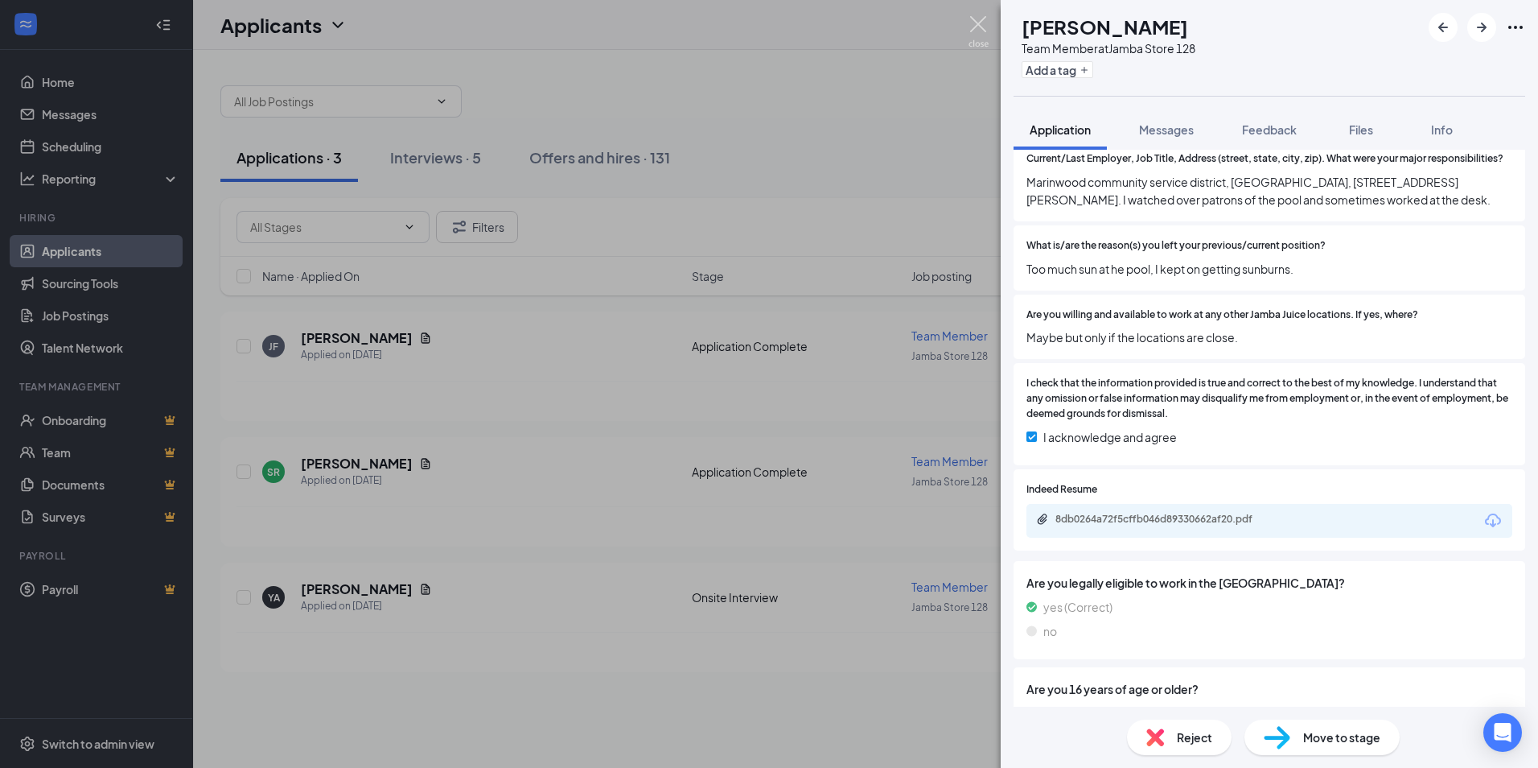
click at [985, 18] on img at bounding box center [979, 31] width 20 height 31
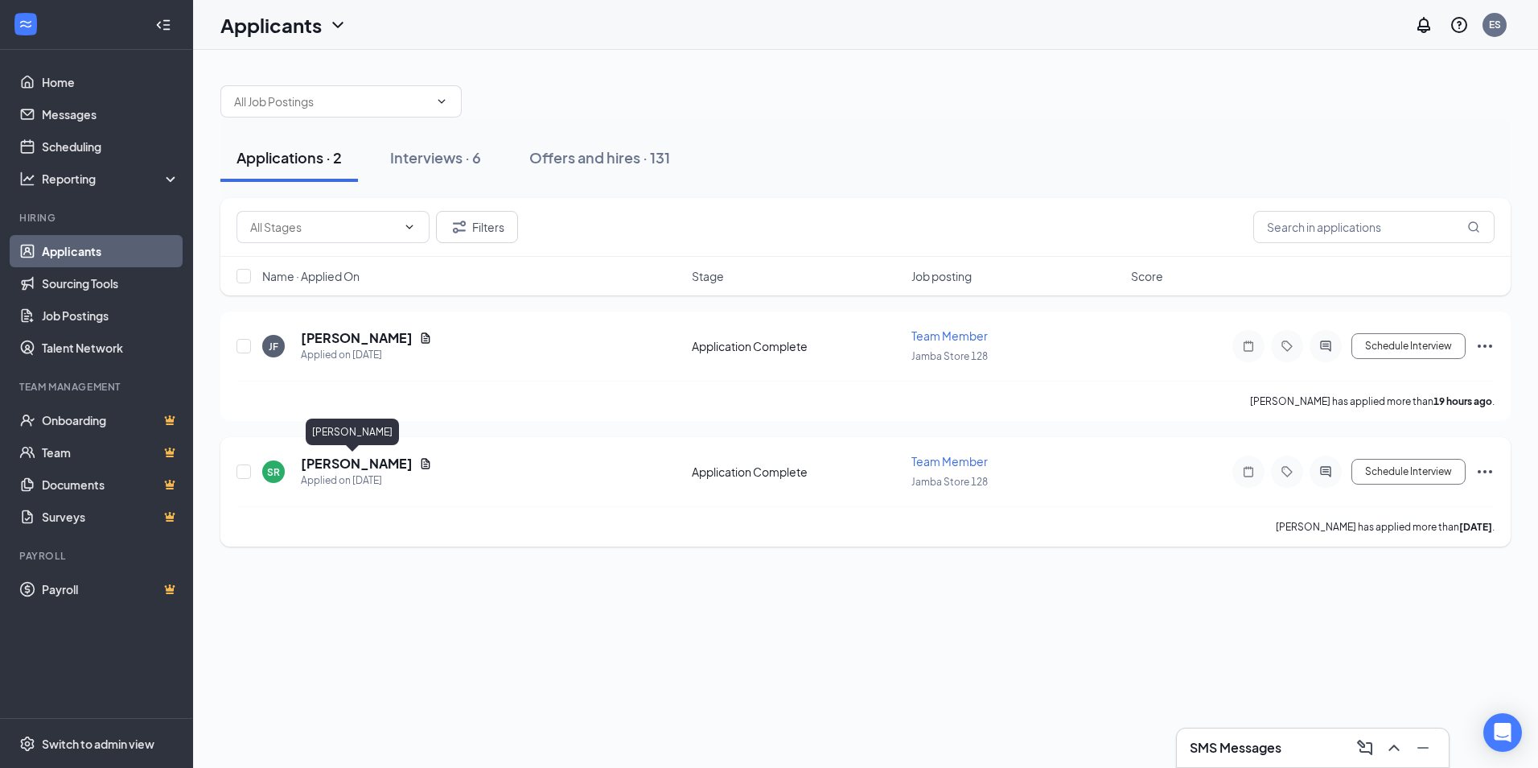
click at [325, 465] on h5 "[PERSON_NAME]" at bounding box center [357, 464] width 112 height 18
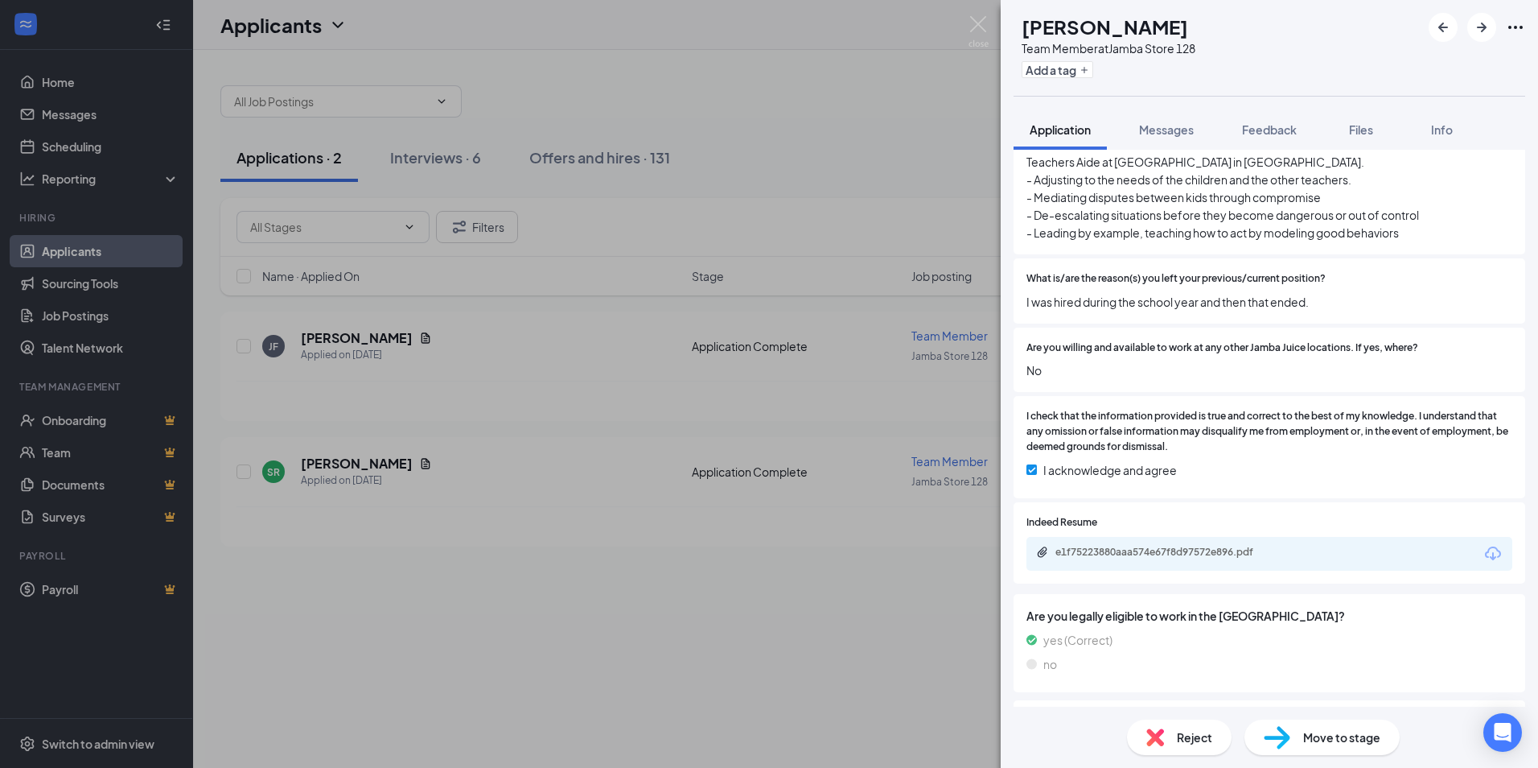
scroll to position [1060, 0]
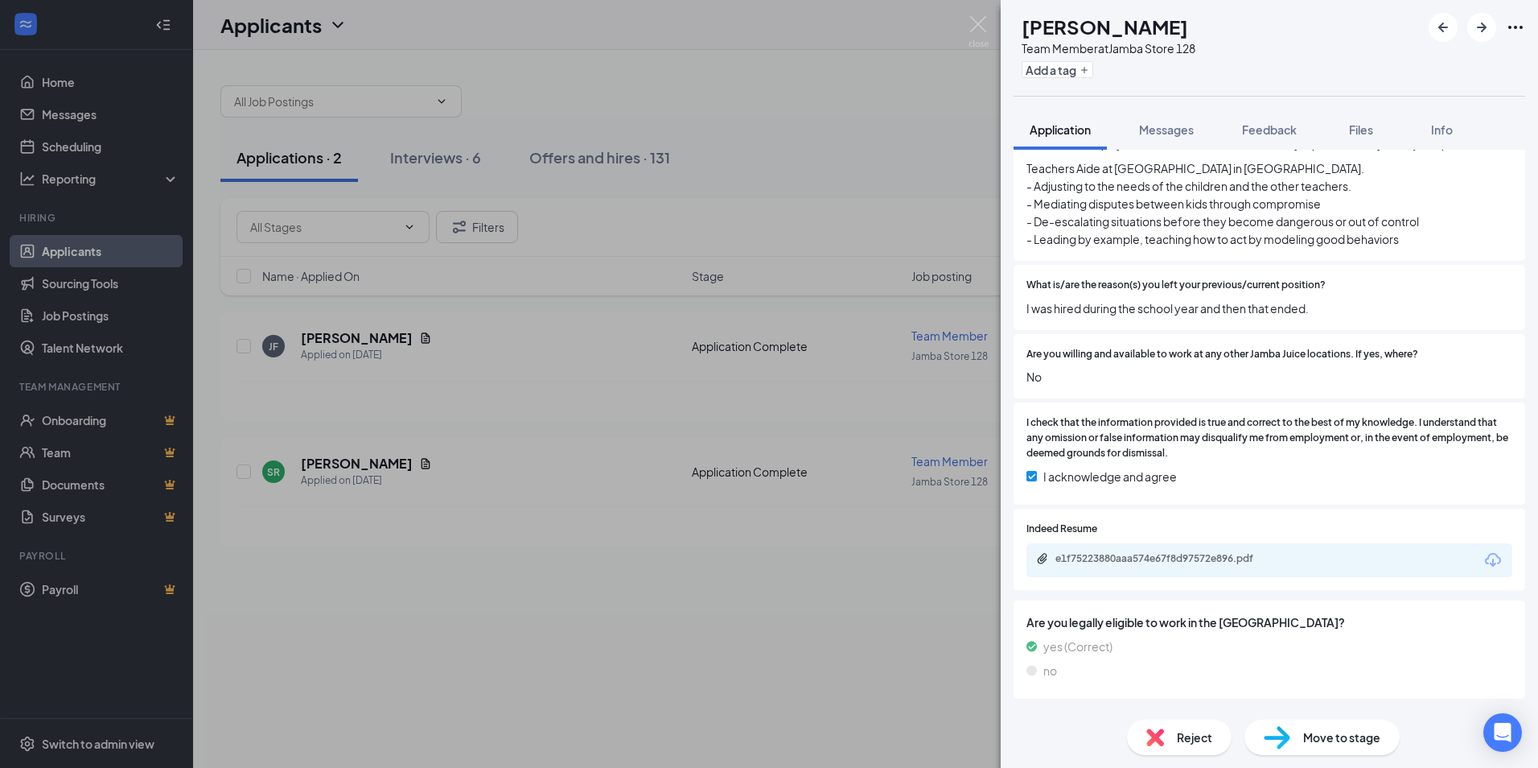
drag, startPoint x: 1220, startPoint y: 591, endPoint x: 1210, endPoint y: 600, distance: 13.7
click at [1210, 590] on div "Indeed Resume e1f75223880aaa574e67f8d97572e896.pdf" at bounding box center [1270, 548] width 512 height 81
drag, startPoint x: 1210, startPoint y: 600, endPoint x: 1177, endPoint y: 569, distance: 45.5
click at [1177, 565] on div "e1f75223880aaa574e67f8d97572e896.pdf" at bounding box center [1168, 558] width 225 height 13
click at [1344, 731] on span "Move to stage" at bounding box center [1341, 737] width 77 height 18
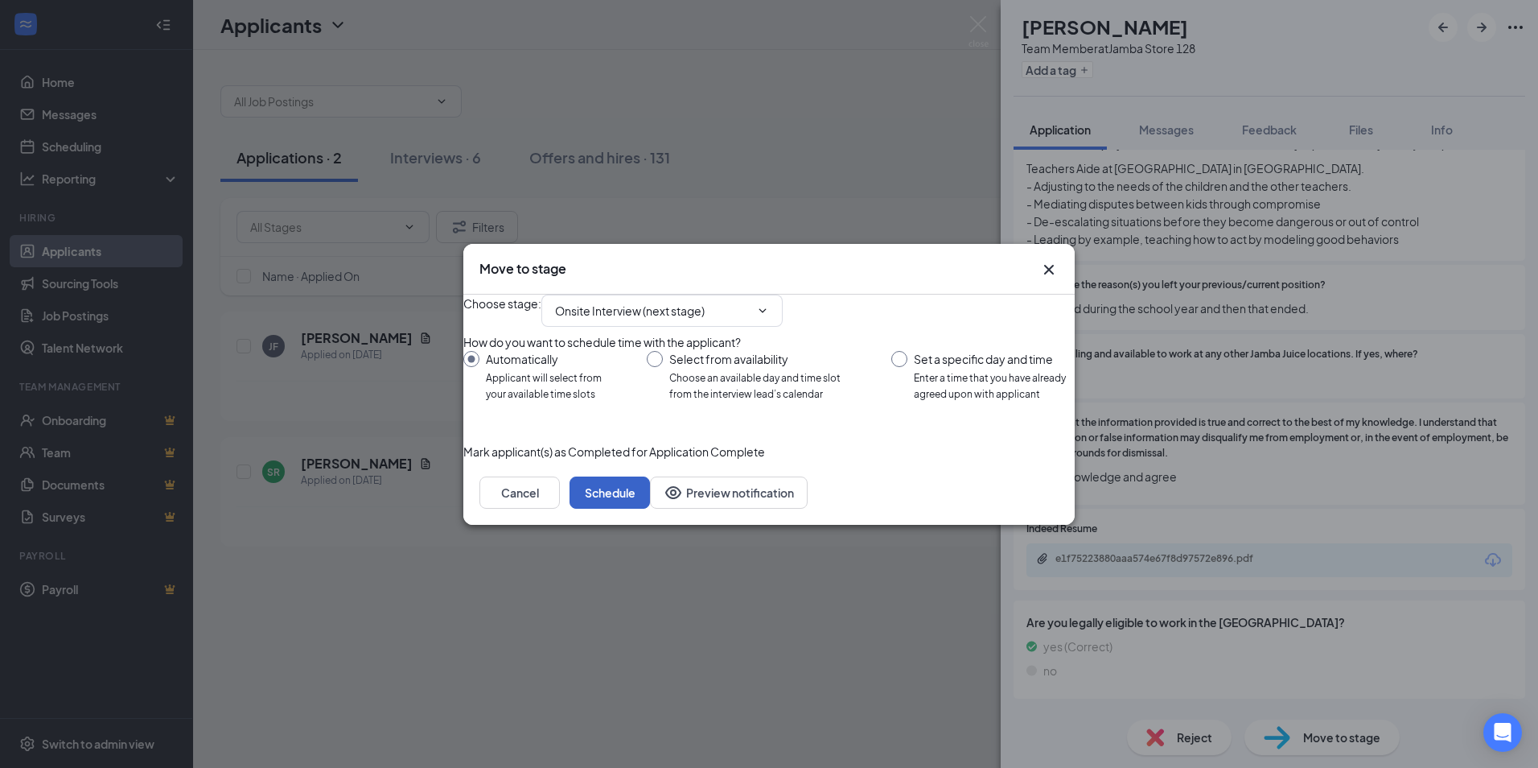
click at [650, 508] on button "Schedule" at bounding box center [610, 492] width 80 height 32
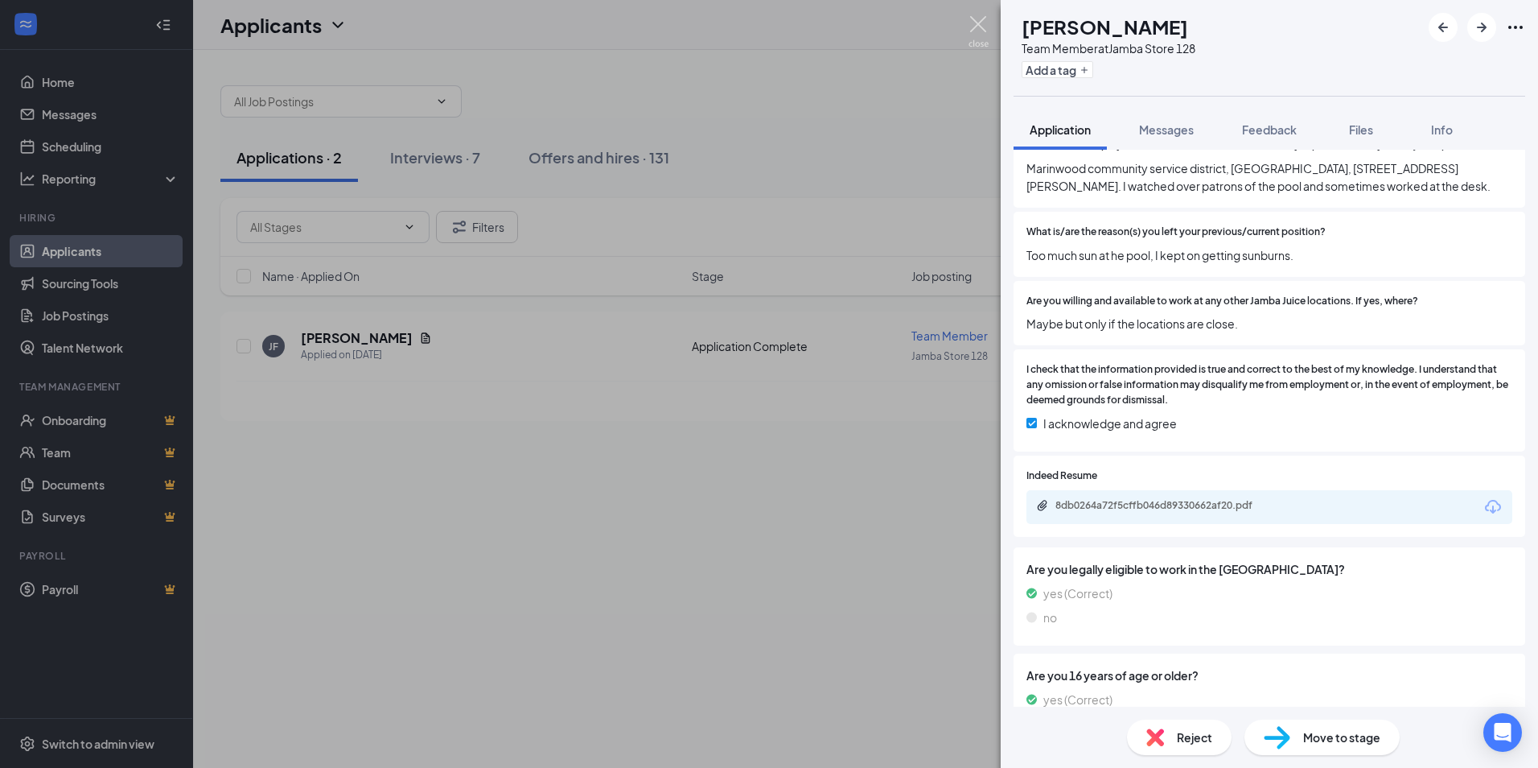
click at [969, 29] on img at bounding box center [979, 31] width 20 height 31
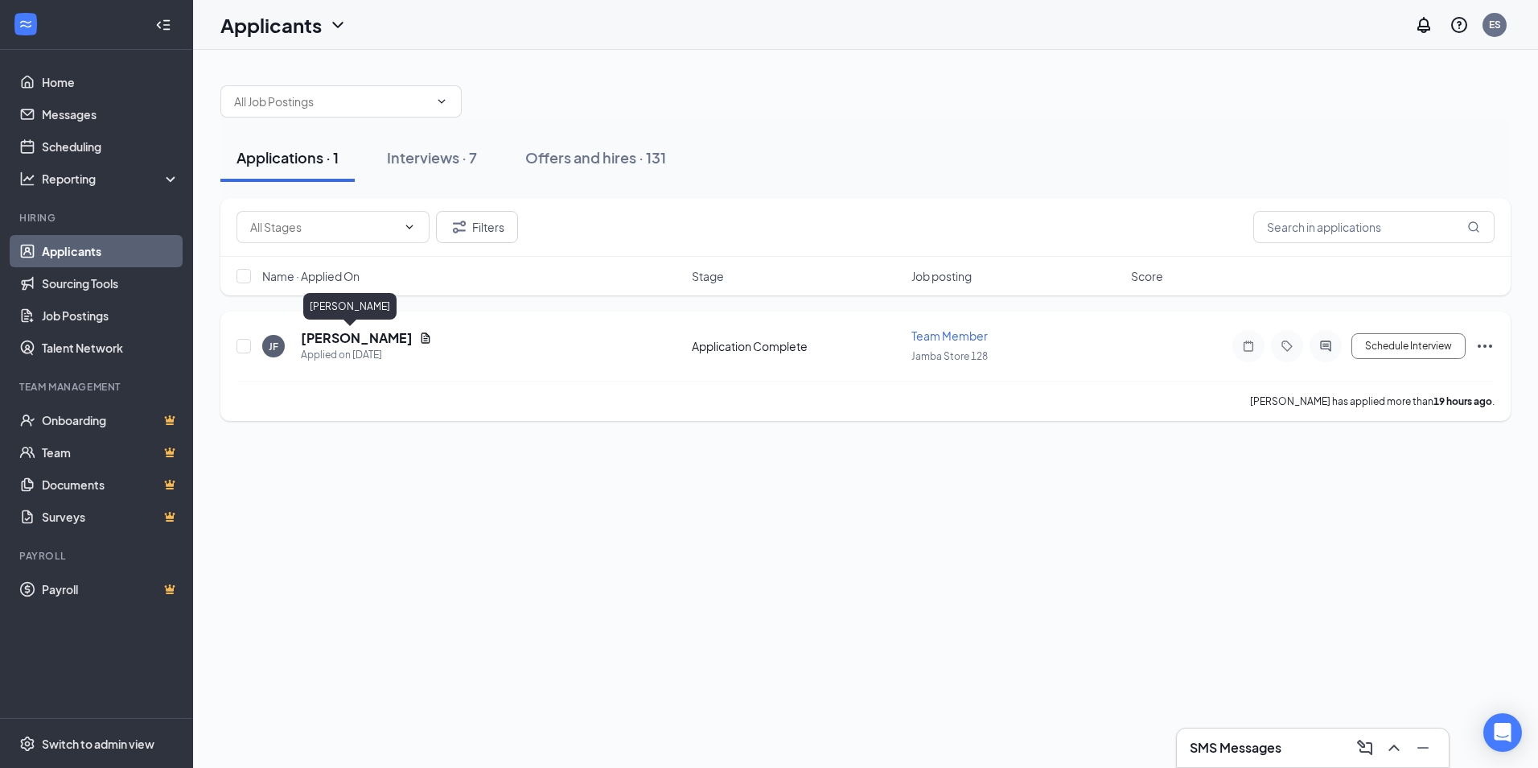
click at [323, 336] on h5 "[PERSON_NAME]" at bounding box center [357, 338] width 112 height 18
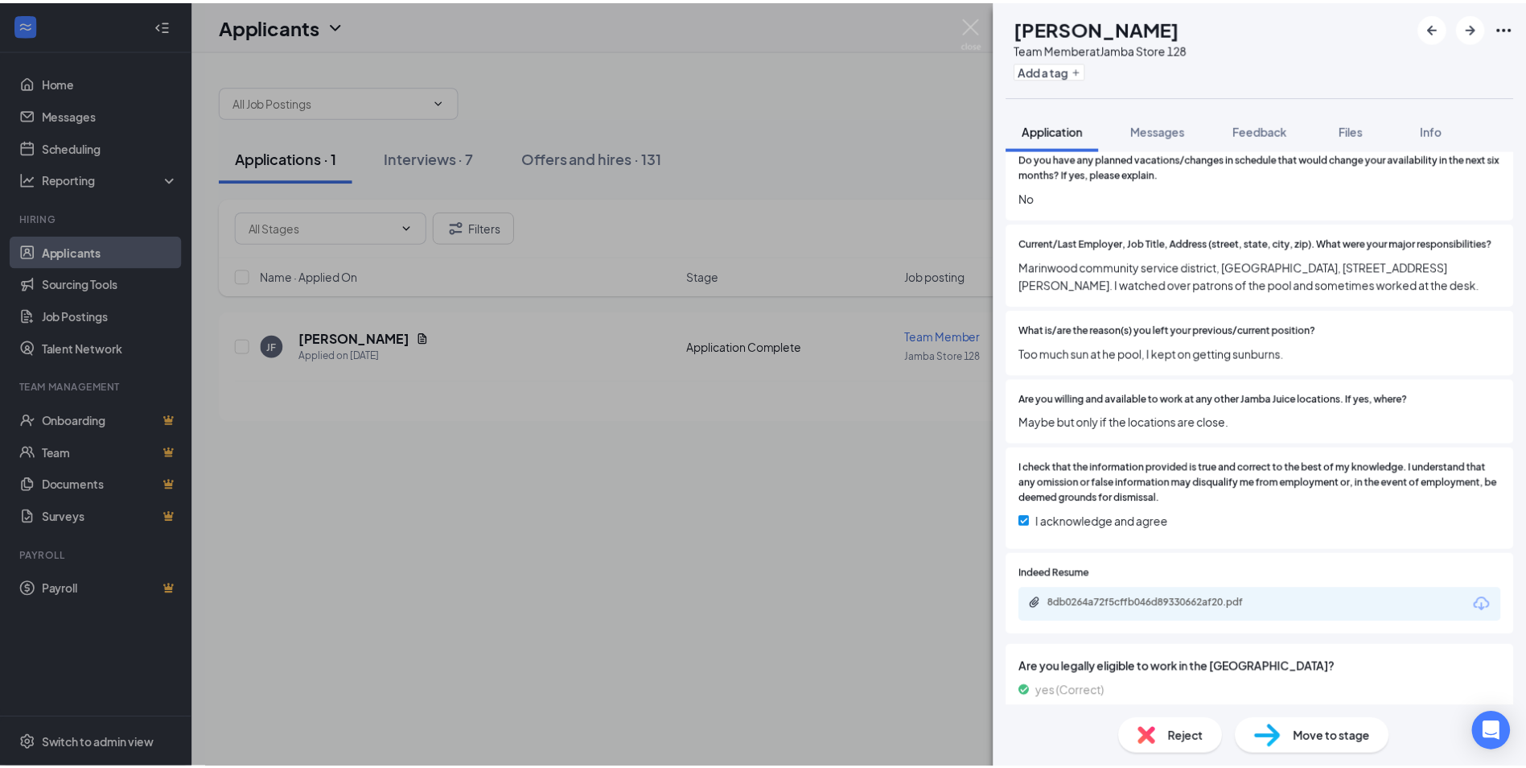
scroll to position [965, 0]
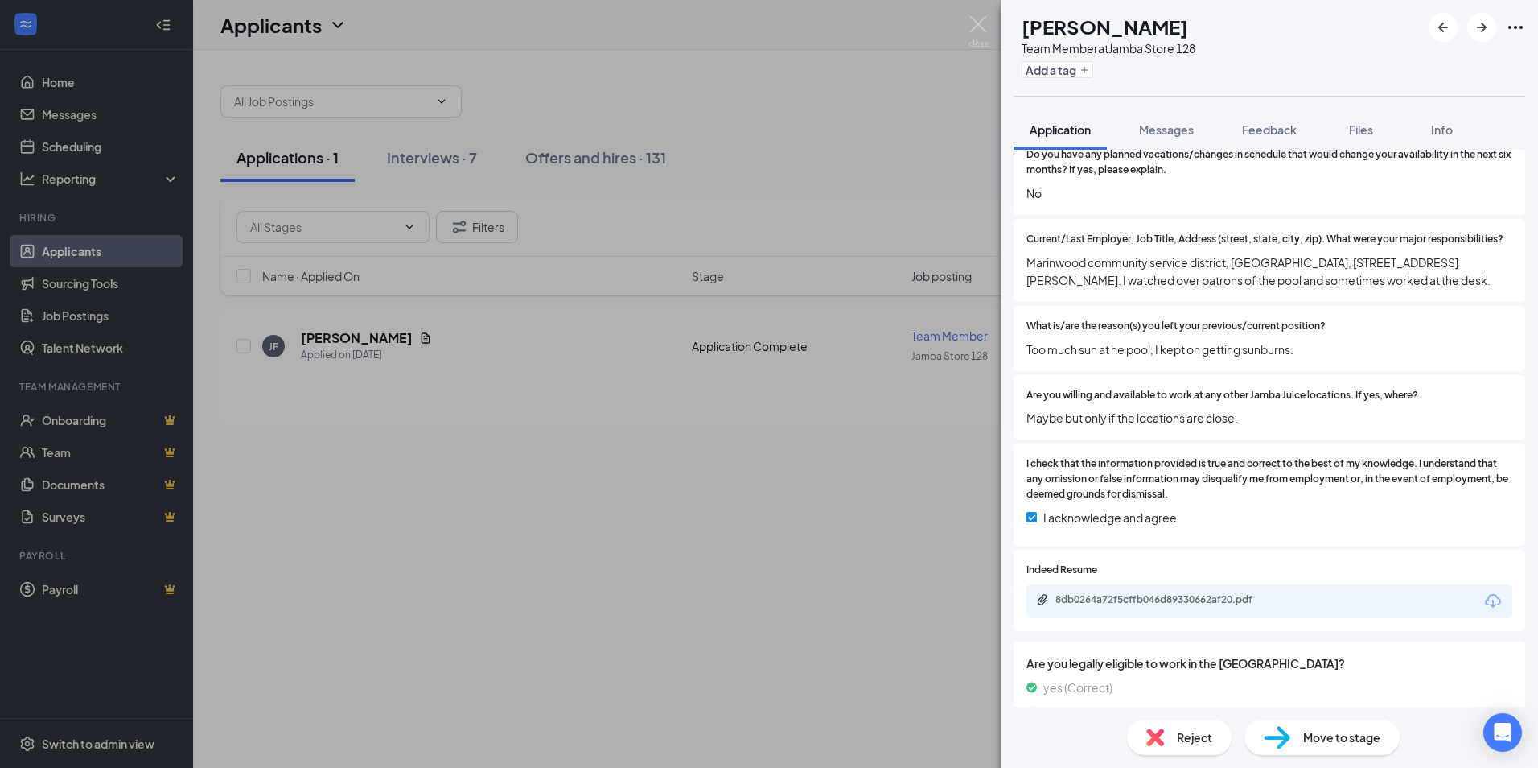
click at [1115, 605] on div "8db0264a72f5cffb046d89330662af20.pdf" at bounding box center [1270, 601] width 486 height 34
click at [1109, 606] on div "8db0264a72f5cffb046d89330662af20.pdf" at bounding box center [1168, 599] width 225 height 13
click at [1331, 743] on span "Move to stage" at bounding box center [1341, 737] width 77 height 18
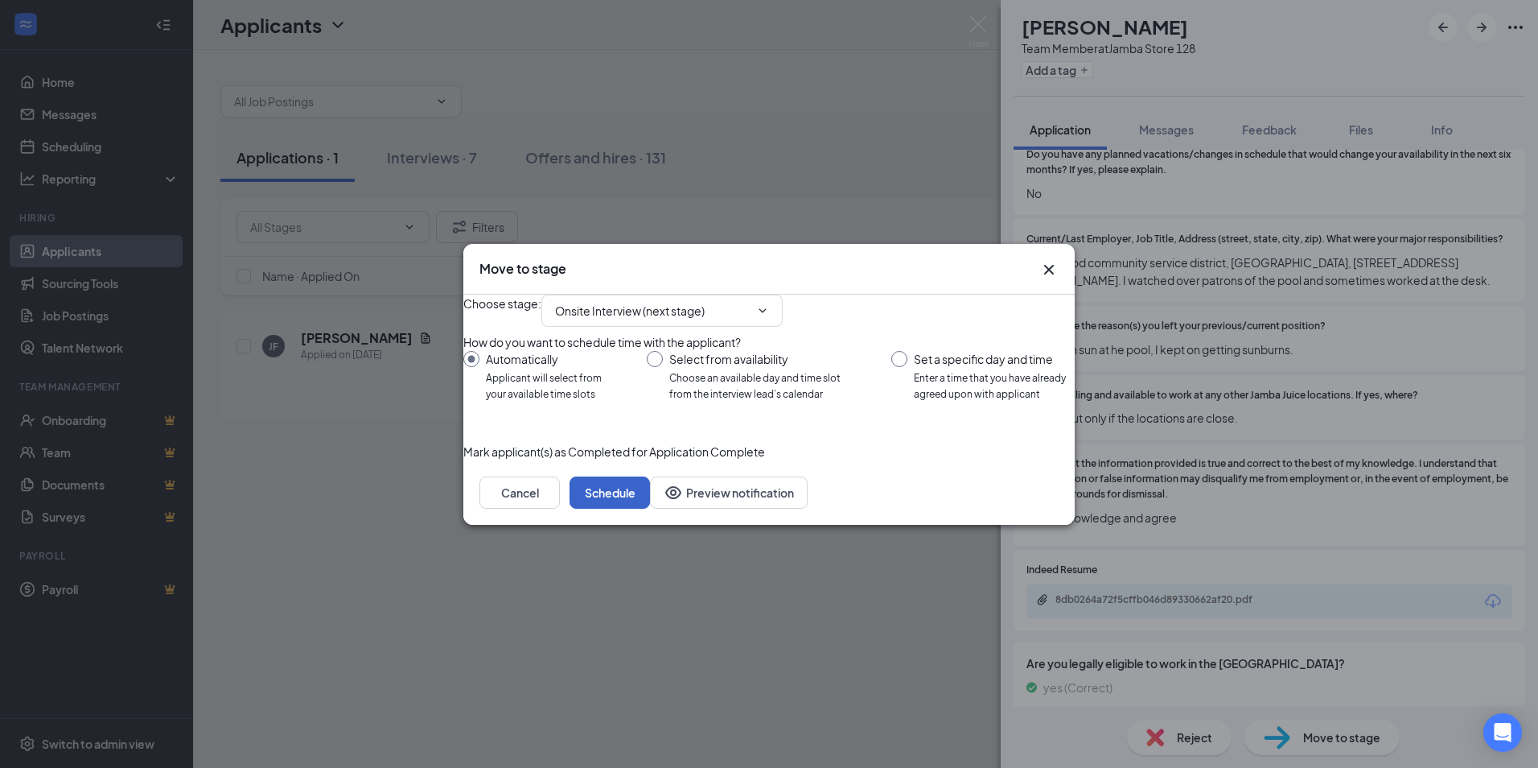
click at [650, 508] on button "Schedule" at bounding box center [610, 492] width 80 height 32
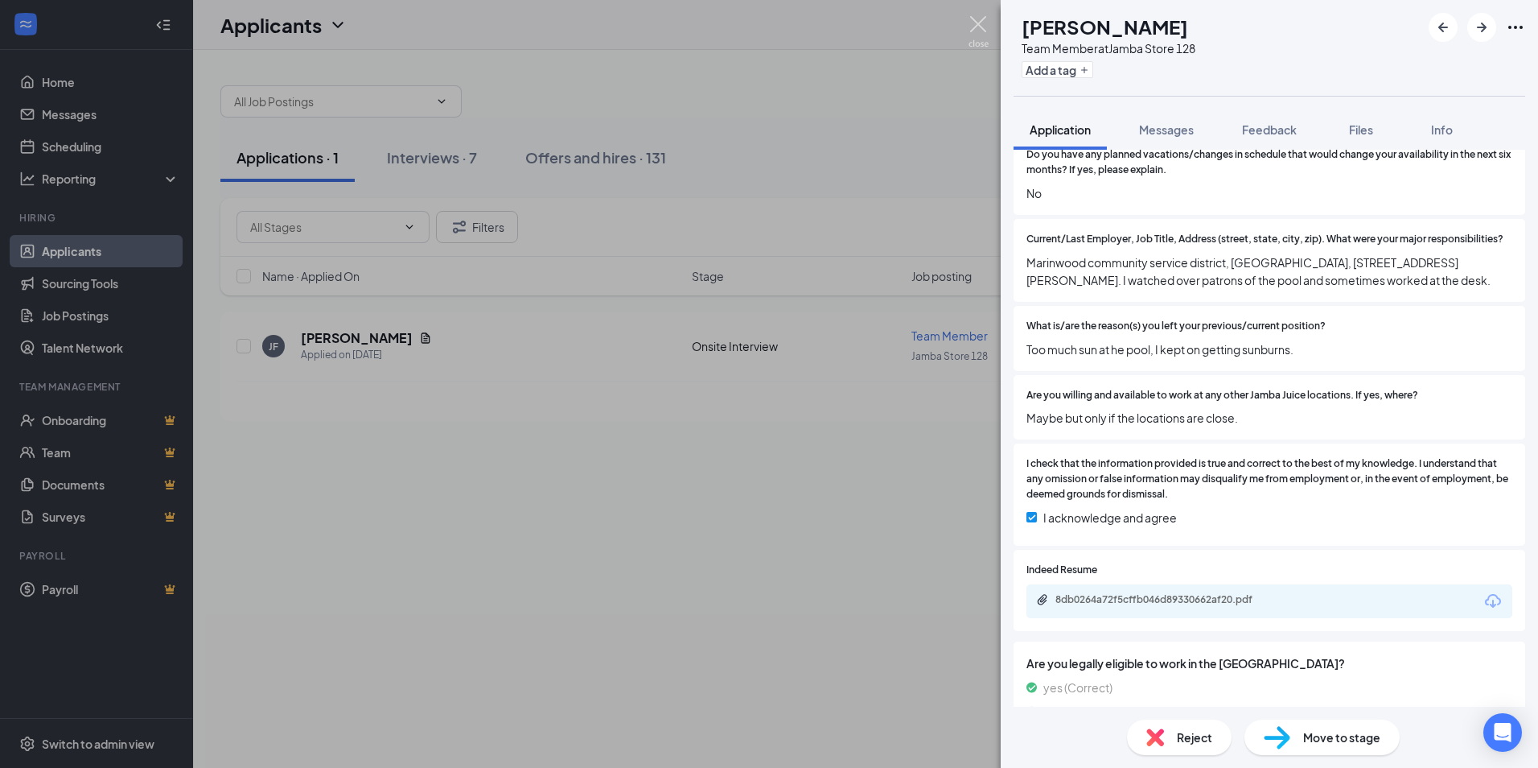
click at [977, 23] on img at bounding box center [979, 31] width 20 height 31
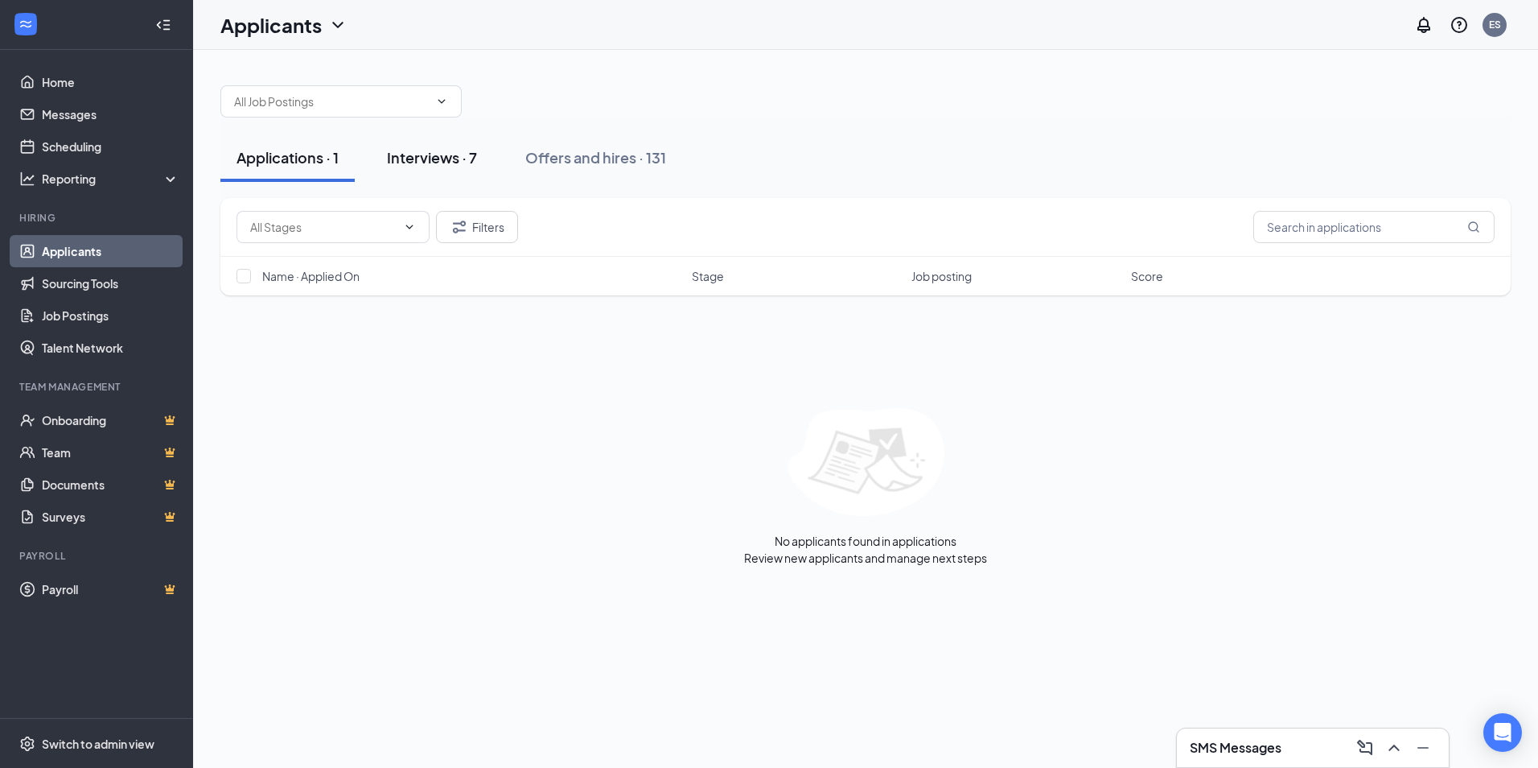
click at [432, 154] on div "Interviews · 7" at bounding box center [432, 157] width 90 height 20
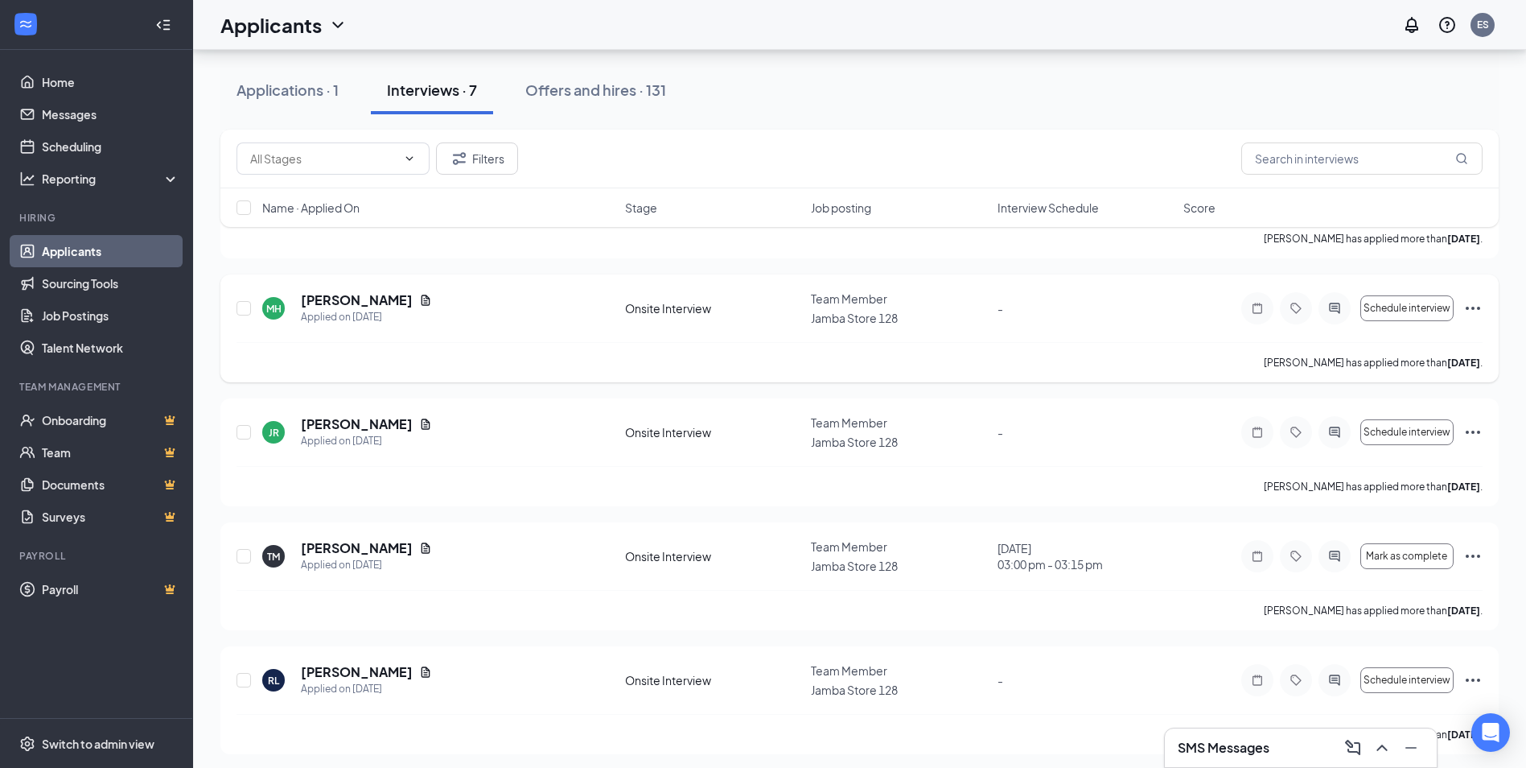
scroll to position [525, 0]
